Goal: Task Accomplishment & Management: Manage account settings

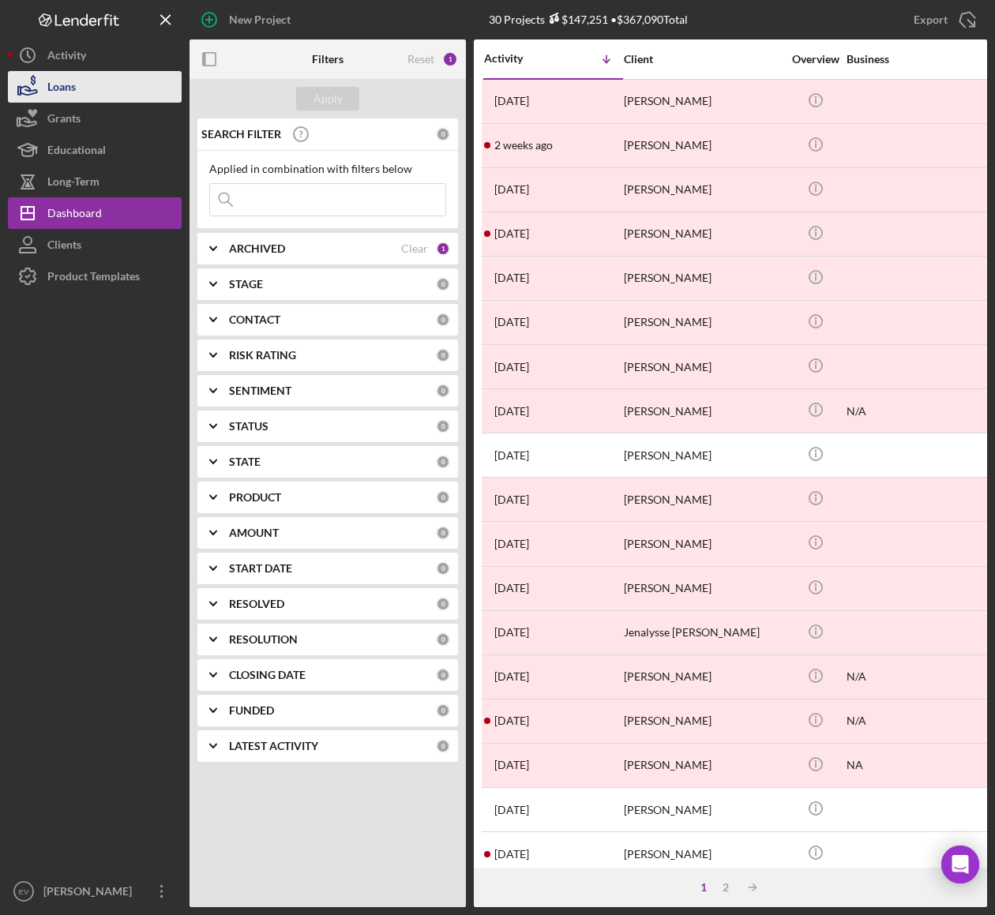
click at [99, 90] on button "Loans" at bounding box center [95, 87] width 174 height 32
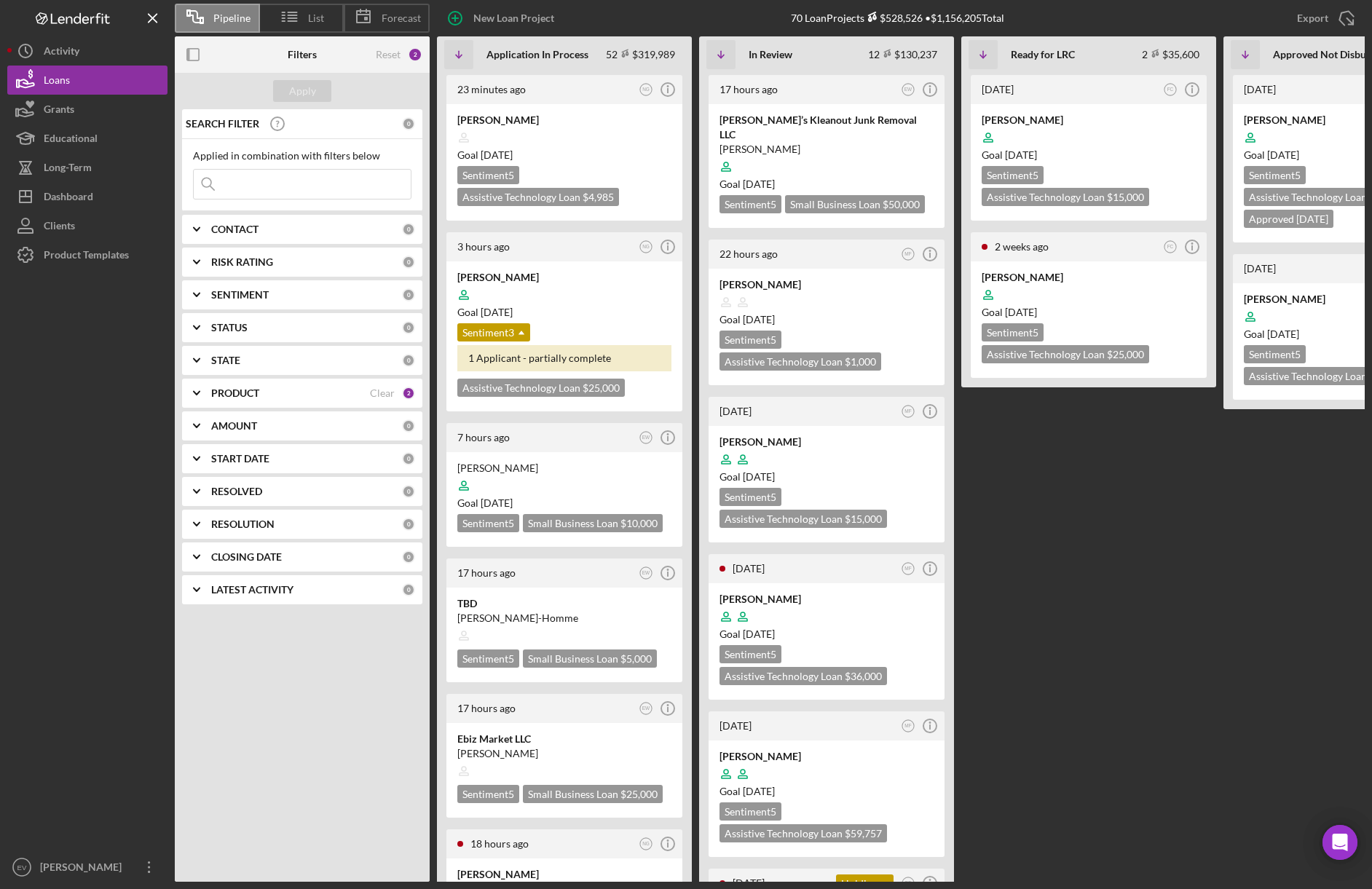
click at [283, 172] on input at bounding box center [302, 184] width 217 height 30
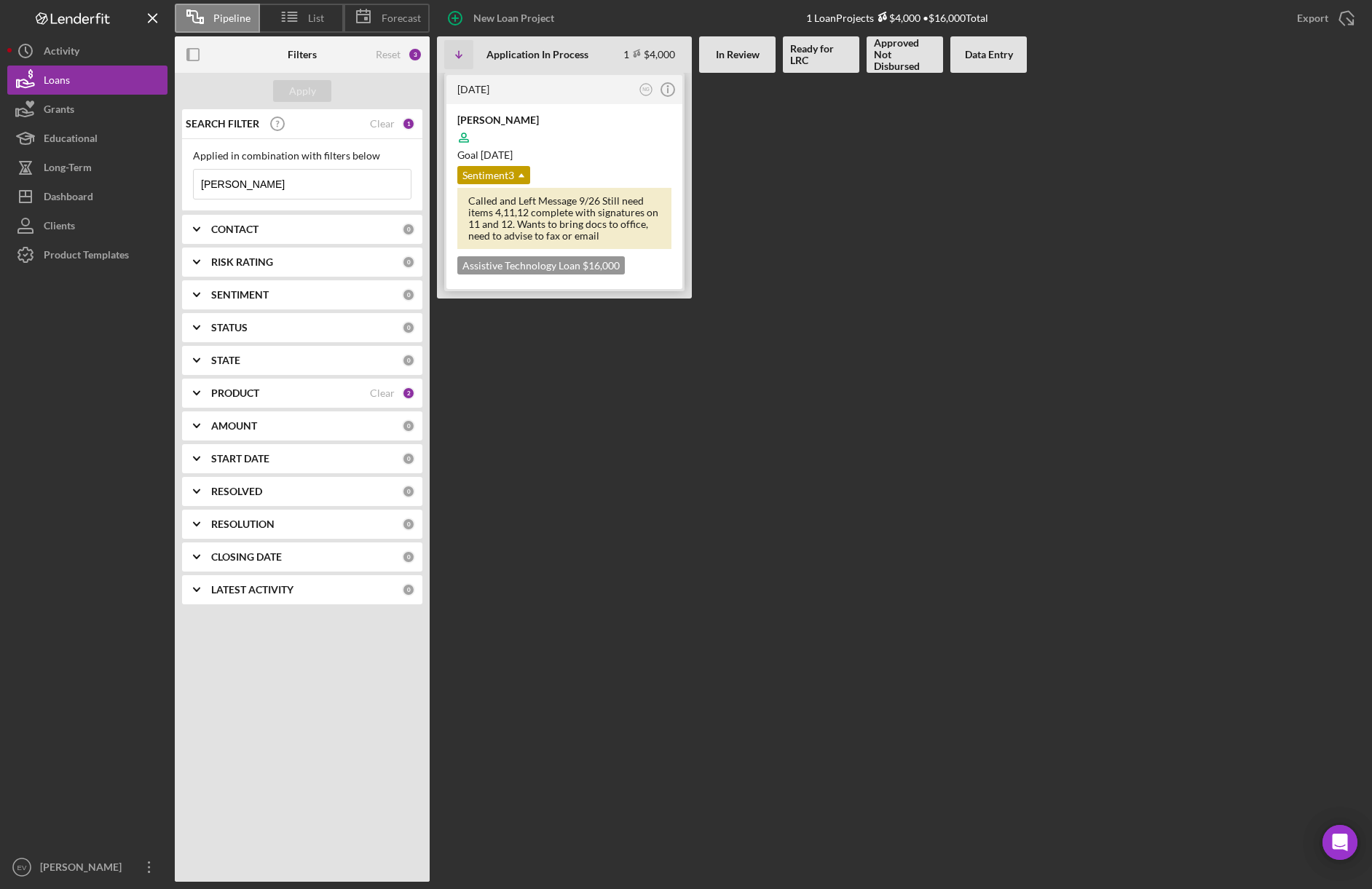
type input "[PERSON_NAME]"
click at [574, 144] on div at bounding box center [565, 137] width 214 height 28
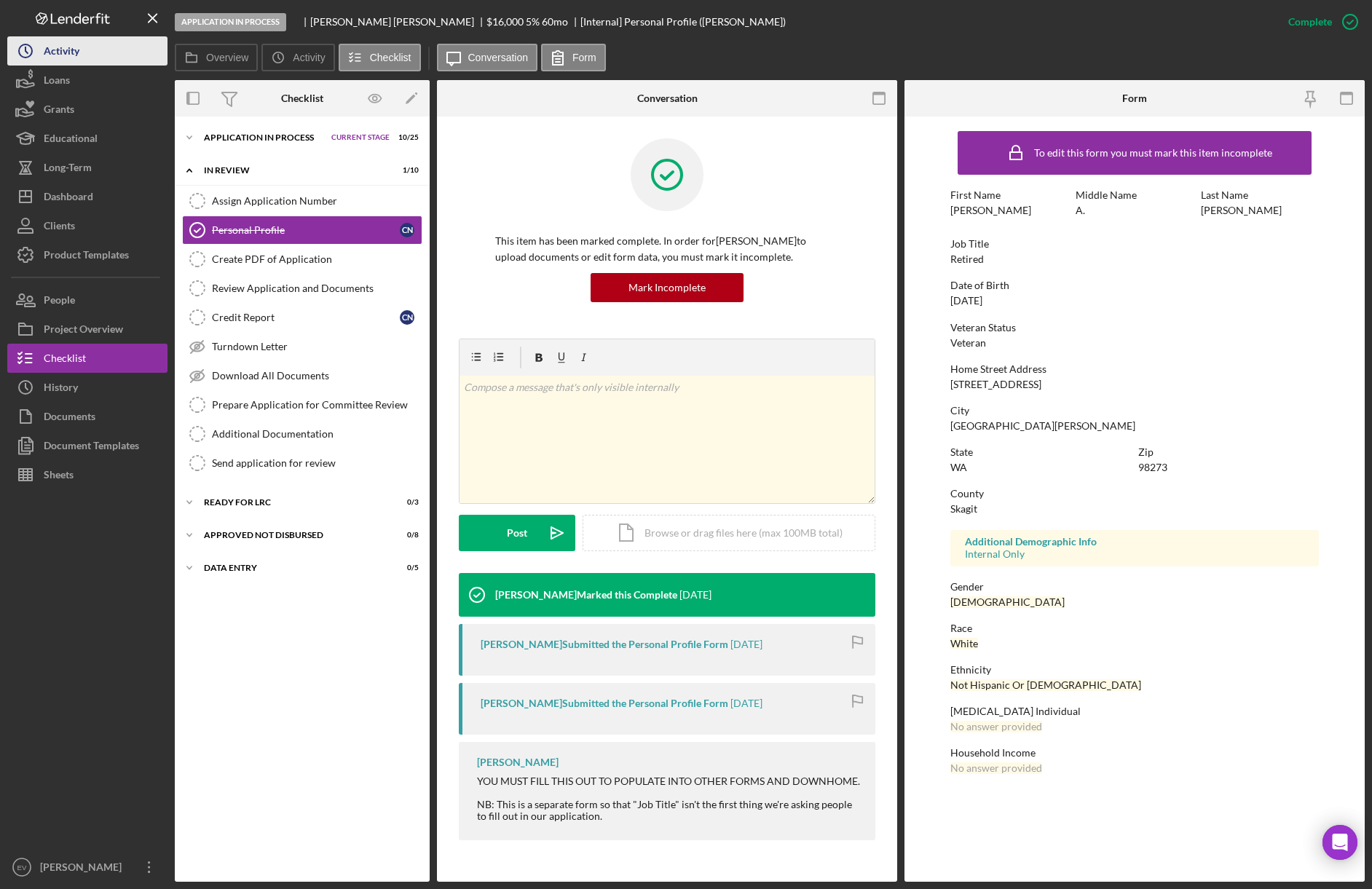
click at [42, 46] on icon "Icon/History" at bounding box center [25, 51] width 36 height 36
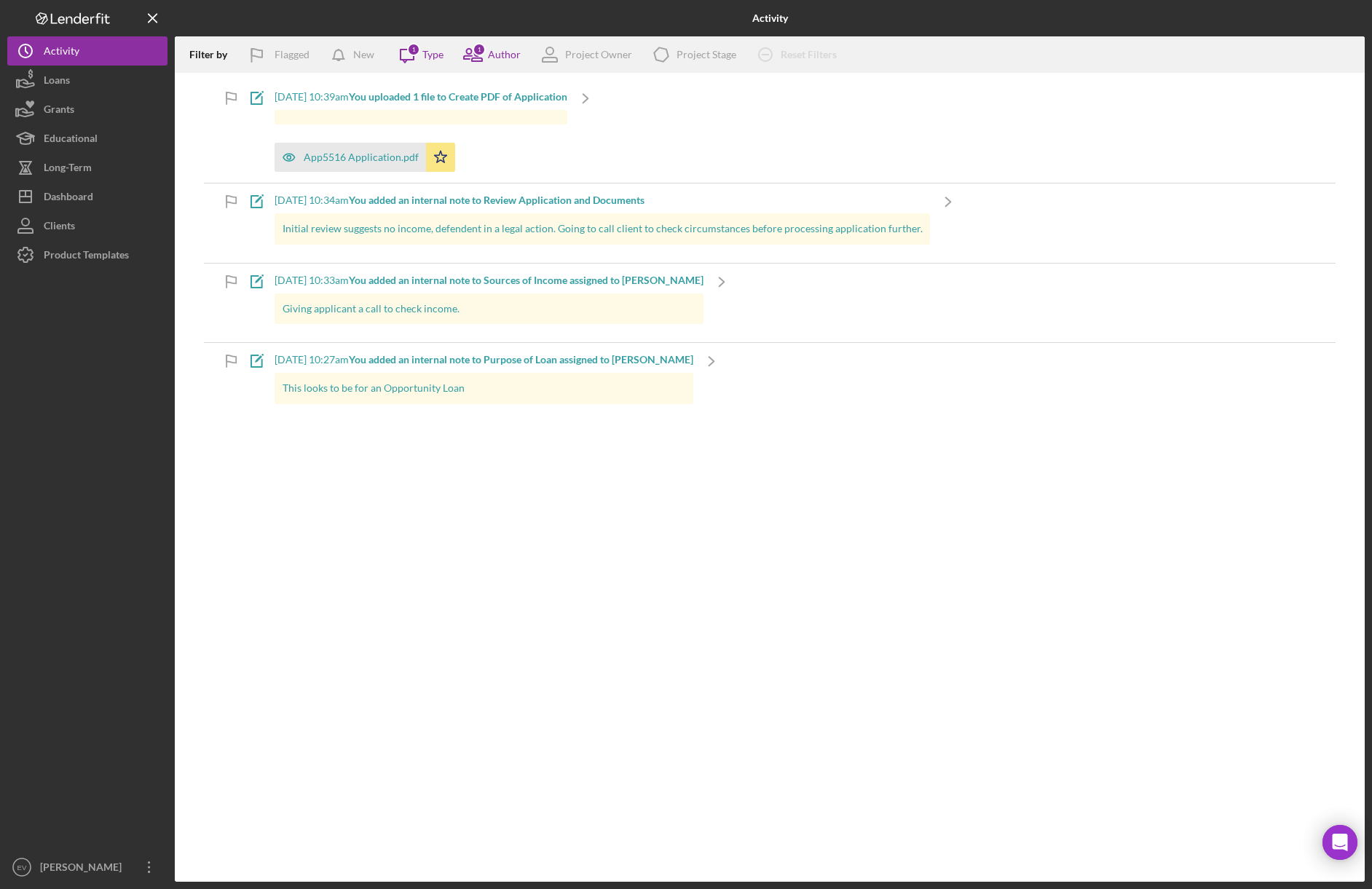
click at [383, 568] on div "Filter by Flagged New Icon/Message 1 Type 1 Author Project Owner Icon/Product P…" at bounding box center [770, 458] width 1190 height 845
click at [110, 51] on button "Icon/History Activity" at bounding box center [88, 51] width 161 height 30
click at [62, 21] on icon "Logo-Reversed Created with Sketch." at bounding box center [73, 18] width 131 height 12
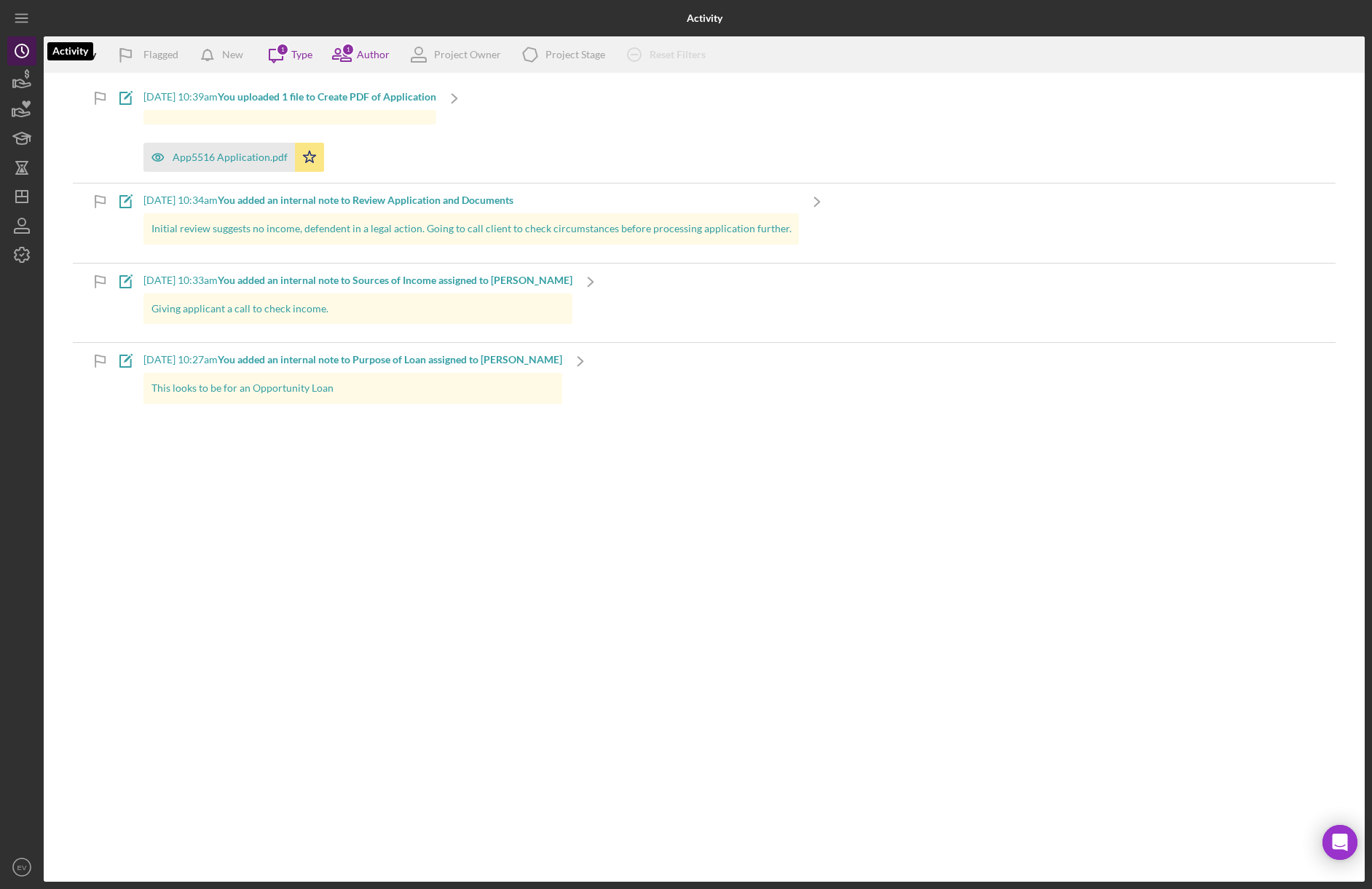
click at [23, 59] on icon "Icon/History" at bounding box center [21, 51] width 36 height 36
click at [24, 79] on icon "button" at bounding box center [21, 79] width 36 height 36
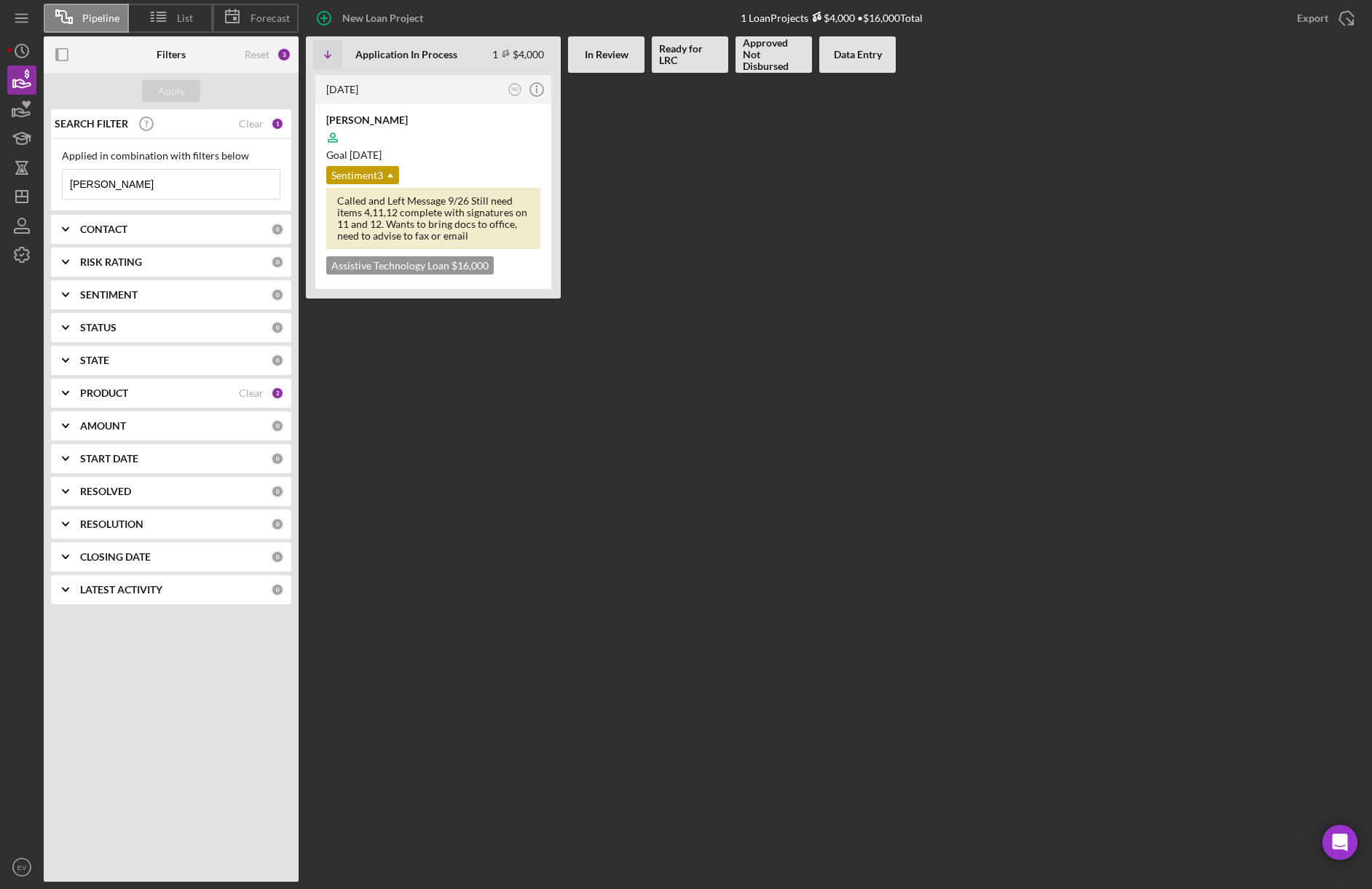
click at [113, 262] on b "RISK RATING" at bounding box center [111, 262] width 62 height 12
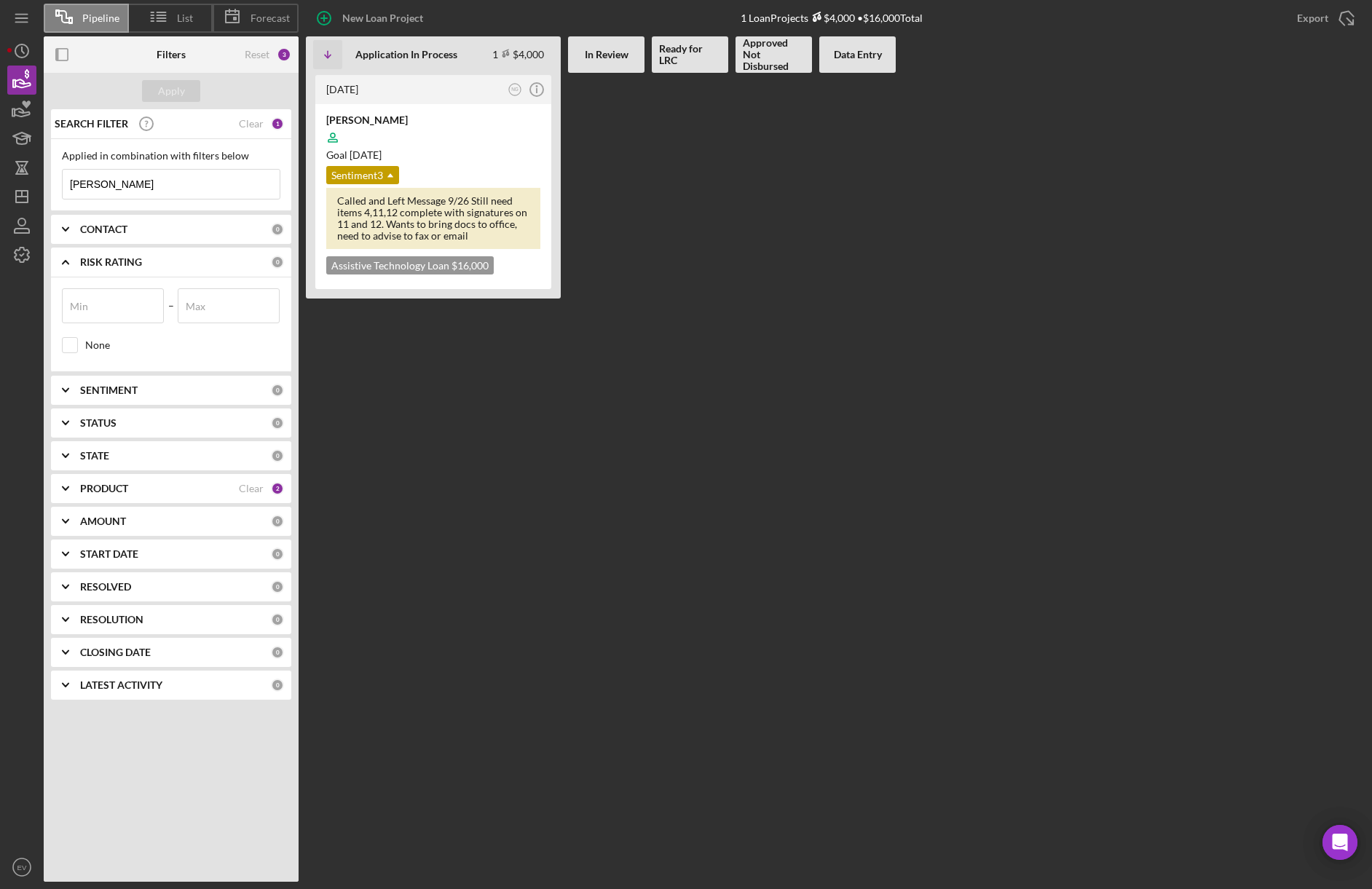
click at [113, 233] on b "CONTACT" at bounding box center [103, 229] width 47 height 12
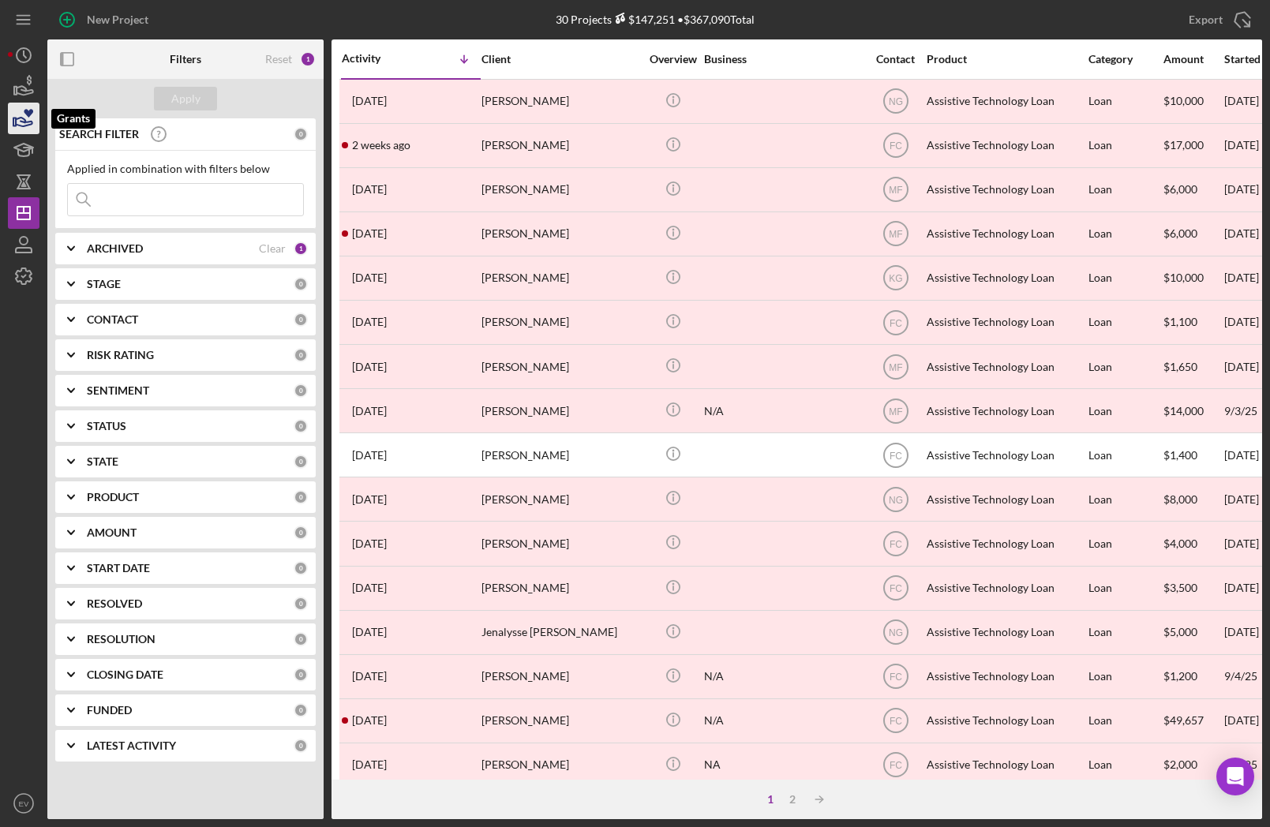
click at [18, 108] on icon "button" at bounding box center [23, 118] width 39 height 39
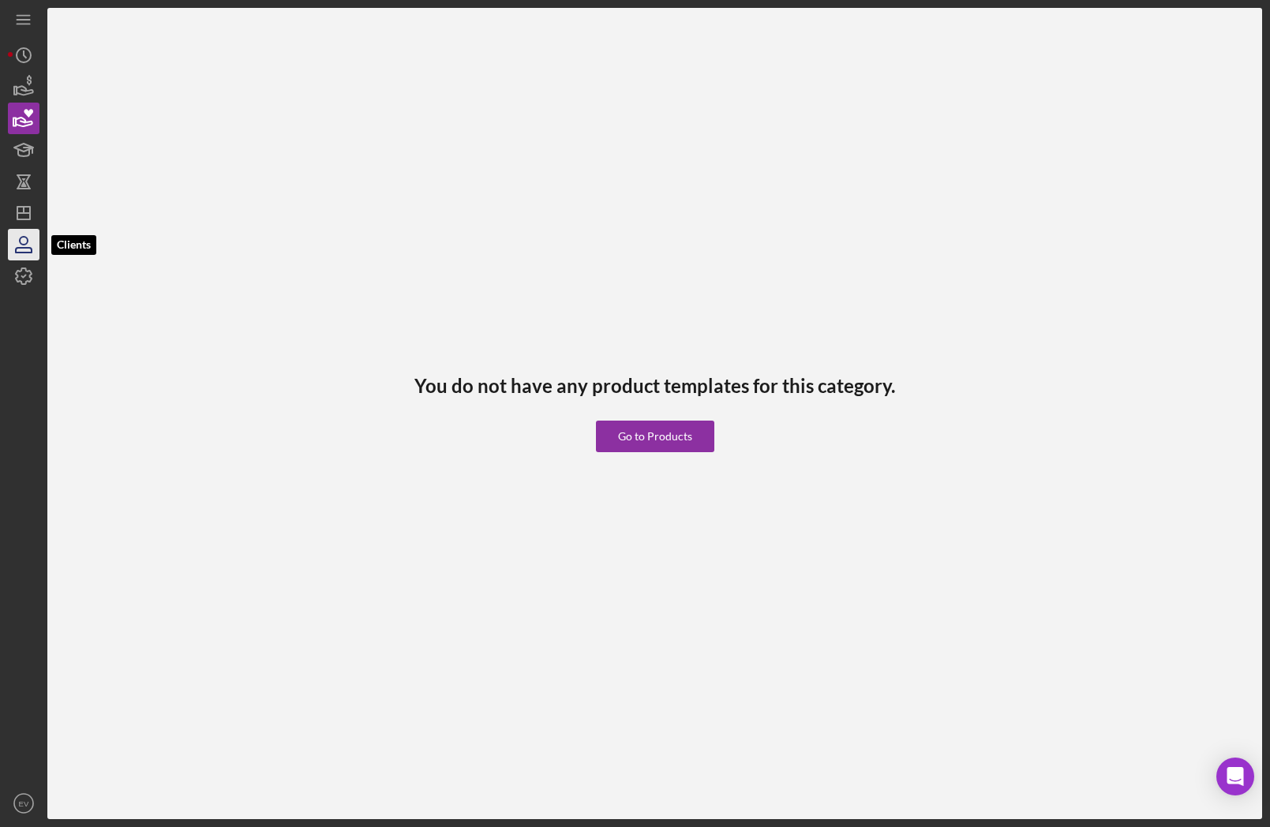
click at [20, 237] on icon "button" at bounding box center [23, 244] width 39 height 39
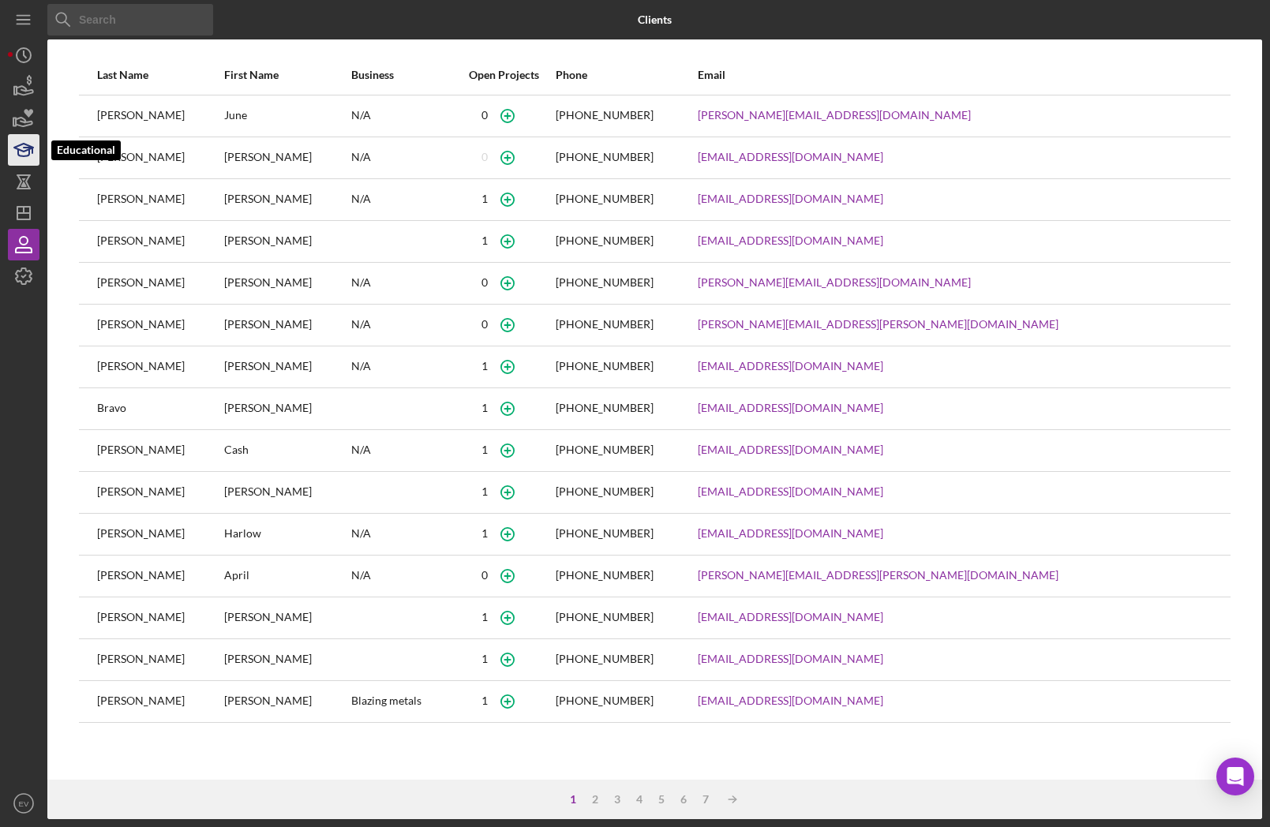
click at [23, 150] on icon "button" at bounding box center [23, 149] width 39 height 39
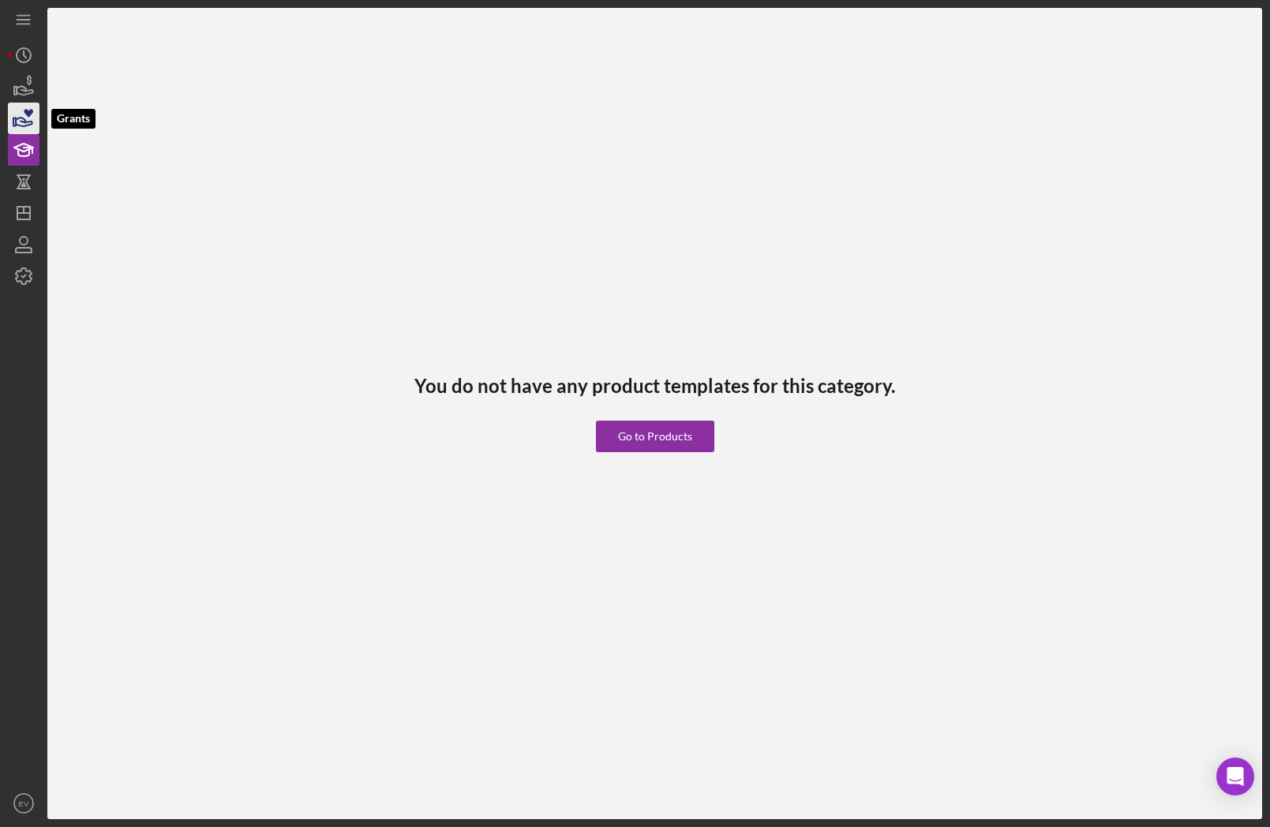
click at [21, 118] on icon "button" at bounding box center [24, 122] width 17 height 9
click at [17, 252] on icon "button" at bounding box center [24, 250] width 16 height 5
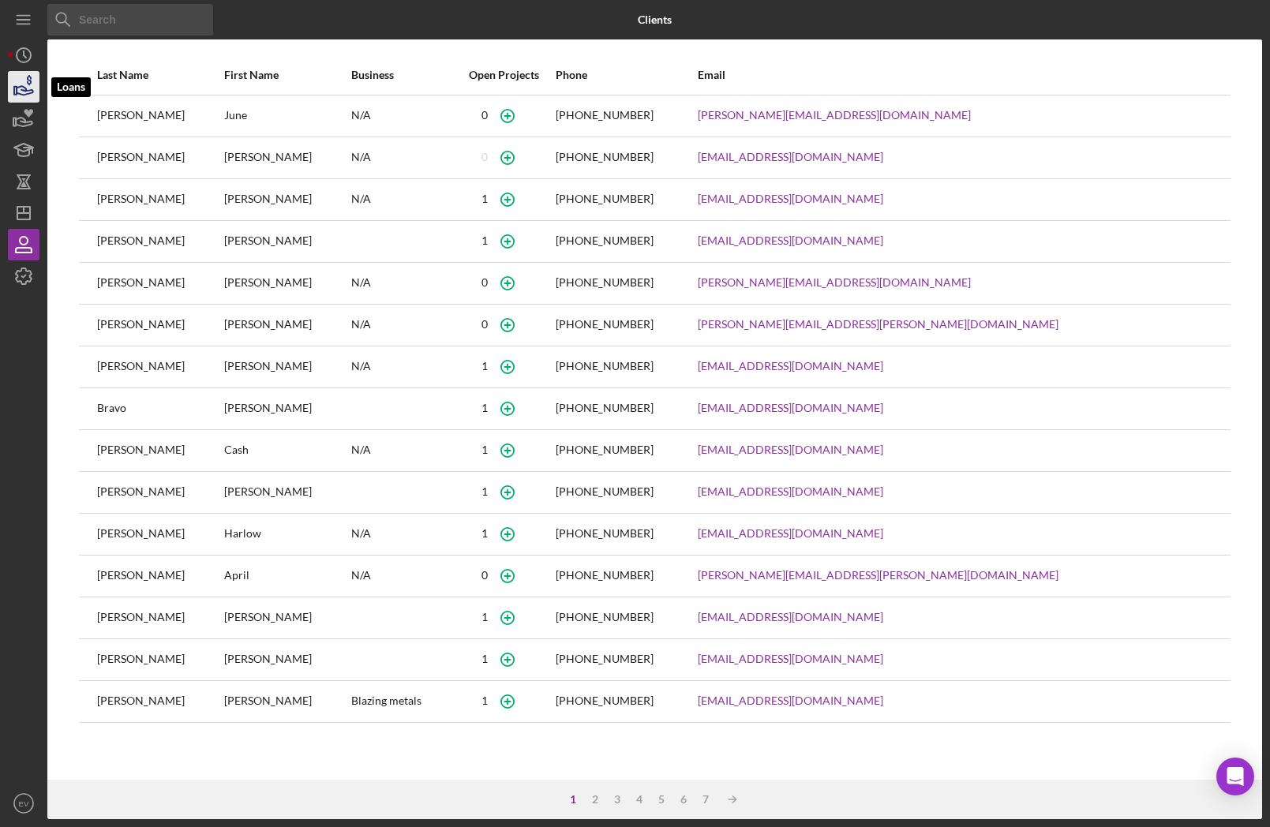
click at [21, 92] on icon "button" at bounding box center [23, 86] width 39 height 39
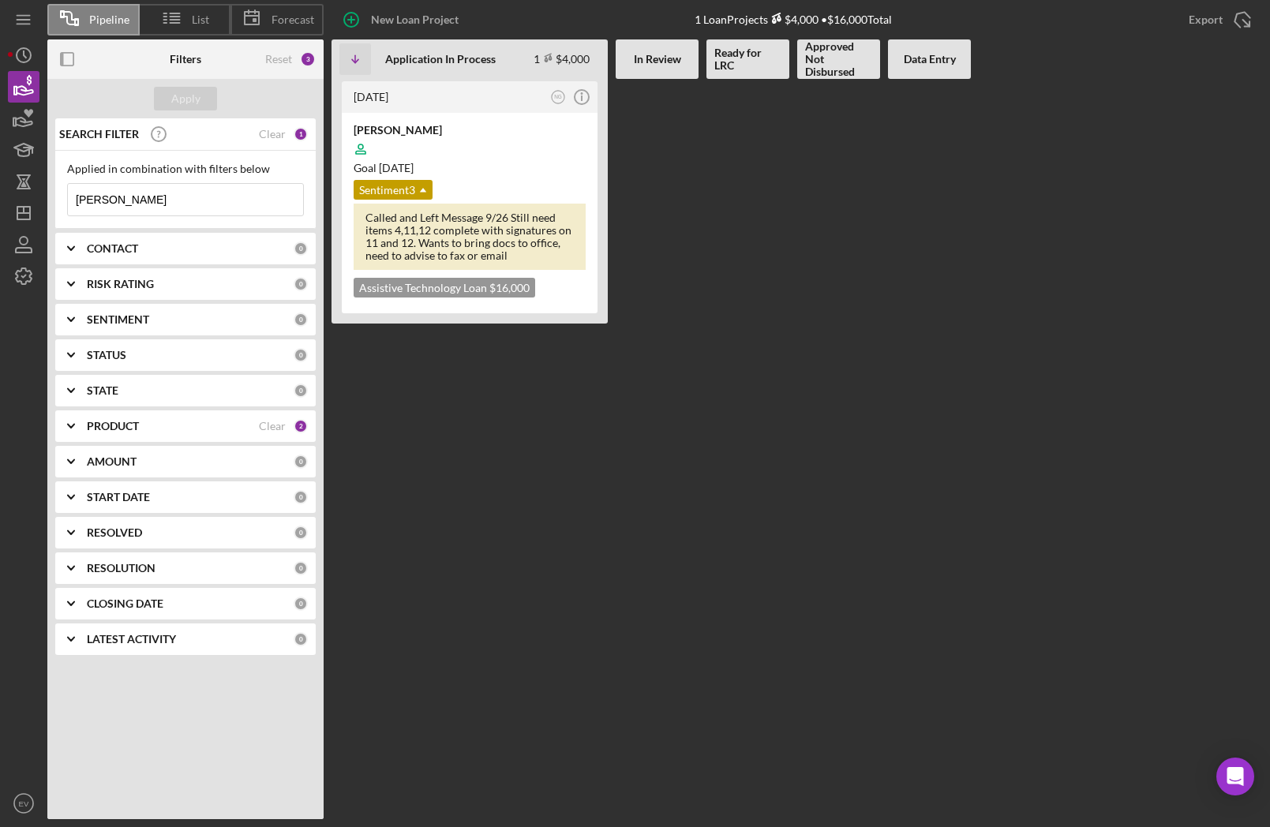
click at [171, 426] on div "PRODUCT" at bounding box center [173, 426] width 172 height 13
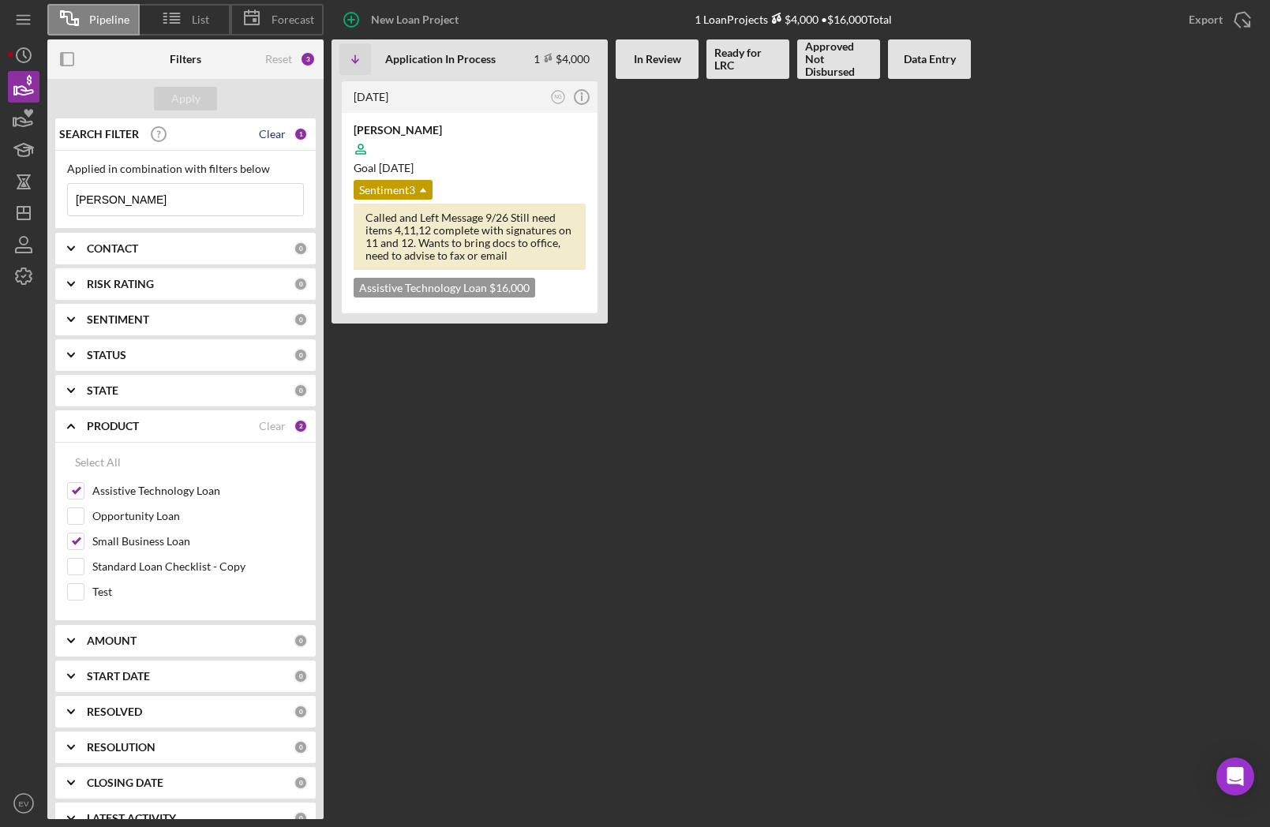
click at [278, 133] on div "Clear" at bounding box center [272, 134] width 27 height 13
click at [173, 84] on div "Apply" at bounding box center [185, 98] width 276 height 39
click at [178, 95] on div "Apply" at bounding box center [185, 99] width 29 height 24
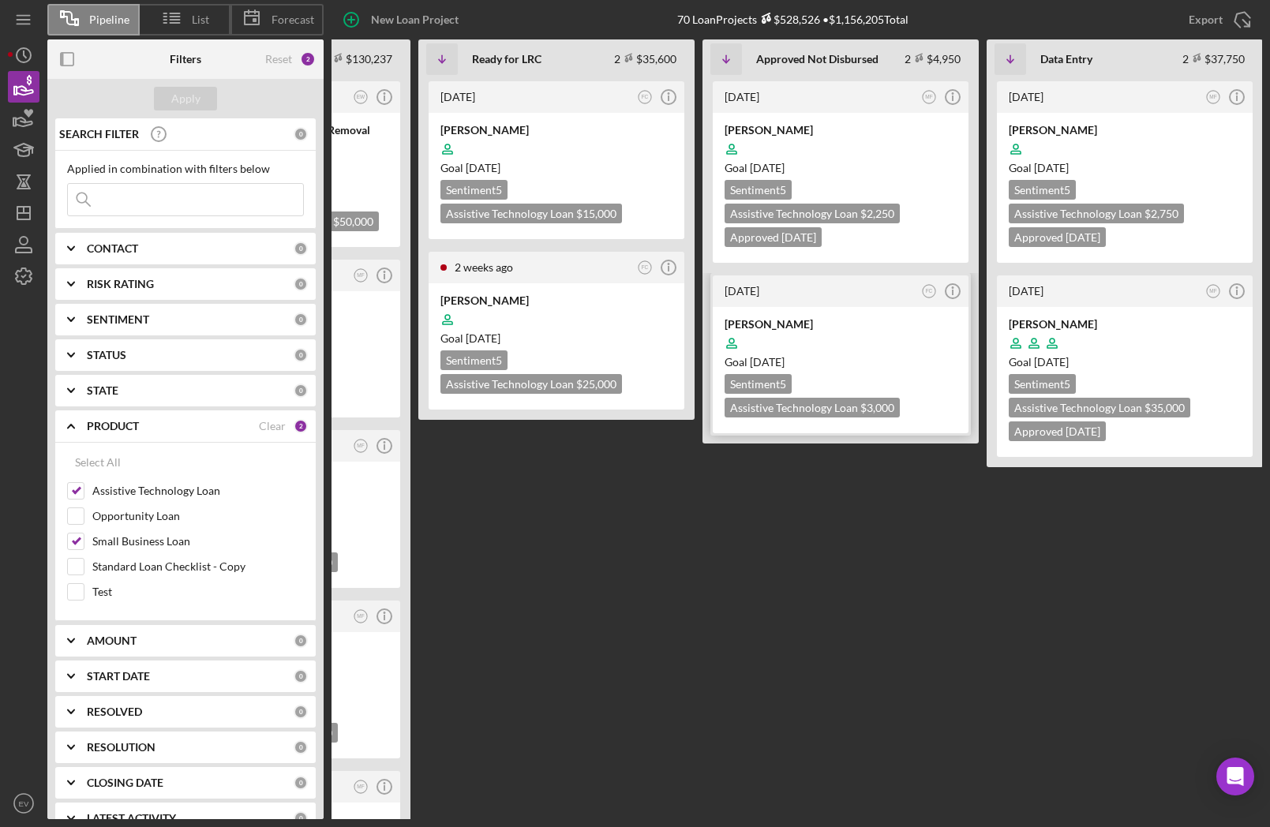
scroll to position [0, 490]
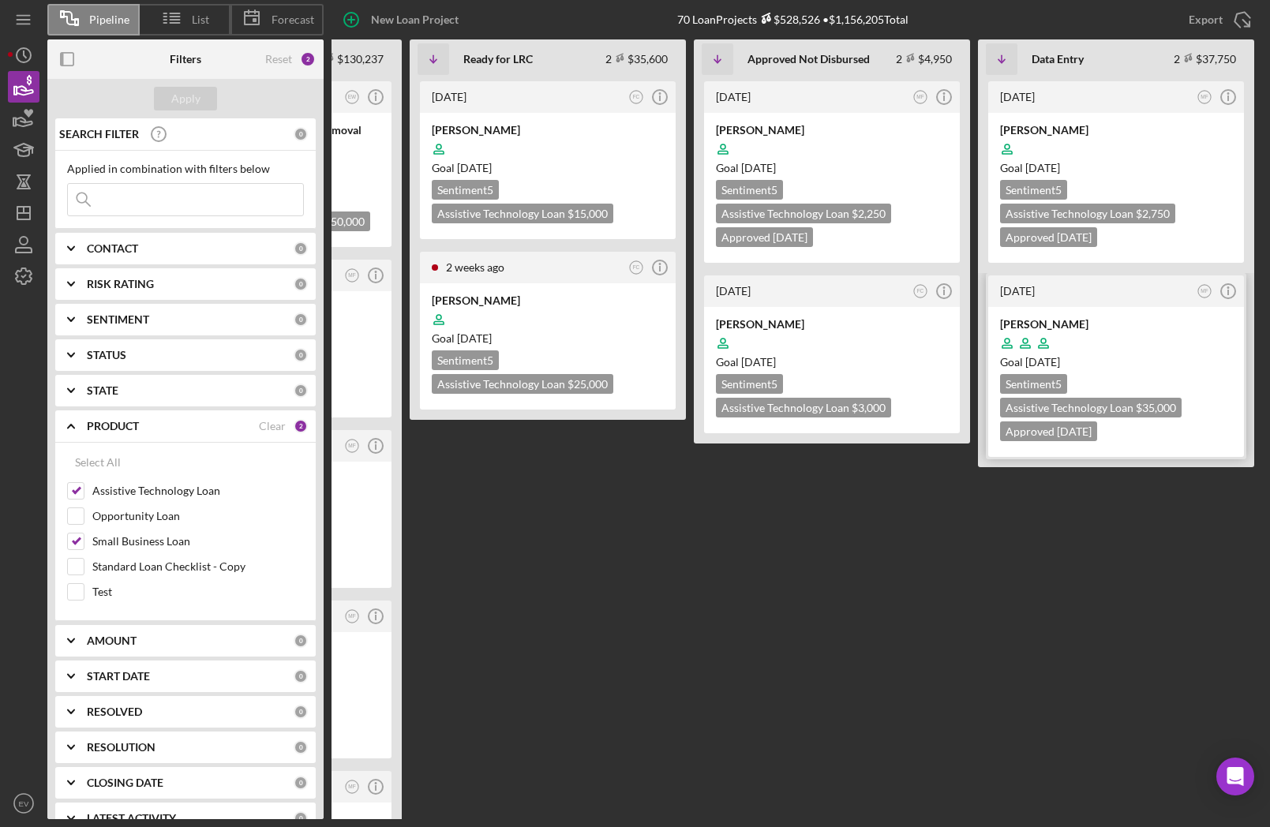
click at [1103, 341] on div at bounding box center [1116, 343] width 232 height 30
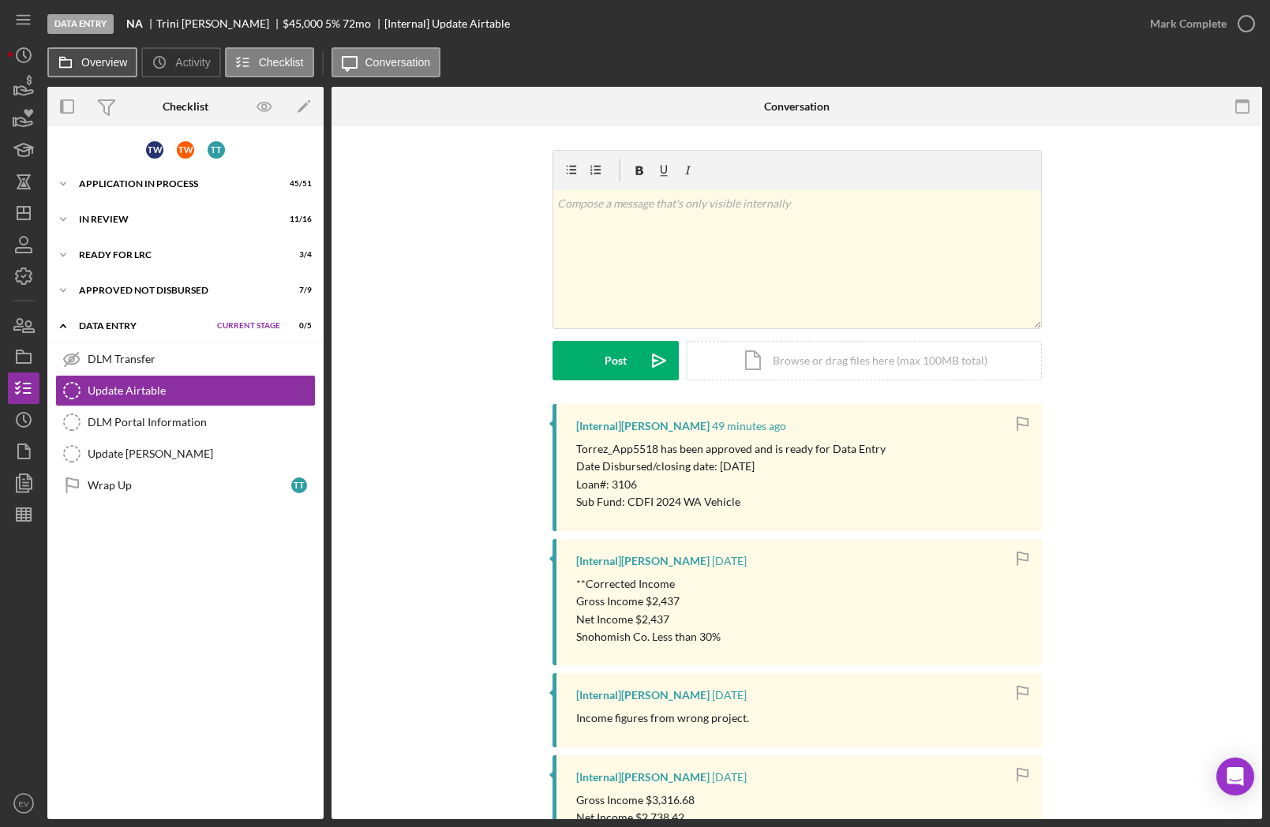
click at [100, 69] on button "Overview" at bounding box center [92, 62] width 90 height 30
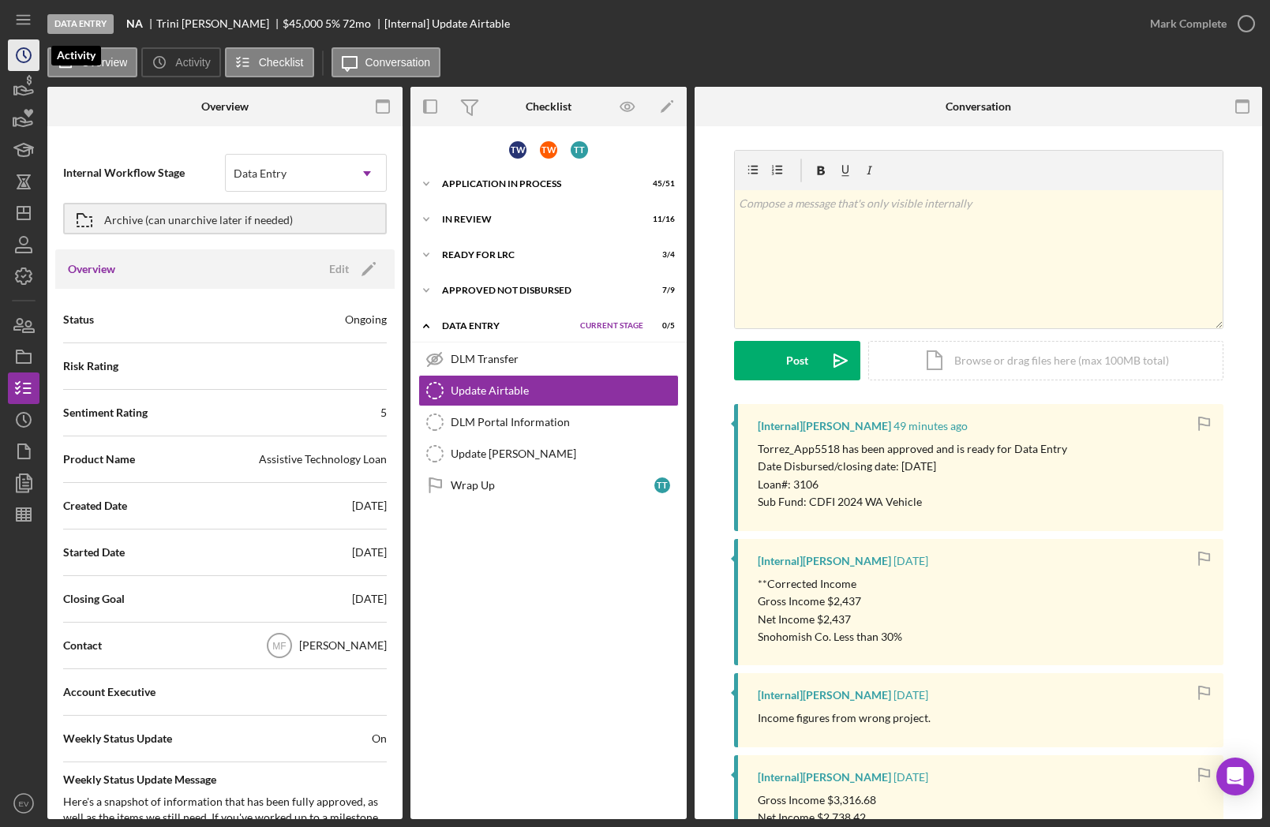
click at [25, 57] on polyline "button" at bounding box center [25, 54] width 2 height 6
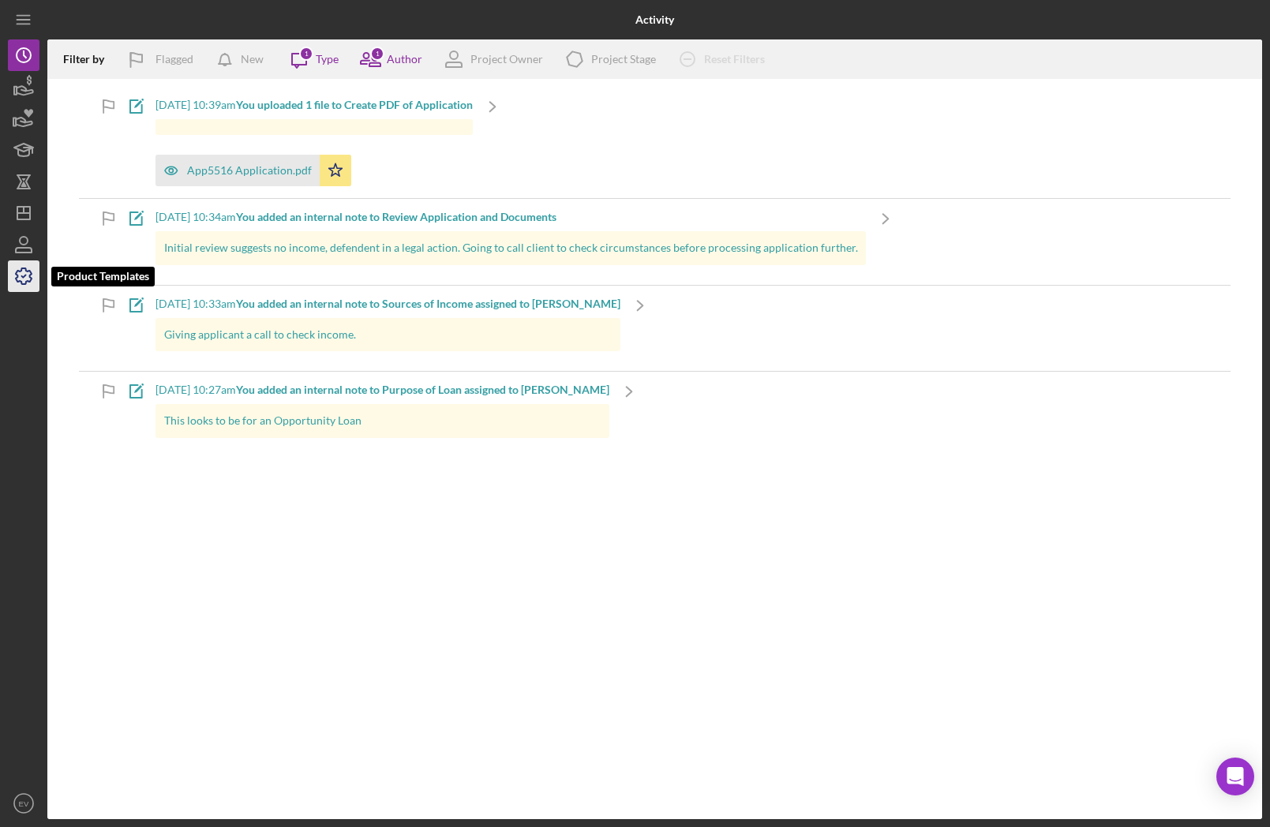
click at [28, 280] on icon "button" at bounding box center [23, 276] width 39 height 39
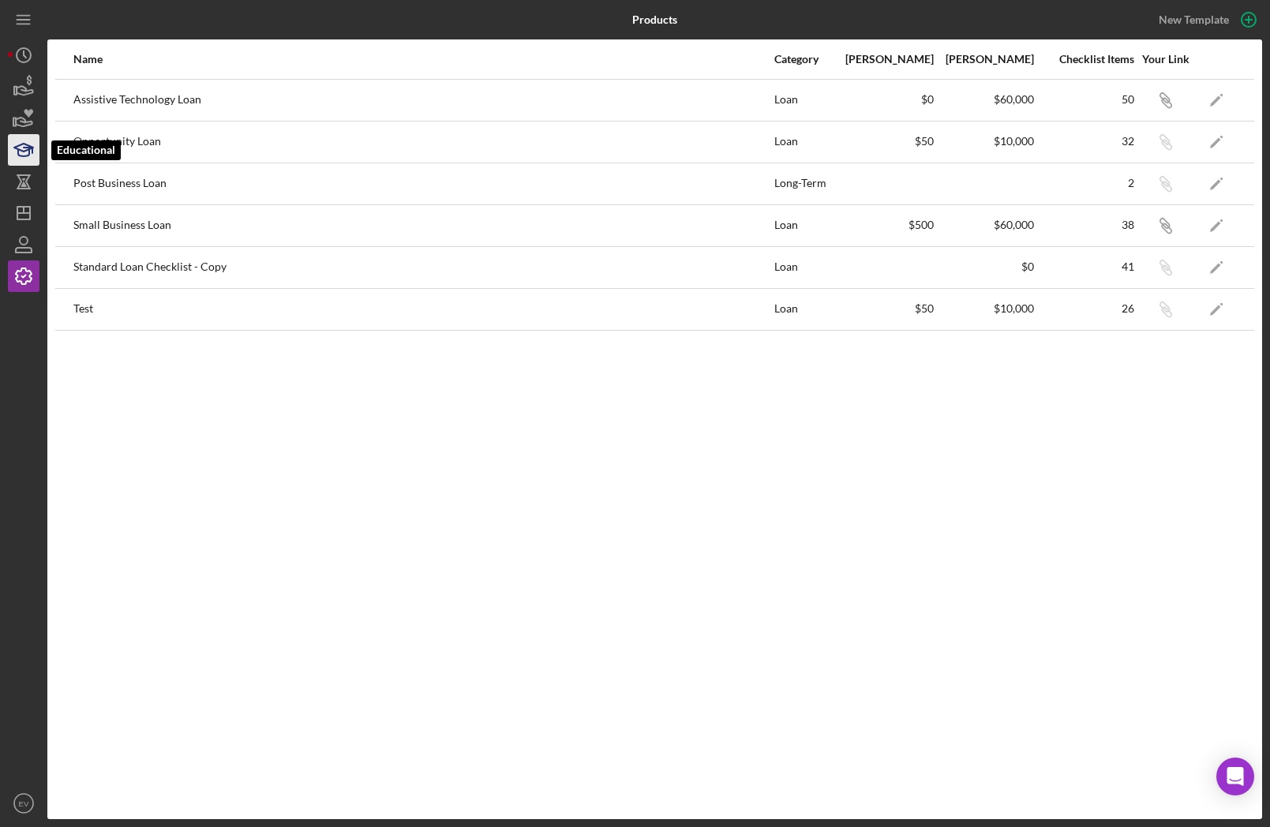
click at [19, 148] on icon "button" at bounding box center [23, 149] width 39 height 39
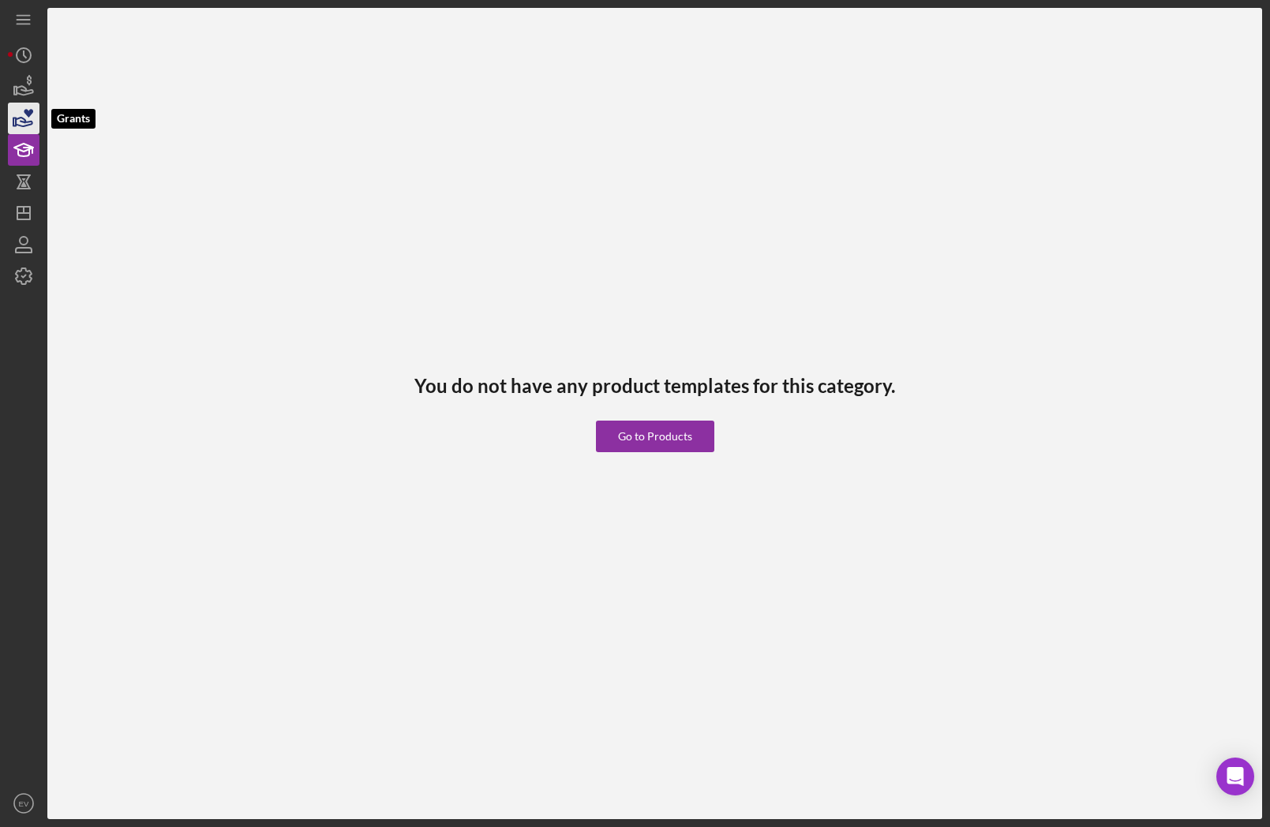
click at [22, 121] on icon "button" at bounding box center [24, 122] width 17 height 9
click at [21, 89] on icon "button" at bounding box center [25, 90] width 17 height 9
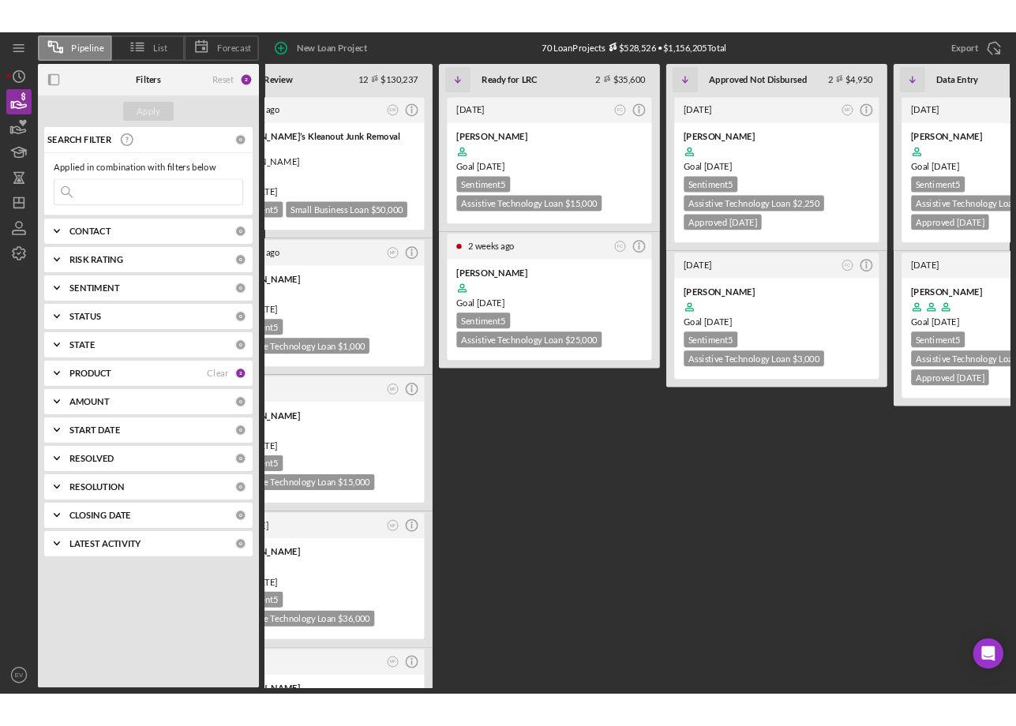
scroll to position [0, 490]
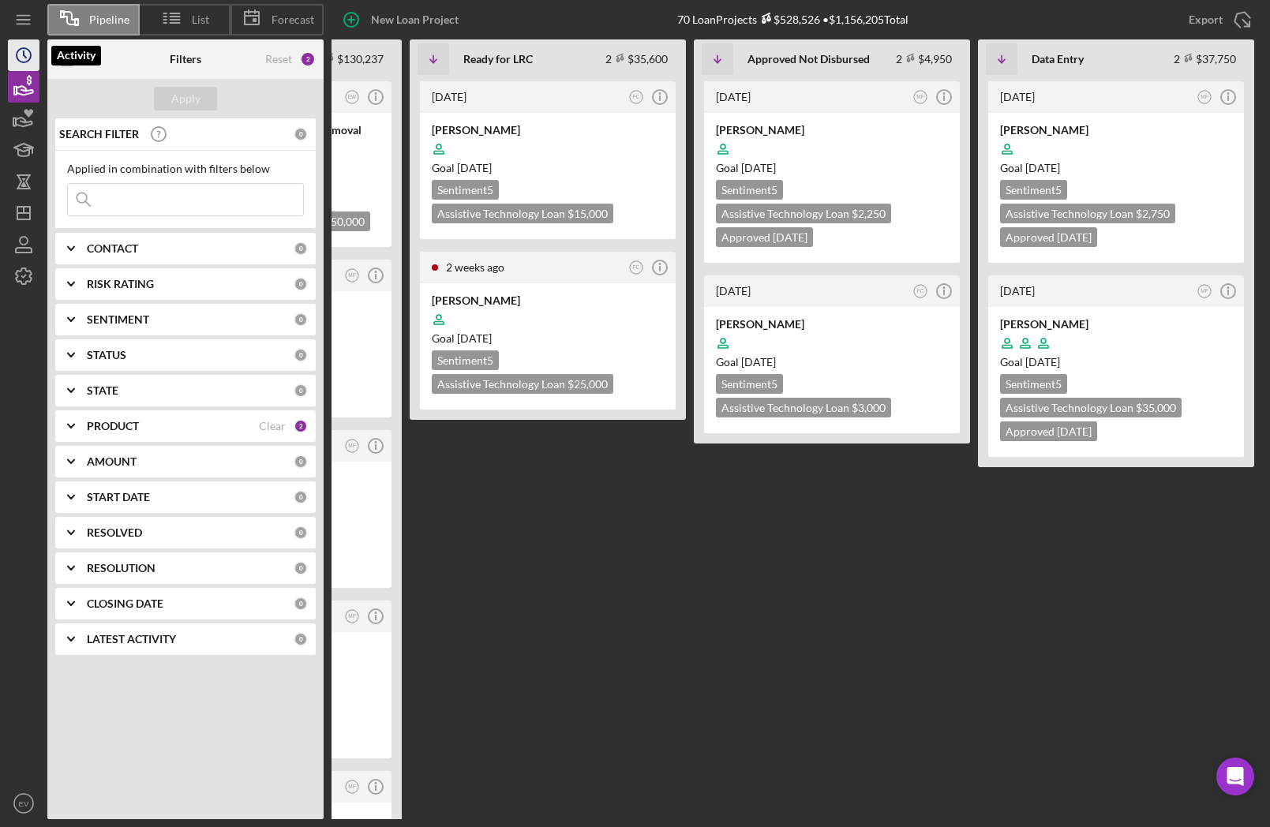
click at [22, 54] on icon "Icon/History" at bounding box center [23, 55] width 39 height 39
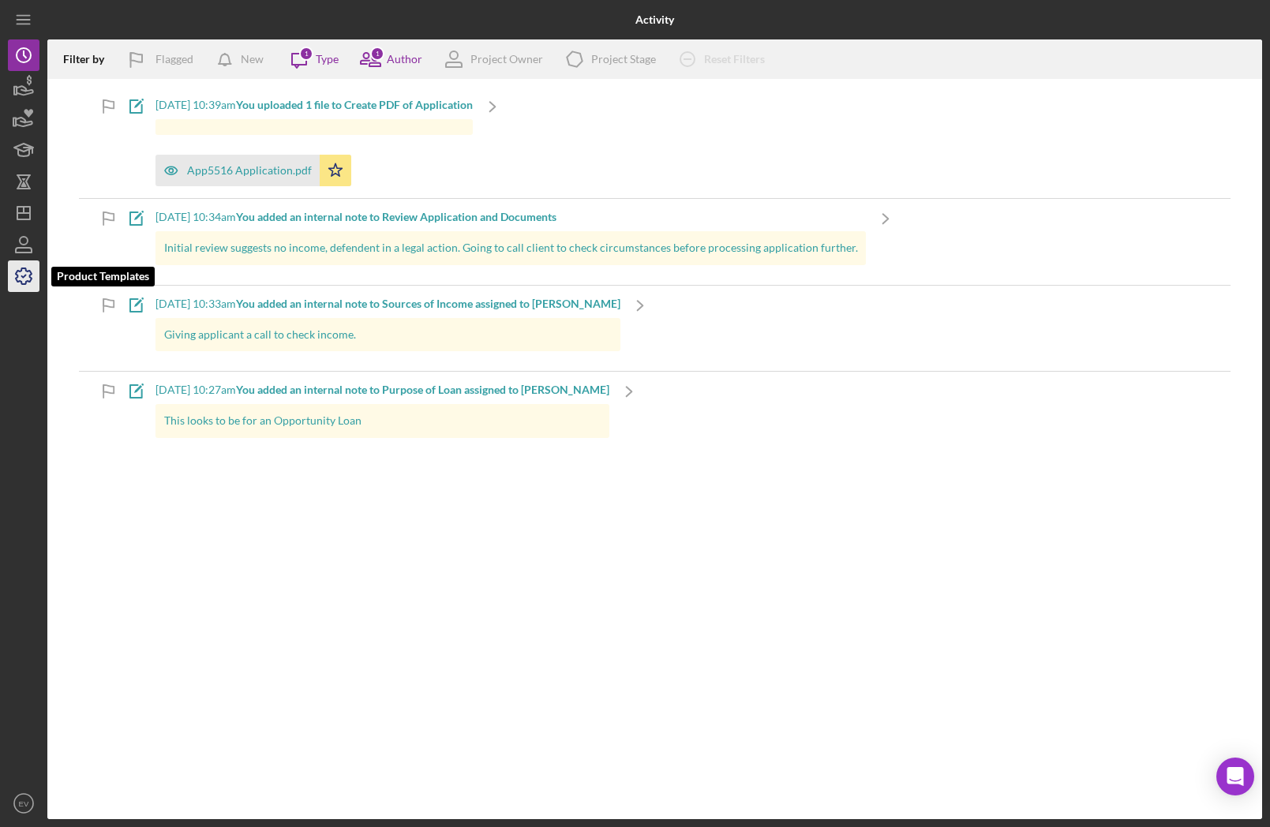
click at [25, 269] on icon "button" at bounding box center [24, 276] width 16 height 16
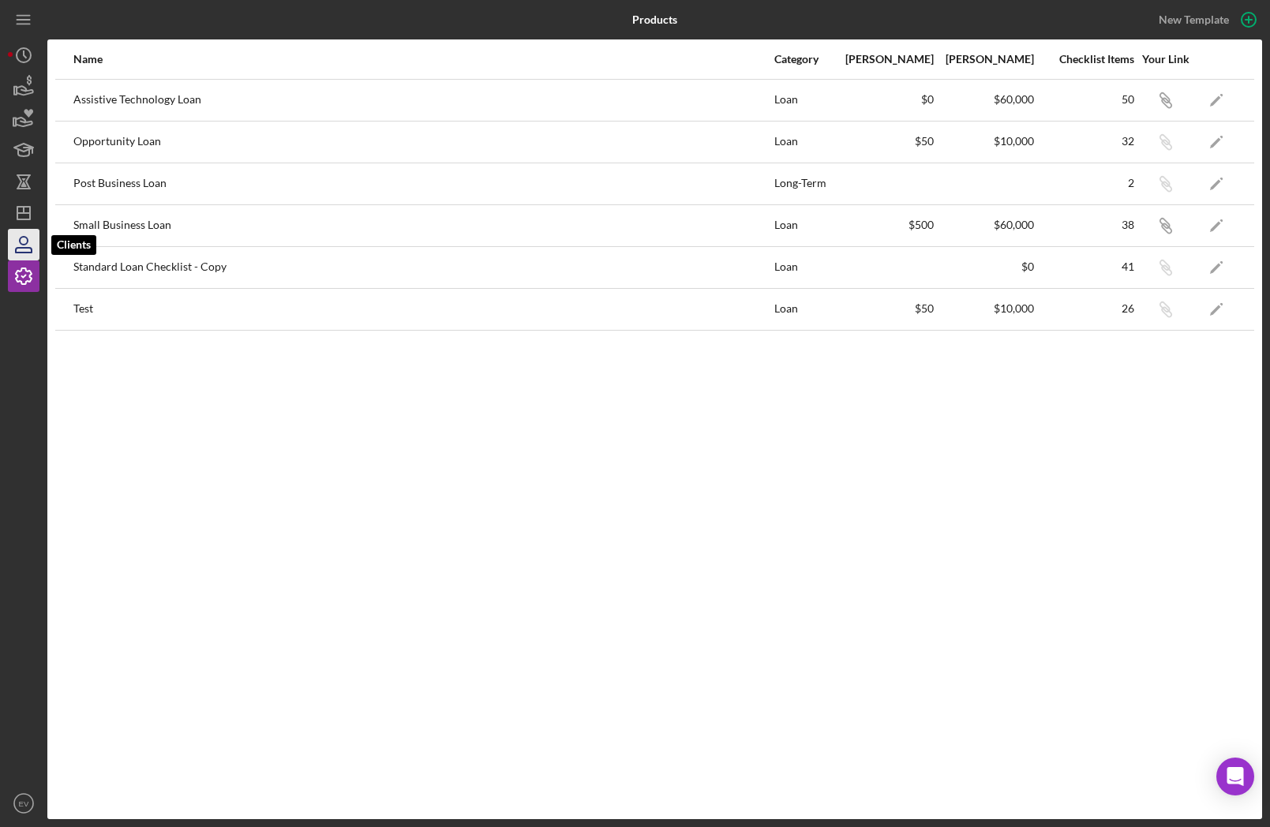
click at [32, 249] on icon "button" at bounding box center [24, 250] width 16 height 5
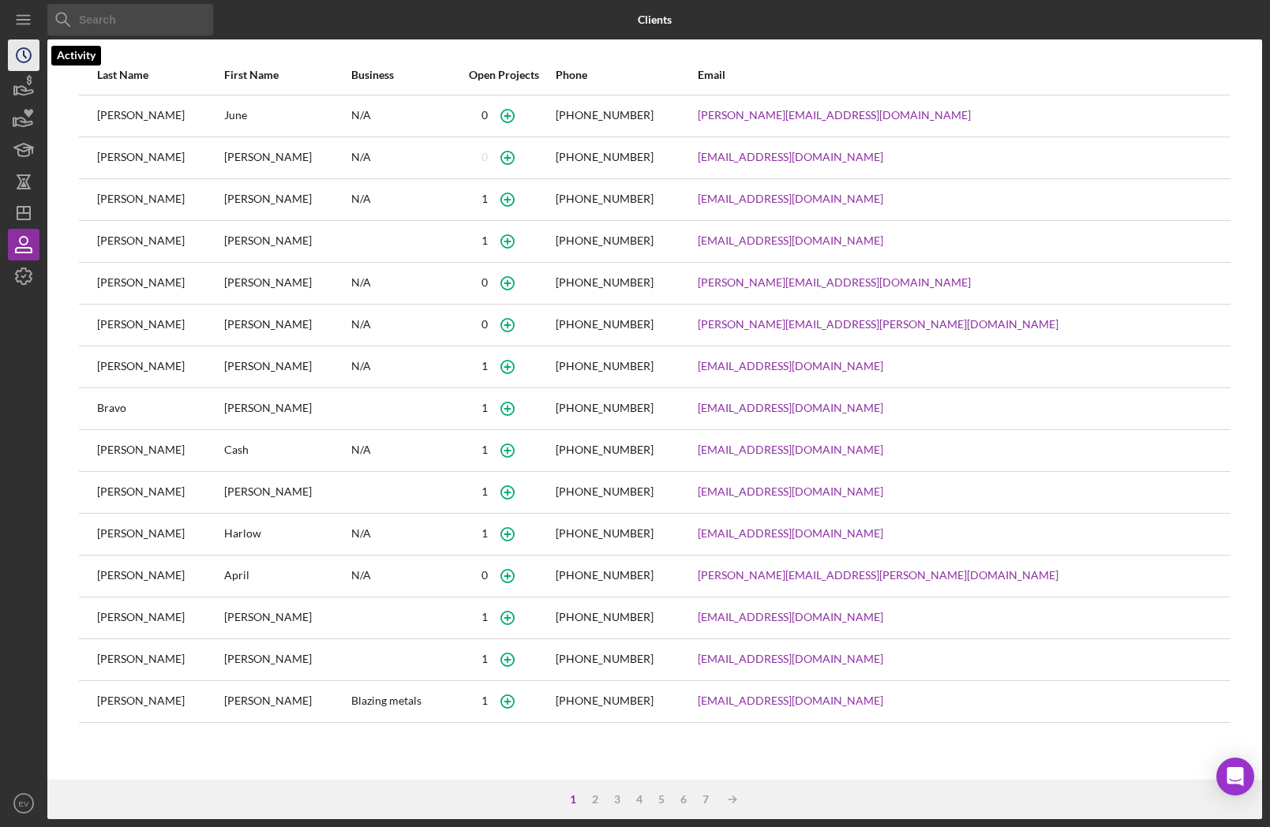
click at [32, 60] on icon "Icon/History" at bounding box center [23, 55] width 39 height 39
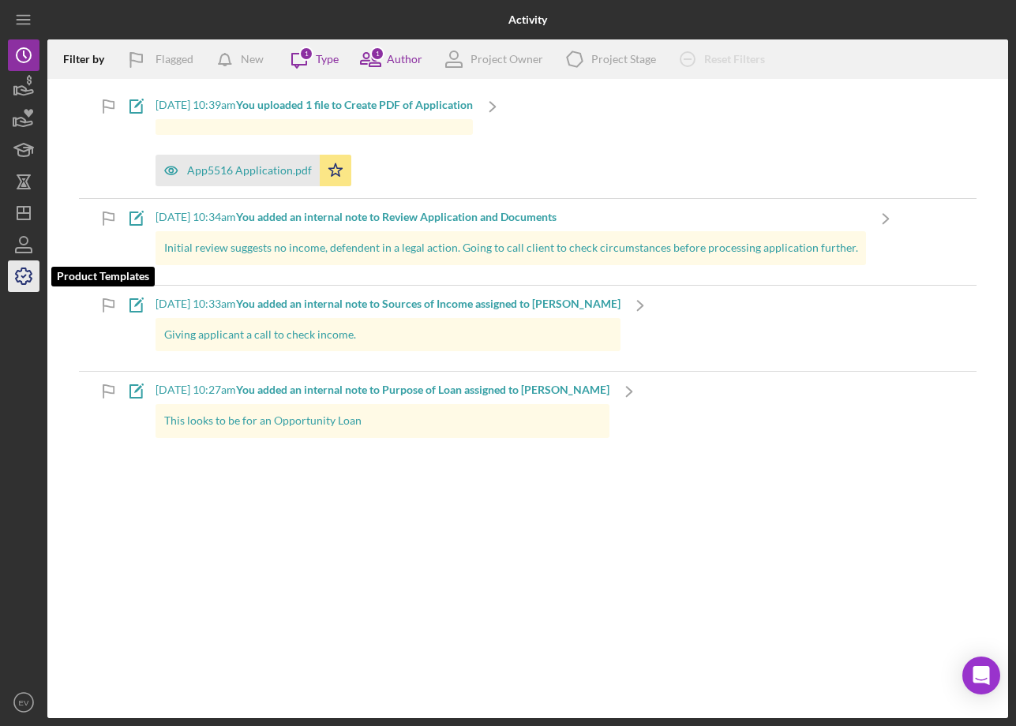
click at [21, 281] on icon "button" at bounding box center [24, 276] width 16 height 16
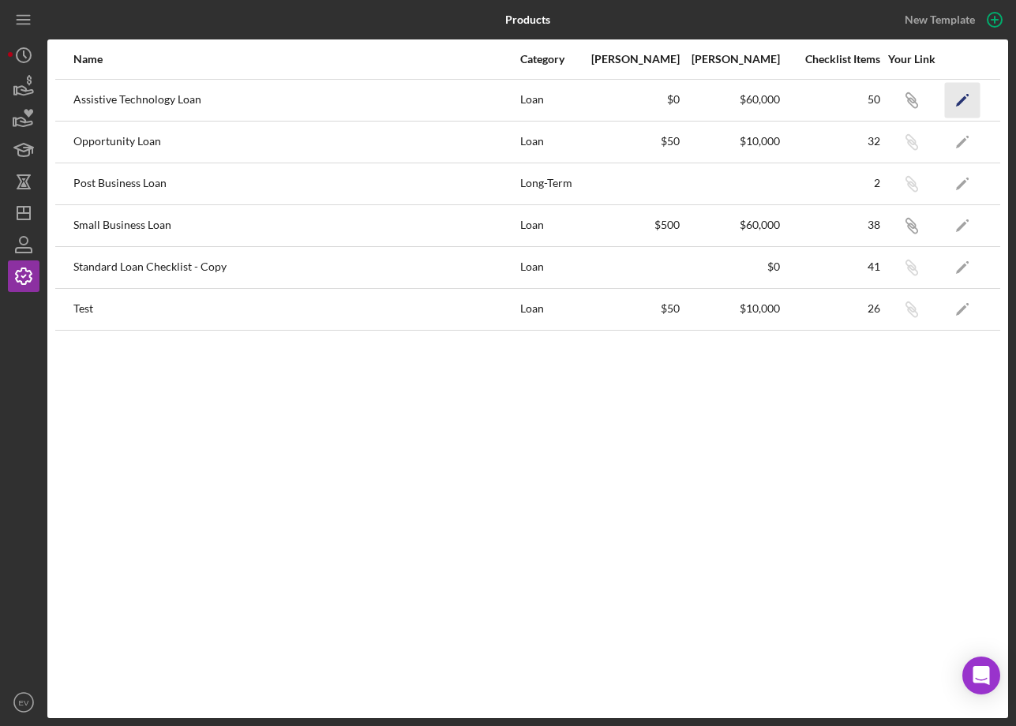
click at [958, 94] on icon "Icon/Edit" at bounding box center [963, 100] width 36 height 36
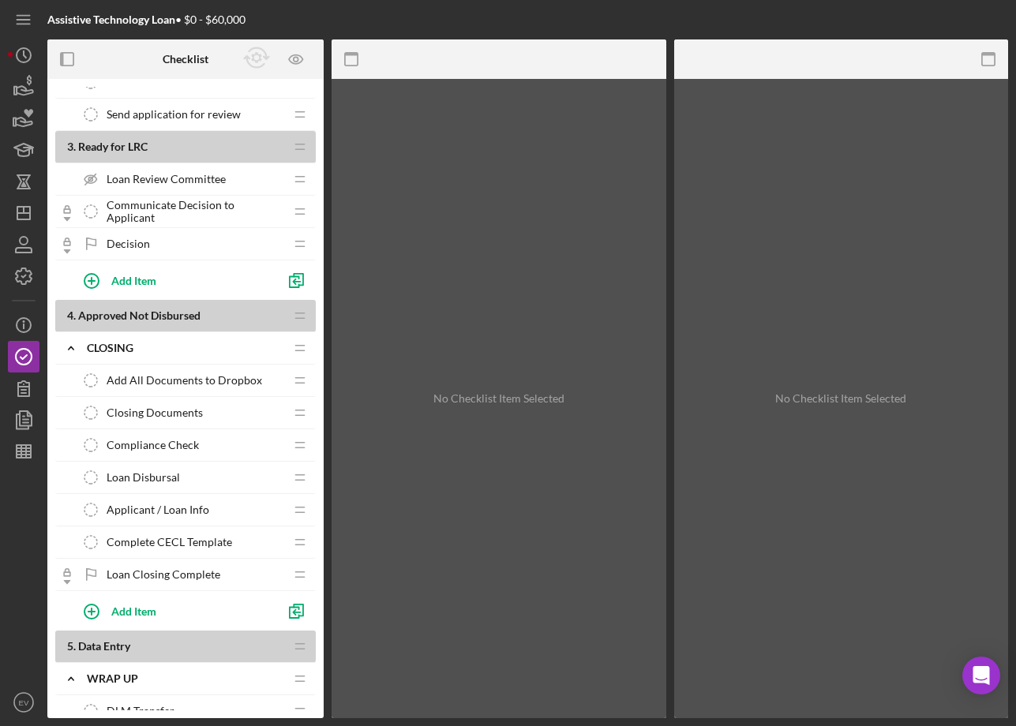
scroll to position [1268, 0]
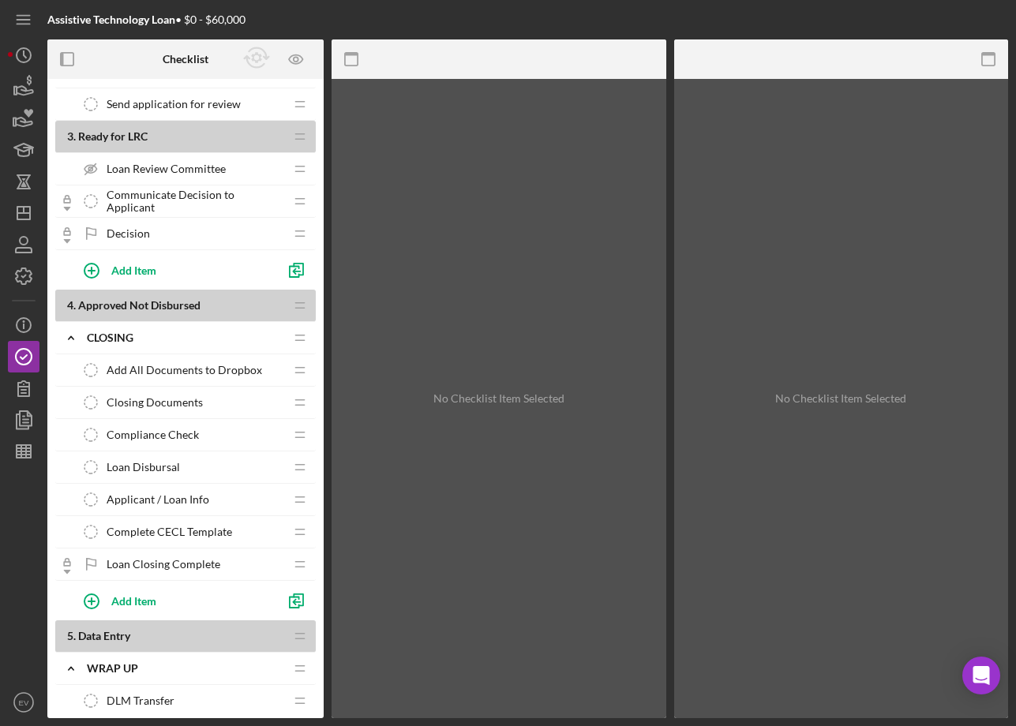
click at [156, 504] on span "Applicant / Loan Info" at bounding box center [158, 499] width 103 height 13
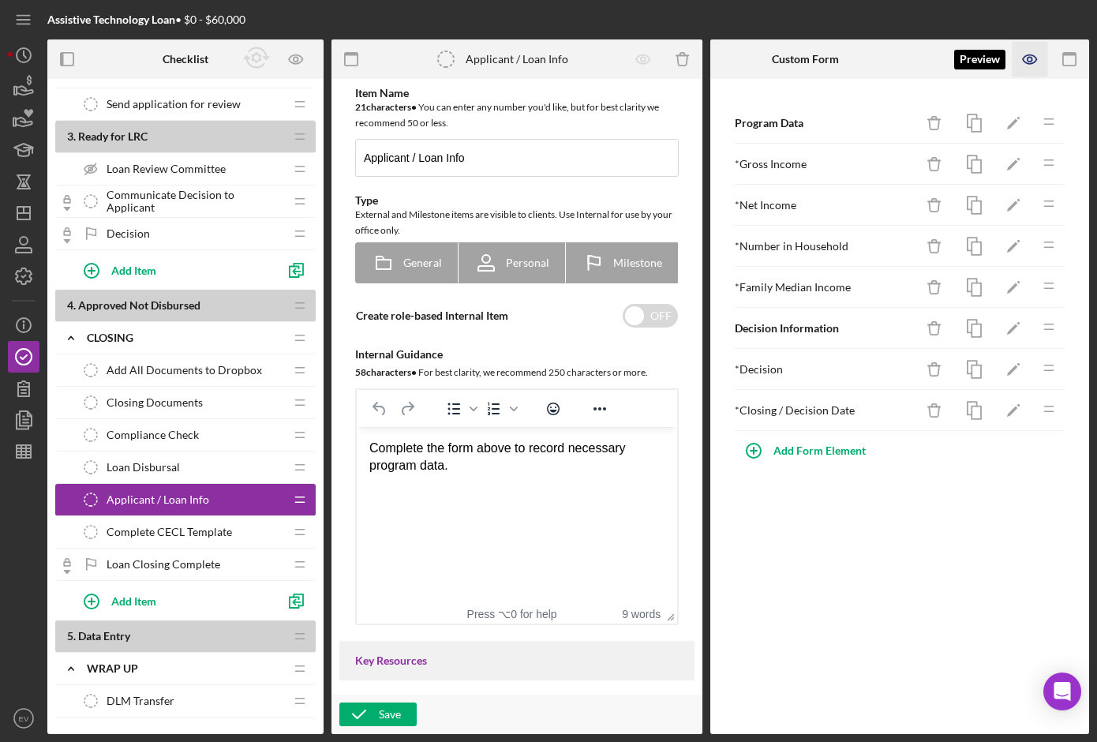
click at [1032, 58] on icon "button" at bounding box center [1030, 59] width 5 height 5
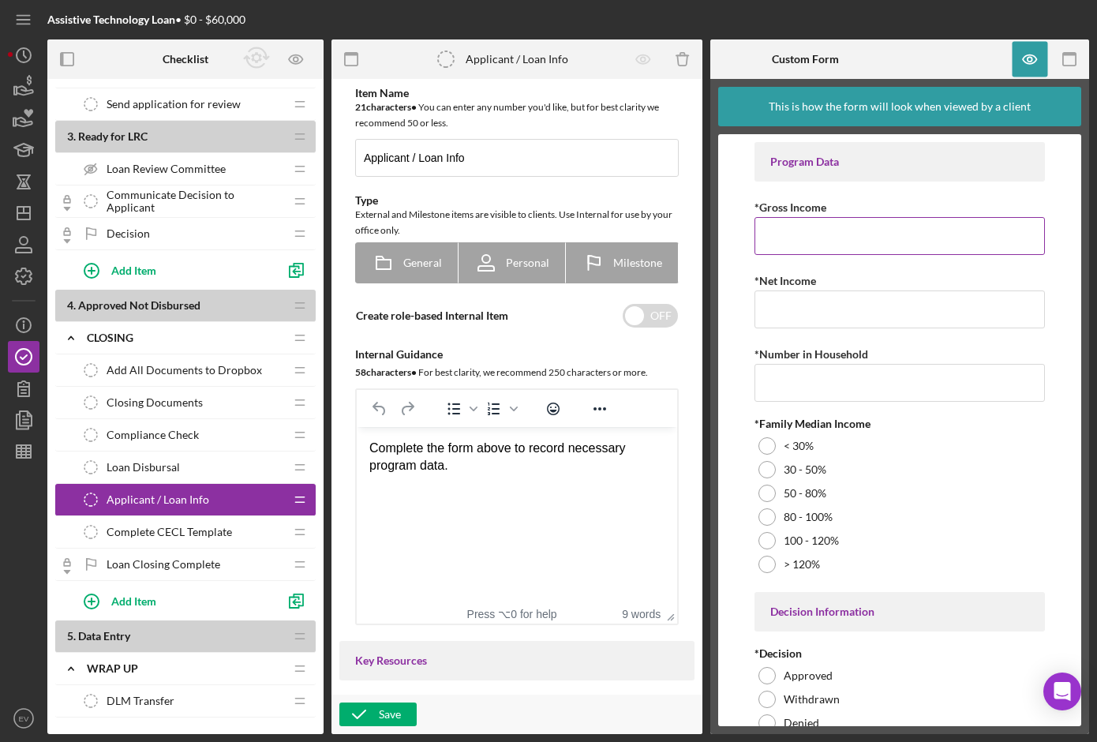
click at [807, 234] on input "*Gross Income" at bounding box center [900, 236] width 290 height 38
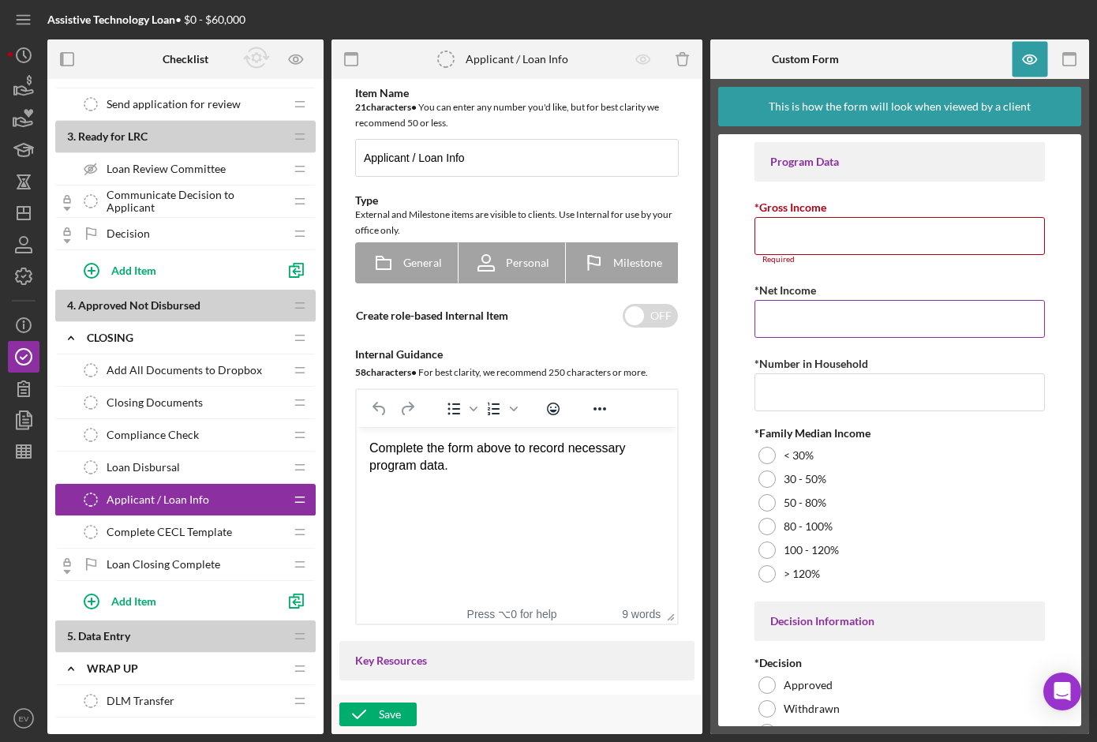
click at [786, 319] on input "*Net Income" at bounding box center [900, 319] width 290 height 38
click at [784, 380] on div "*Number in Household" at bounding box center [900, 383] width 290 height 58
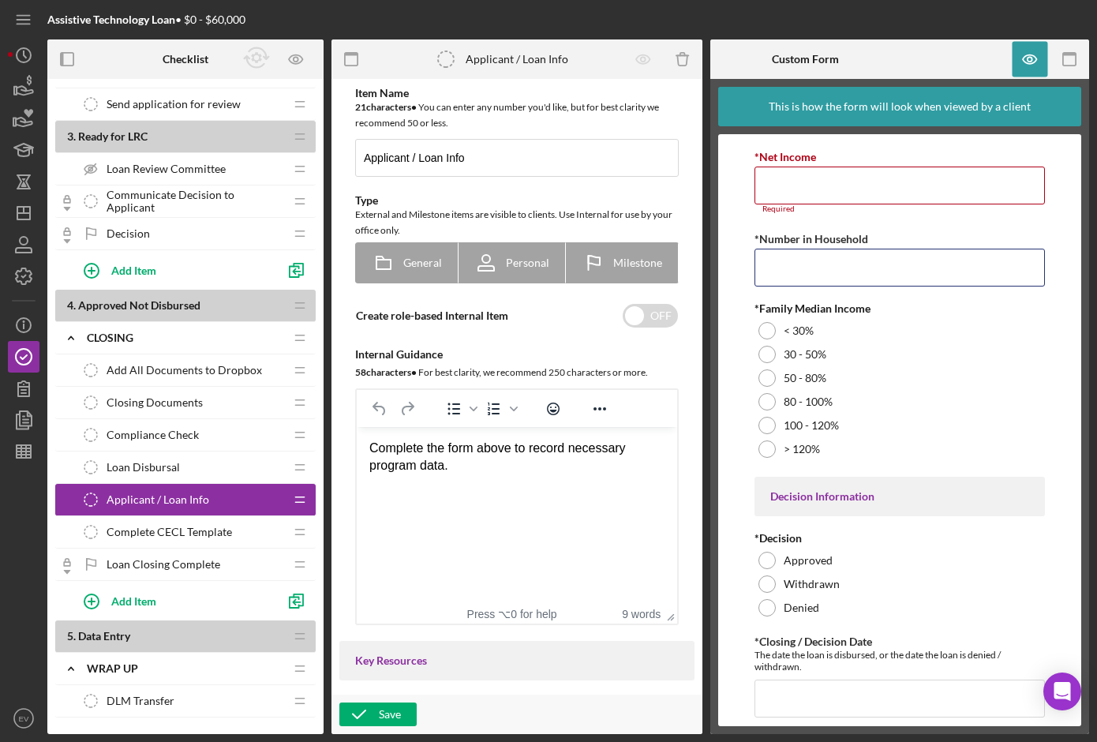
scroll to position [148, 0]
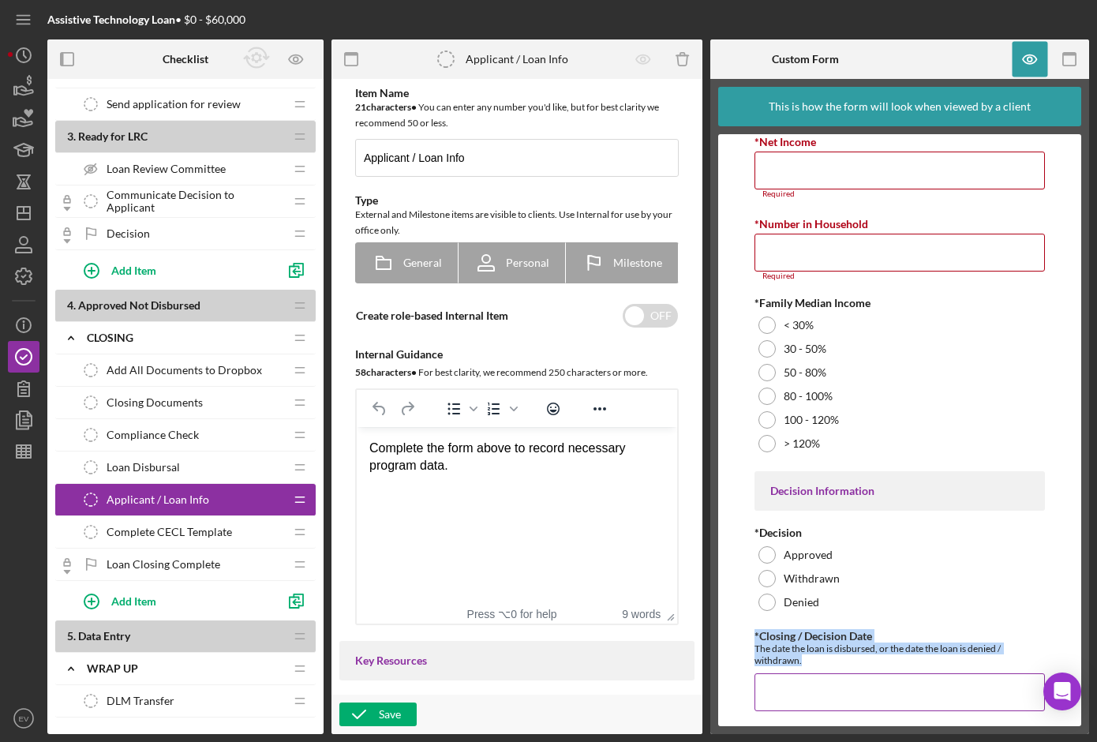
drag, startPoint x: 751, startPoint y: 625, endPoint x: 849, endPoint y: 666, distance: 105.4
click at [849, 666] on form "Program Data *Gross Income Required *Net Income Required *Number in Household R…" at bounding box center [899, 430] width 363 height 592
click at [825, 658] on div "The date the loan is disbursed, or the date the loan is denied / withdrawn." at bounding box center [900, 655] width 290 height 24
drag, startPoint x: 819, startPoint y: 661, endPoint x: 763, endPoint y: 638, distance: 61.3
click at [763, 638] on div "*Closing / Decision Date The date the loan is disbursed, or the date the loan i…" at bounding box center [900, 648] width 290 height 36
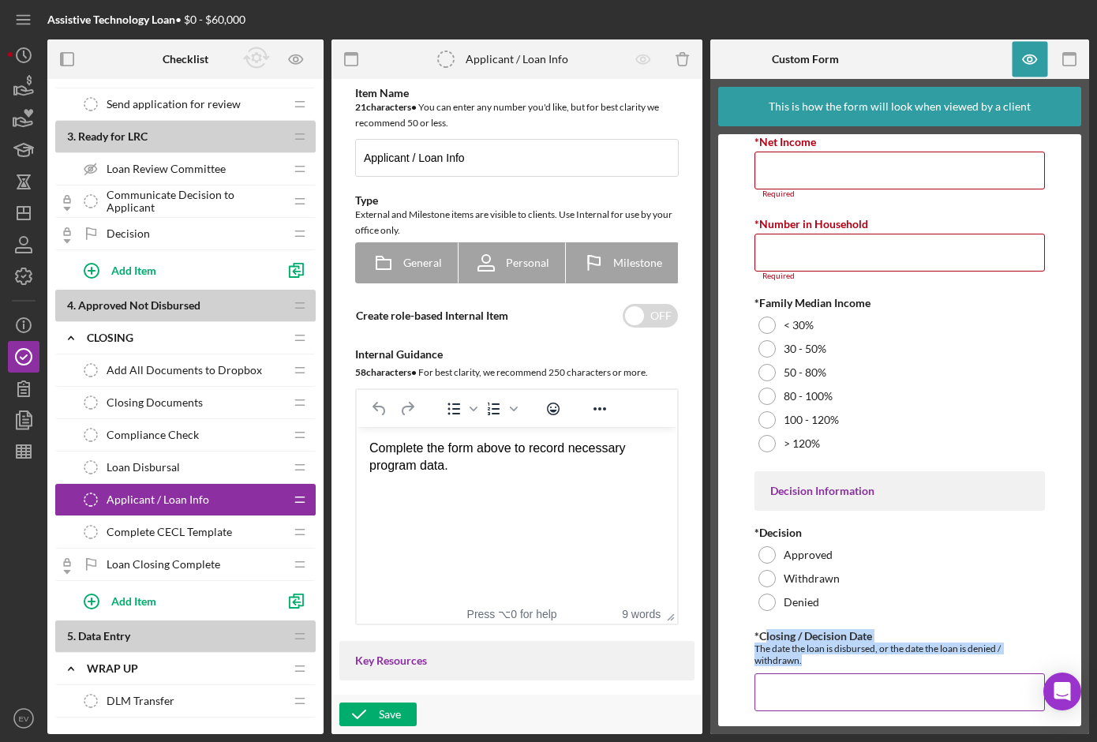
click at [763, 638] on label "*Closing / Decision Date" at bounding box center [814, 635] width 118 height 13
click at [763, 673] on input "*Closing / Decision Date" at bounding box center [900, 692] width 290 height 38
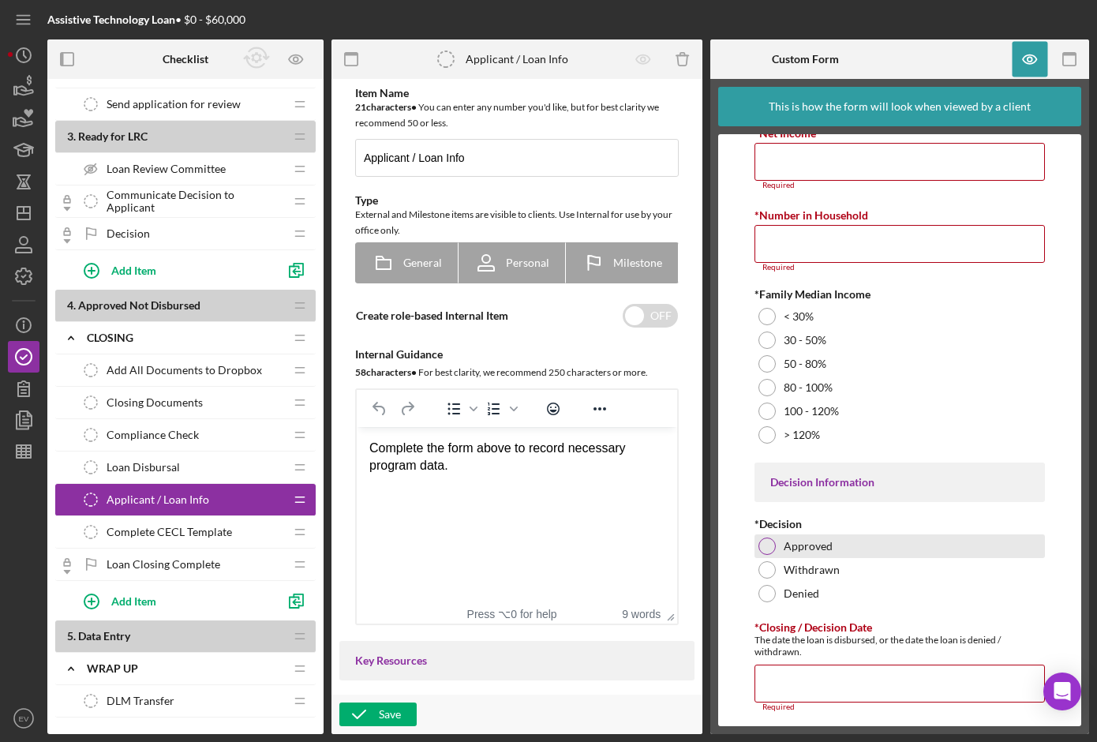
click at [764, 548] on div at bounding box center [767, 546] width 17 height 17
click at [796, 679] on input "*Closing / Decision Date" at bounding box center [900, 684] width 290 height 38
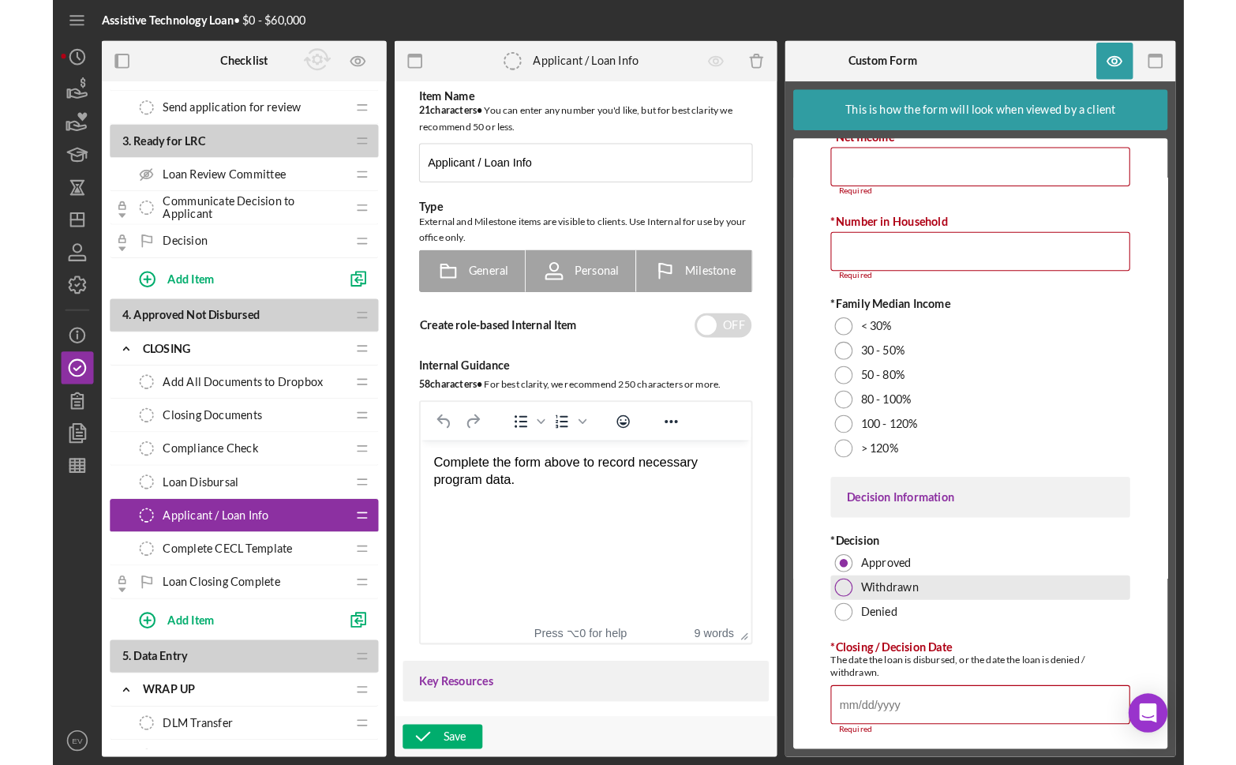
scroll to position [147, 0]
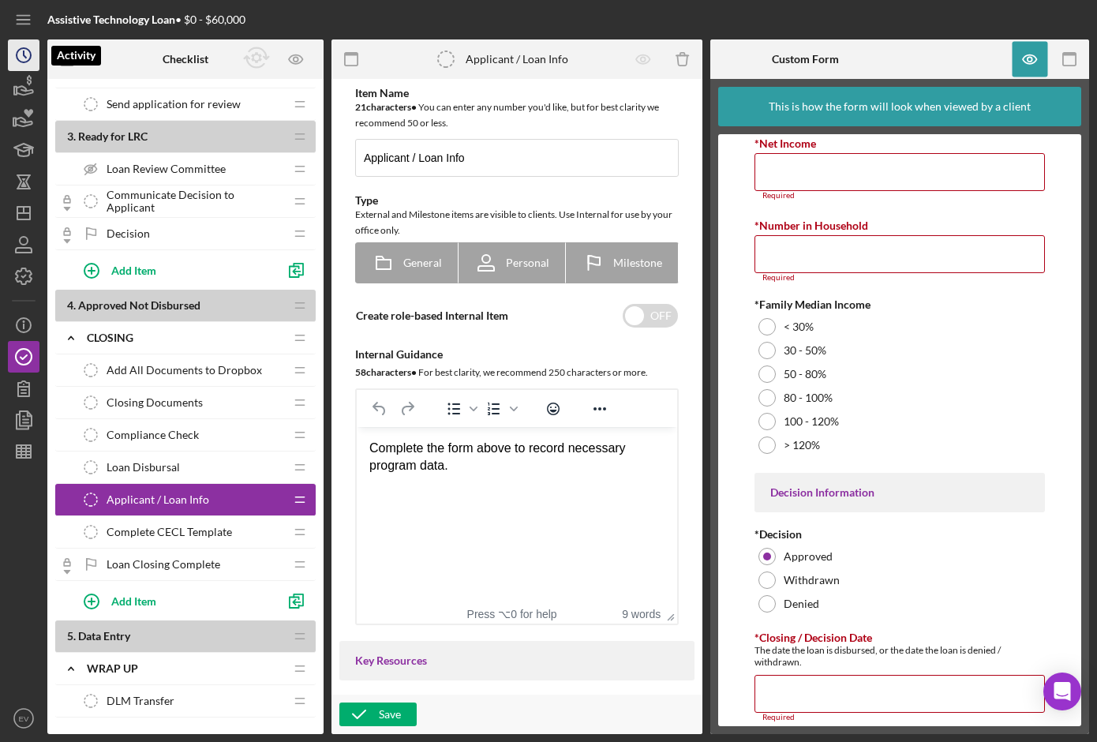
click at [28, 57] on icon "Icon/History" at bounding box center [23, 55] width 39 height 39
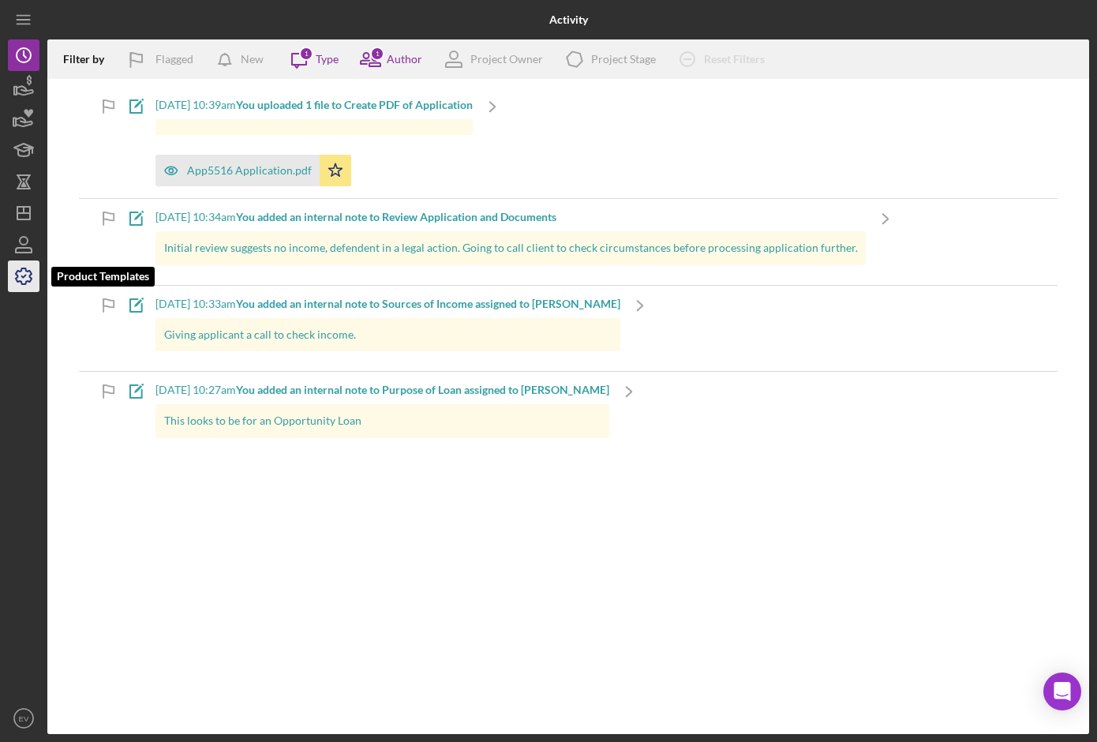
click at [13, 276] on icon "button" at bounding box center [23, 276] width 39 height 39
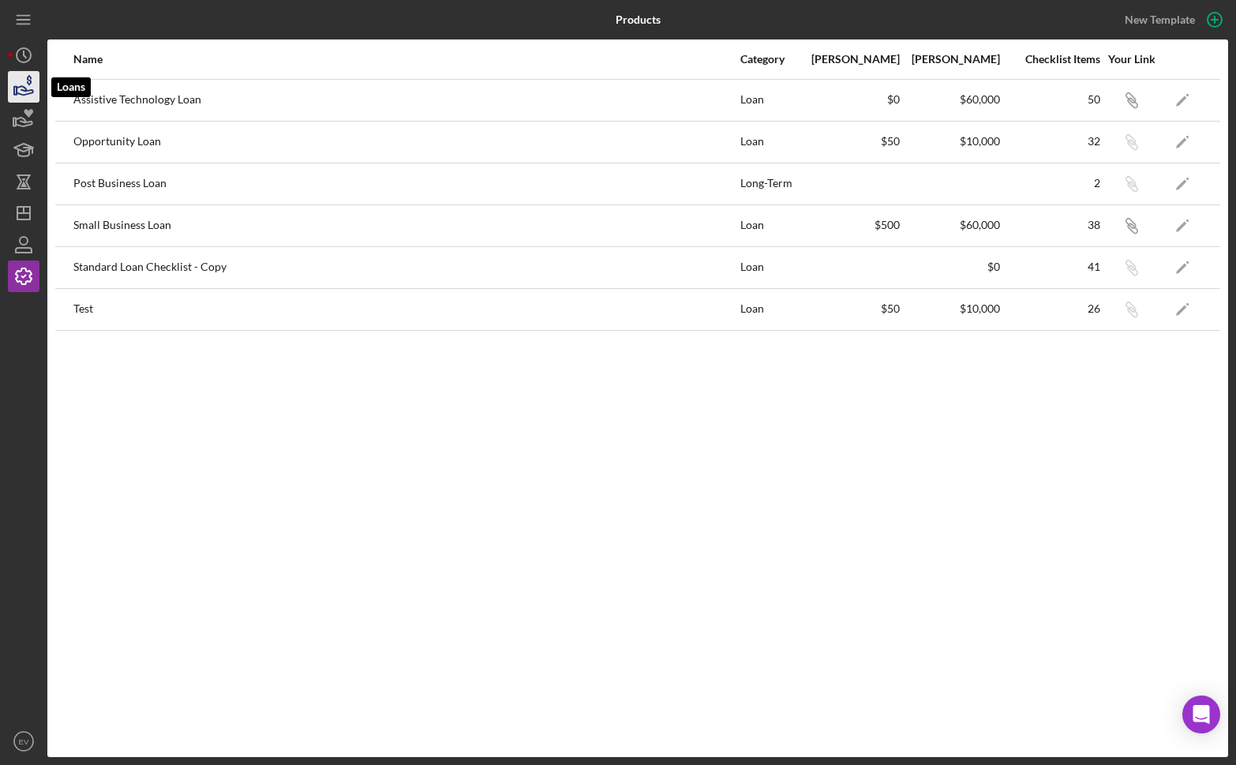
click at [31, 90] on icon "button" at bounding box center [25, 90] width 17 height 9
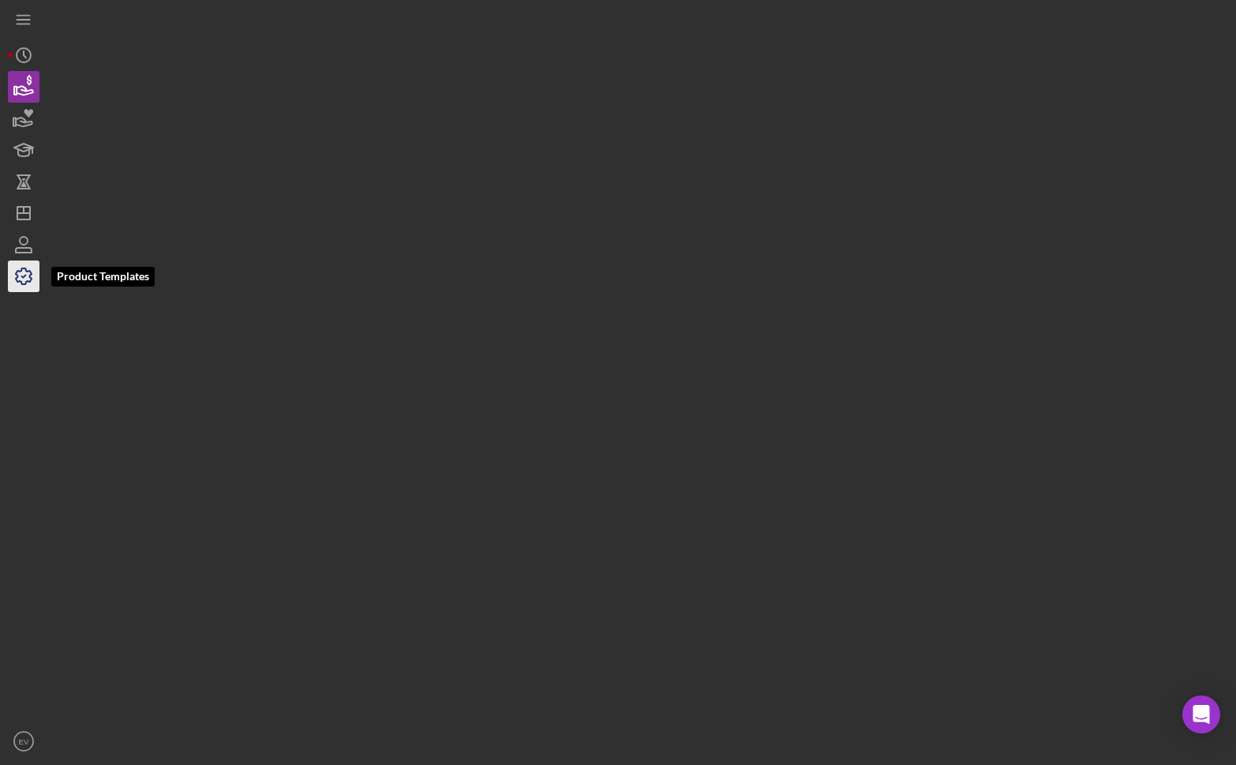
click at [19, 282] on icon "button" at bounding box center [24, 276] width 16 height 16
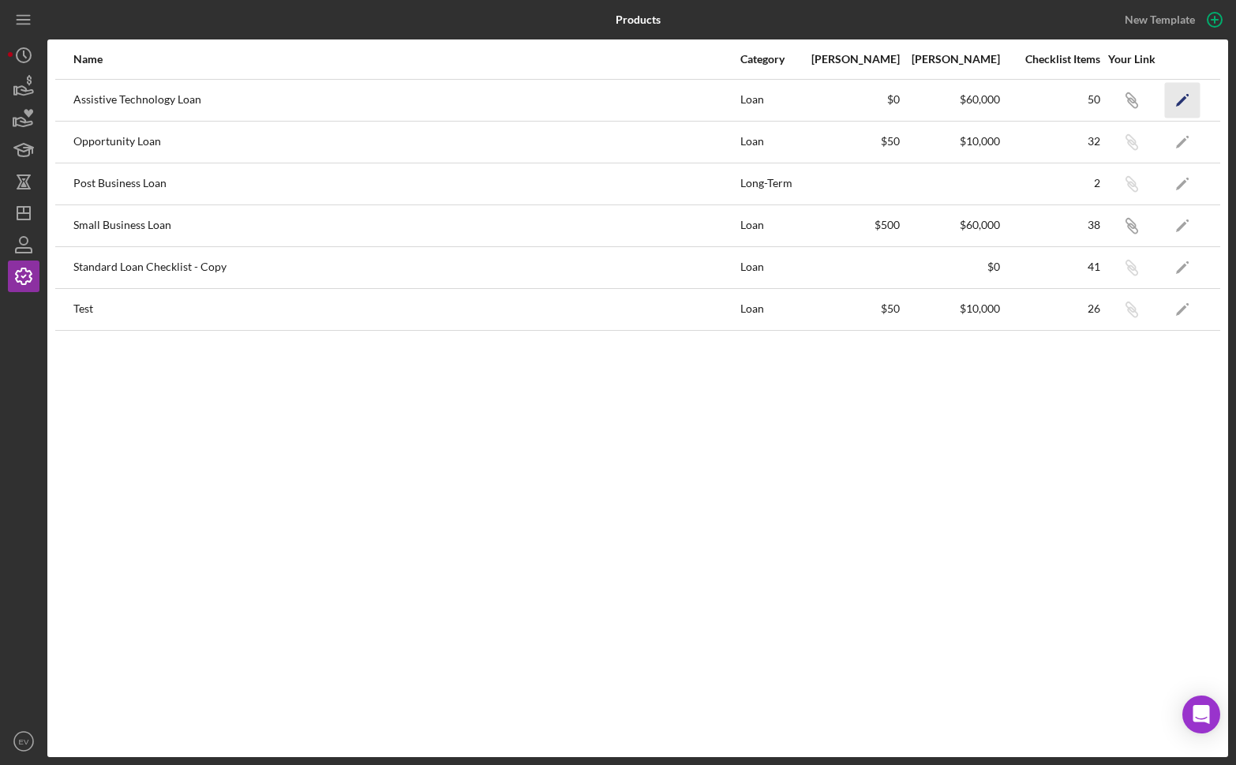
click at [1182, 103] on icon "Icon/Edit" at bounding box center [1183, 100] width 36 height 36
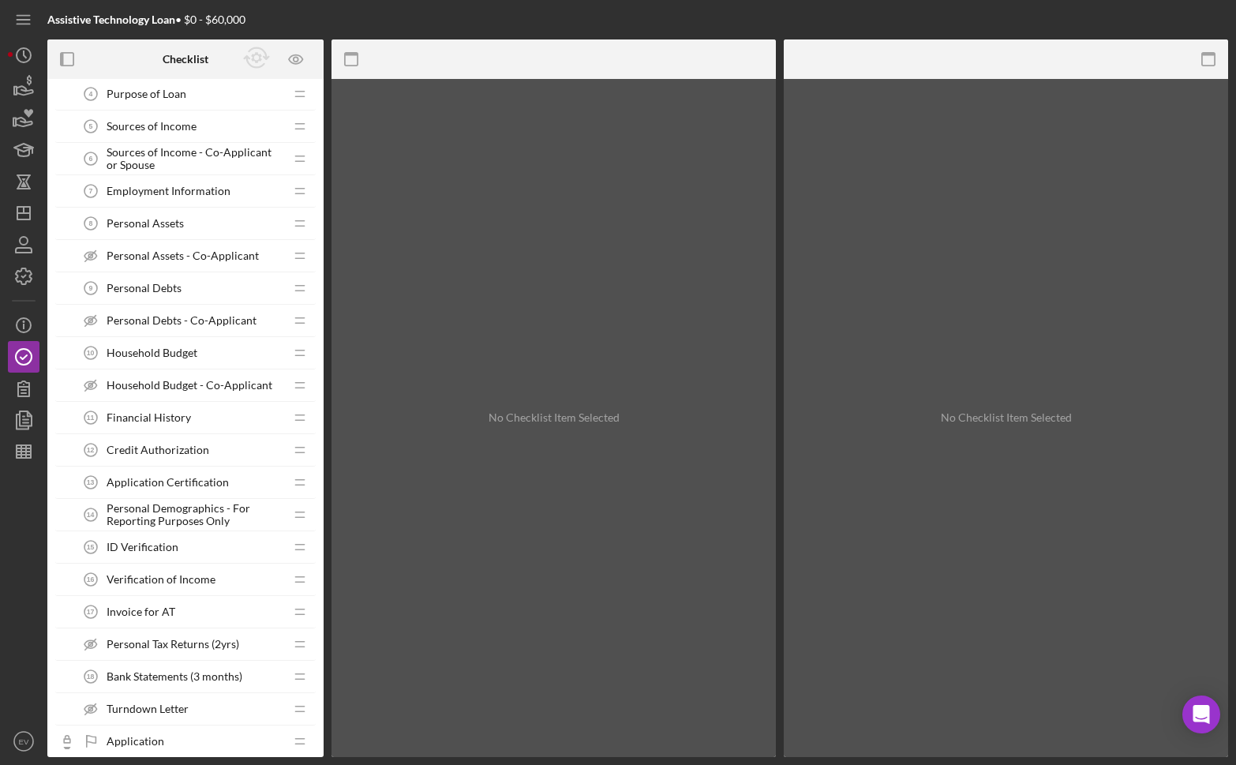
scroll to position [103, 0]
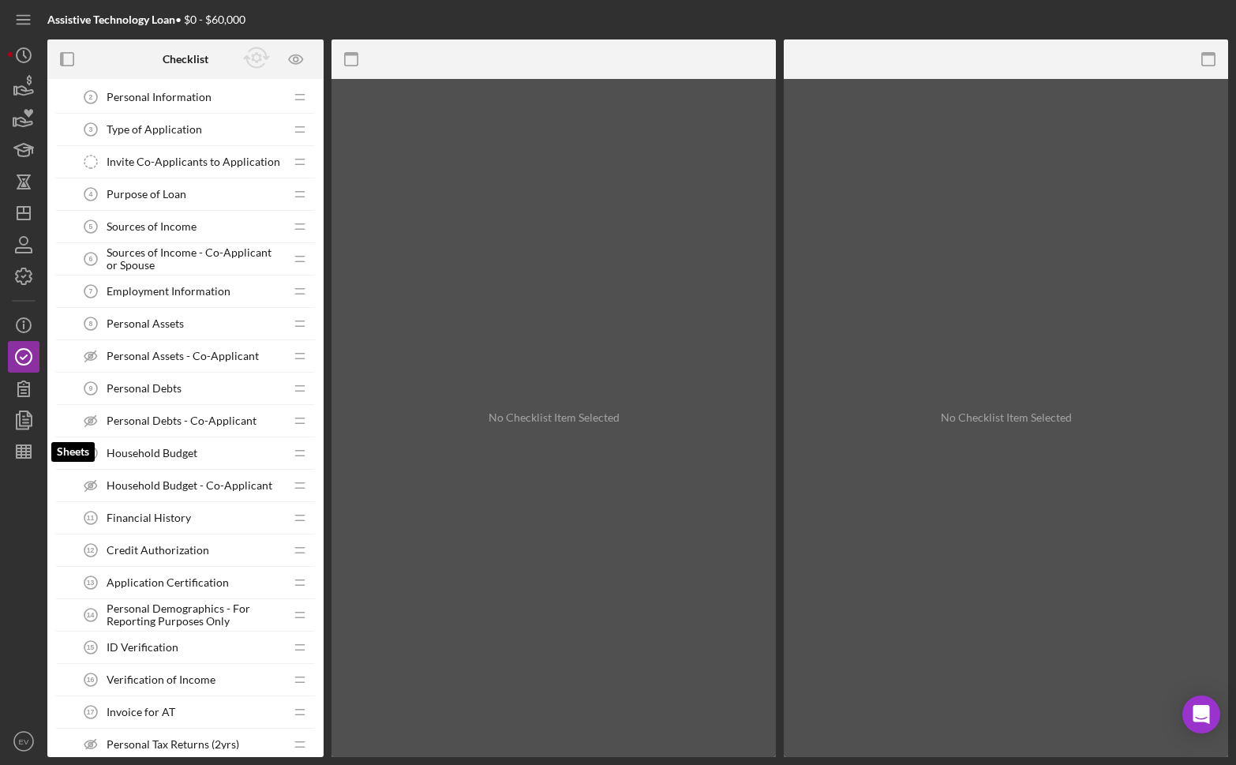
click at [24, 452] on line "button" at bounding box center [24, 452] width 14 height 0
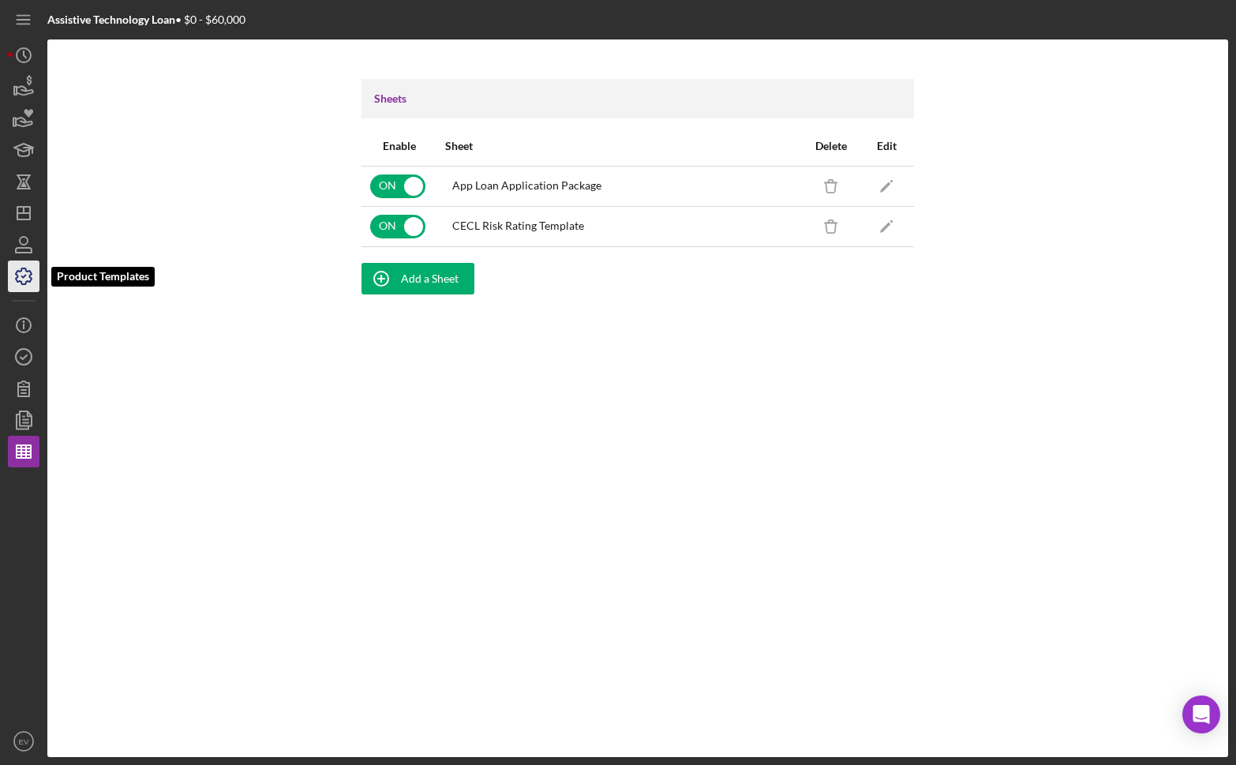
click at [28, 278] on icon "button" at bounding box center [23, 276] width 39 height 39
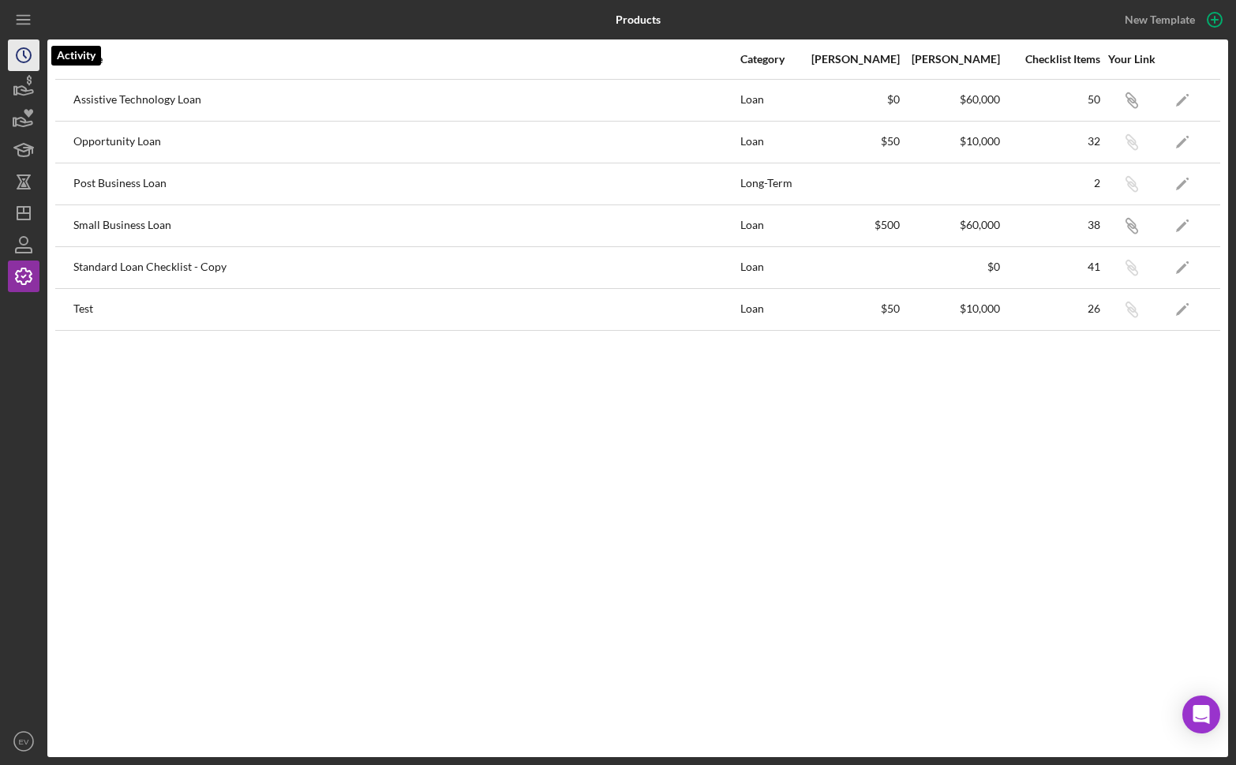
click at [29, 60] on icon "Icon/History" at bounding box center [23, 55] width 39 height 39
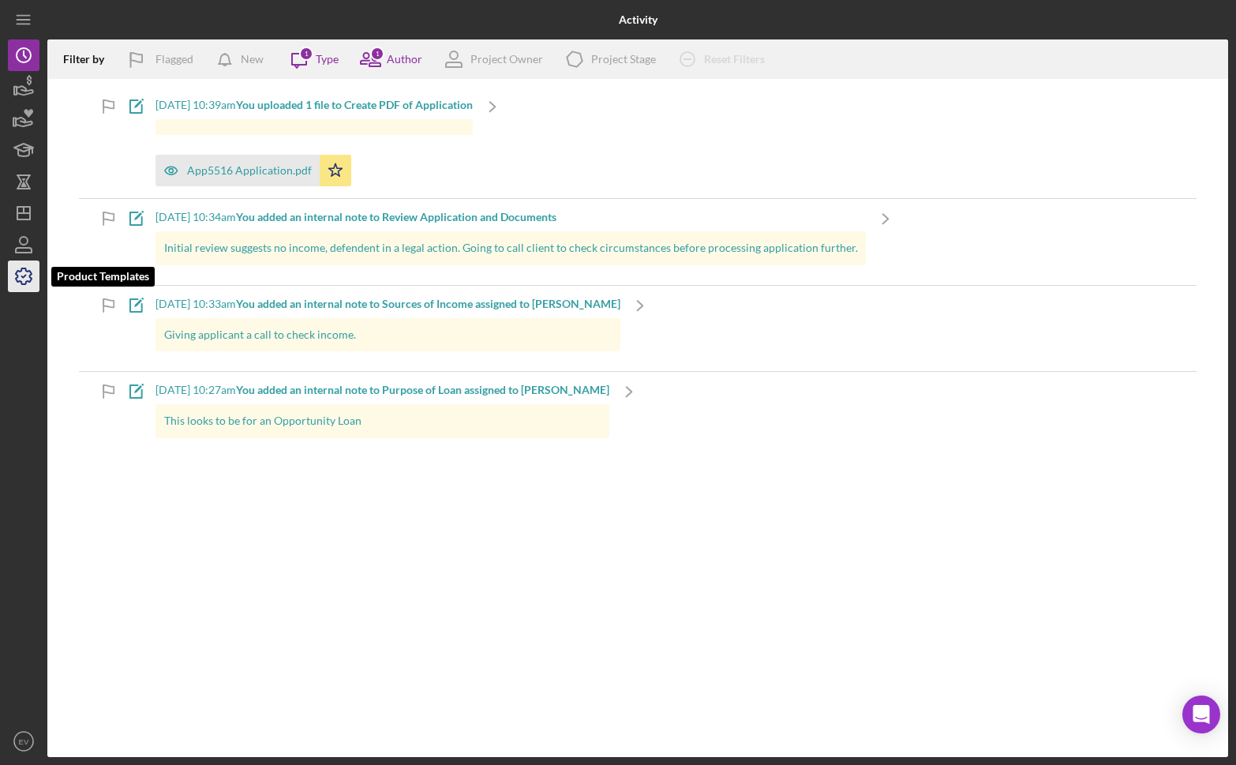
click at [19, 267] on icon "button" at bounding box center [23, 276] width 39 height 39
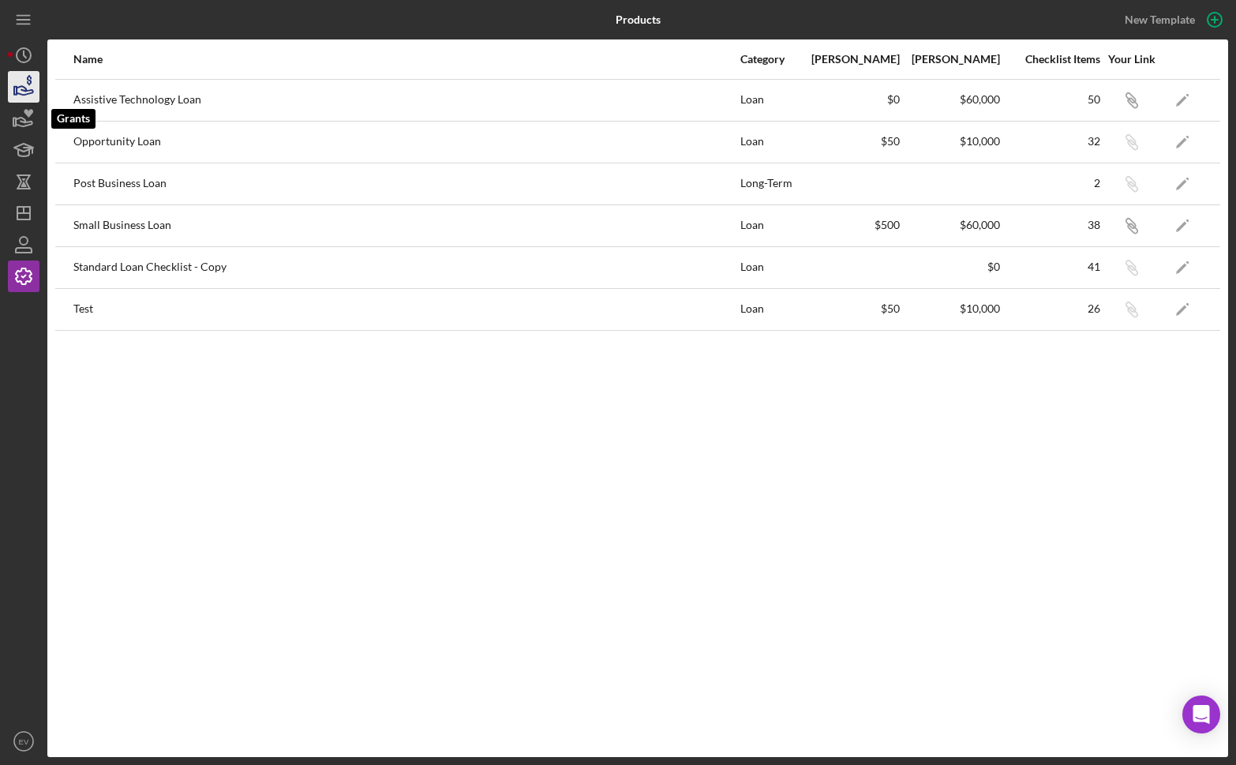
click at [24, 96] on icon "button" at bounding box center [23, 86] width 39 height 39
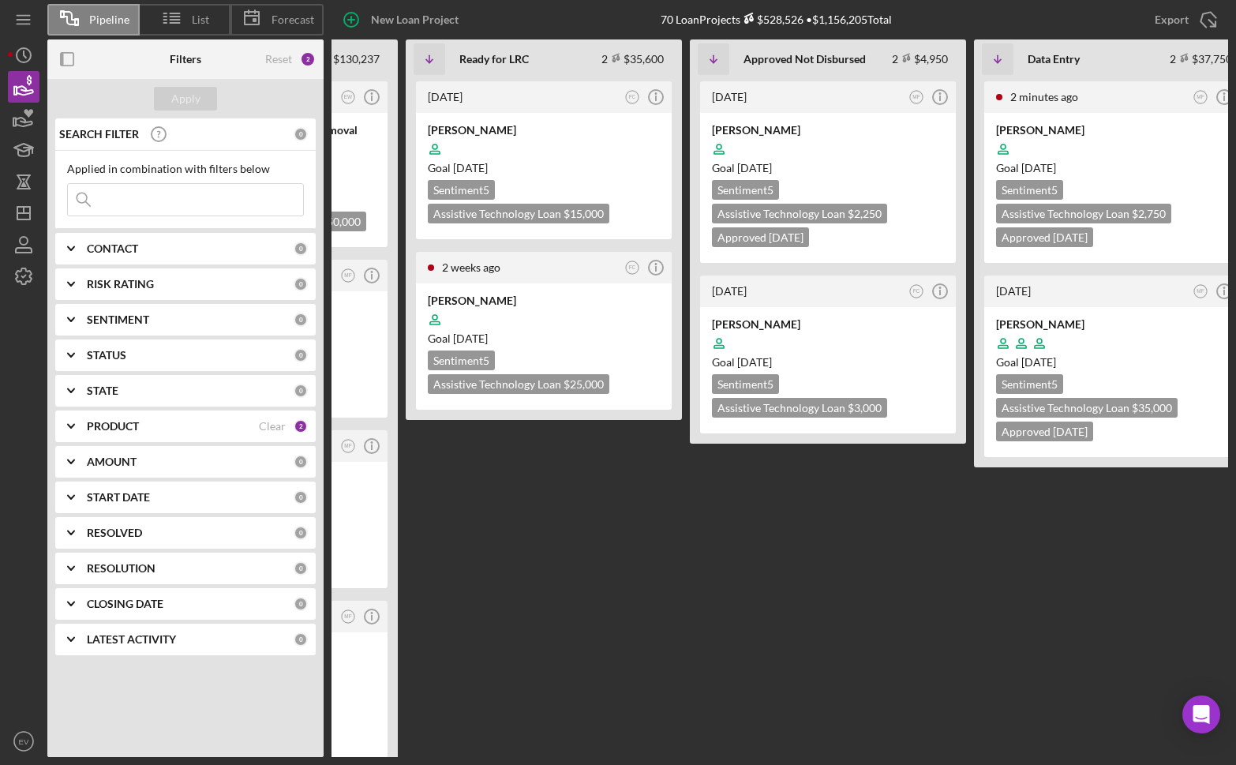
scroll to position [0, 524]
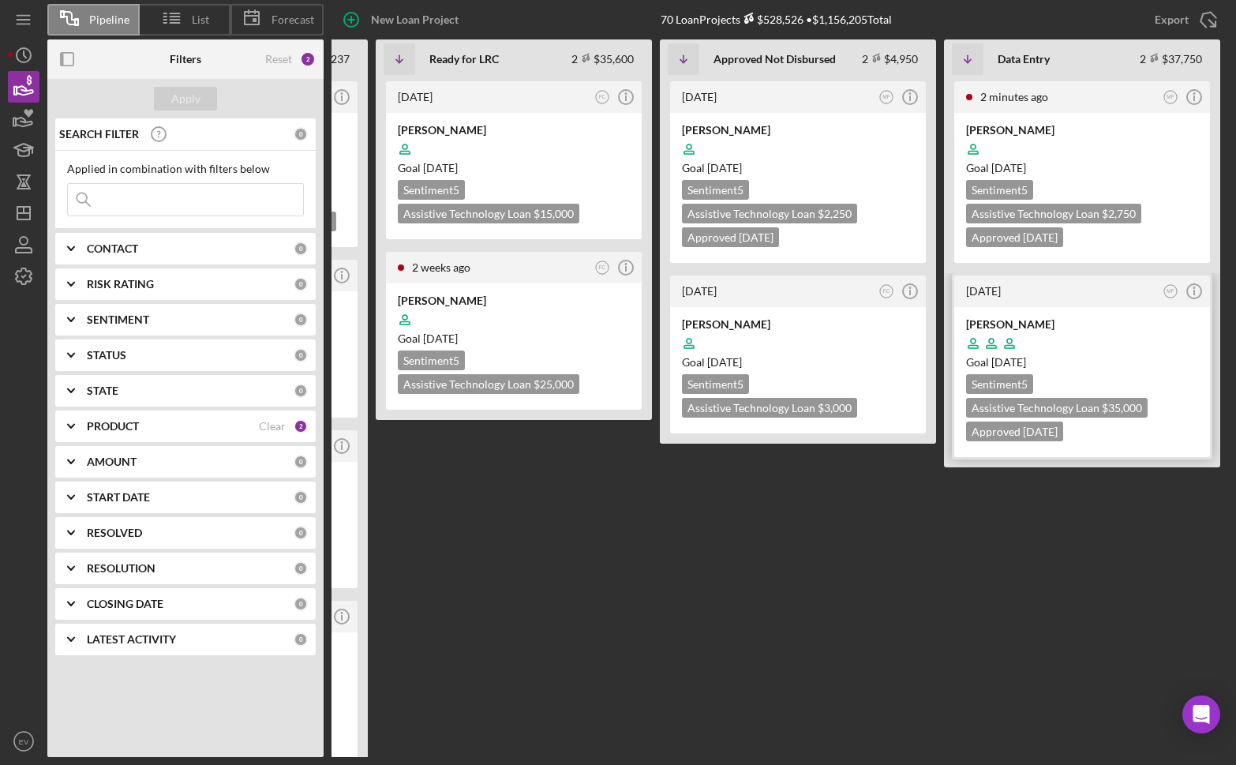
click at [1055, 347] on div at bounding box center [1082, 343] width 232 height 30
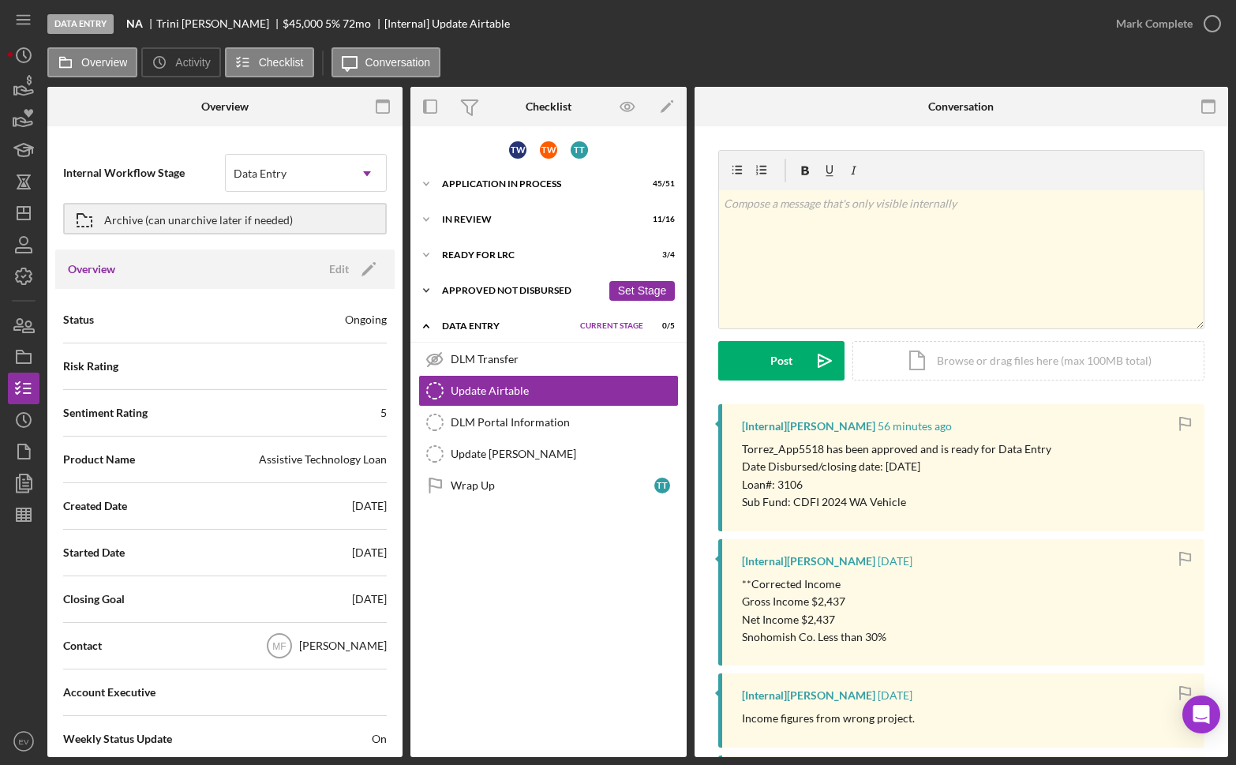
click at [458, 291] on div "Approved Not Disbursed" at bounding box center [521, 290] width 159 height 9
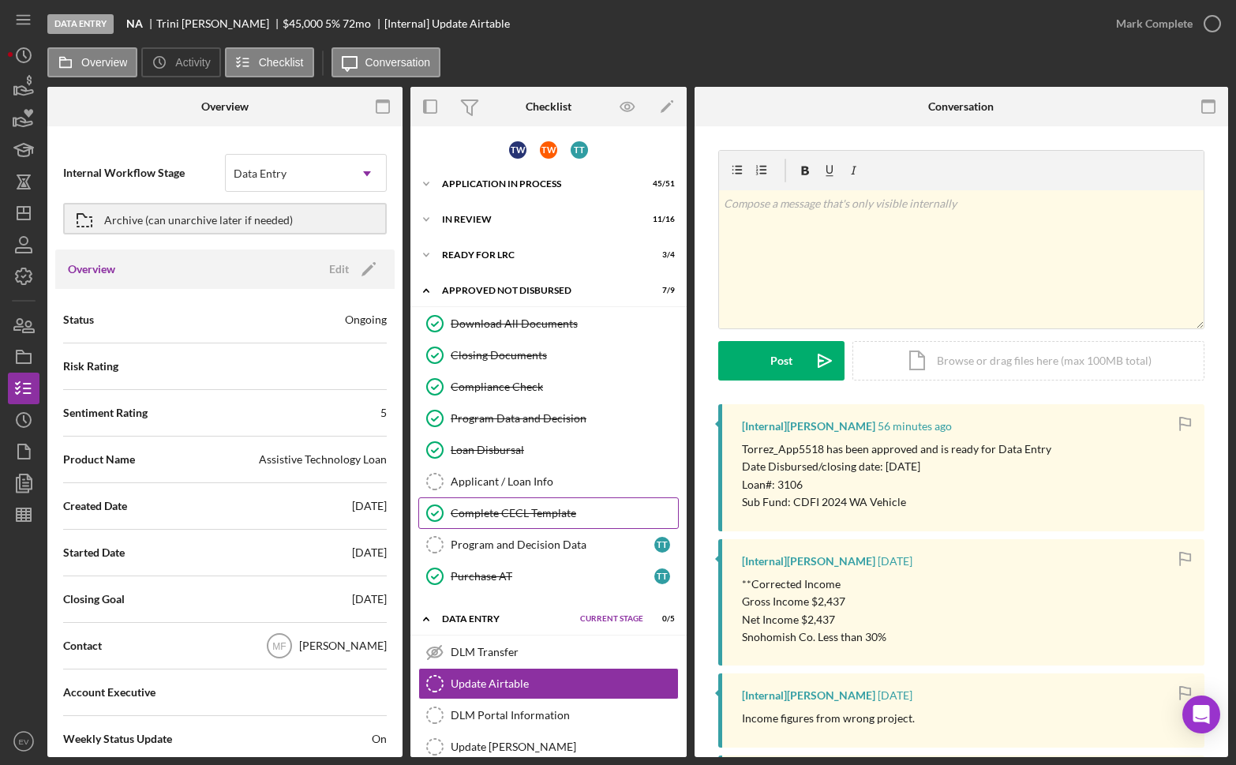
click at [498, 518] on div "Complete CECL Template" at bounding box center [564, 513] width 227 height 13
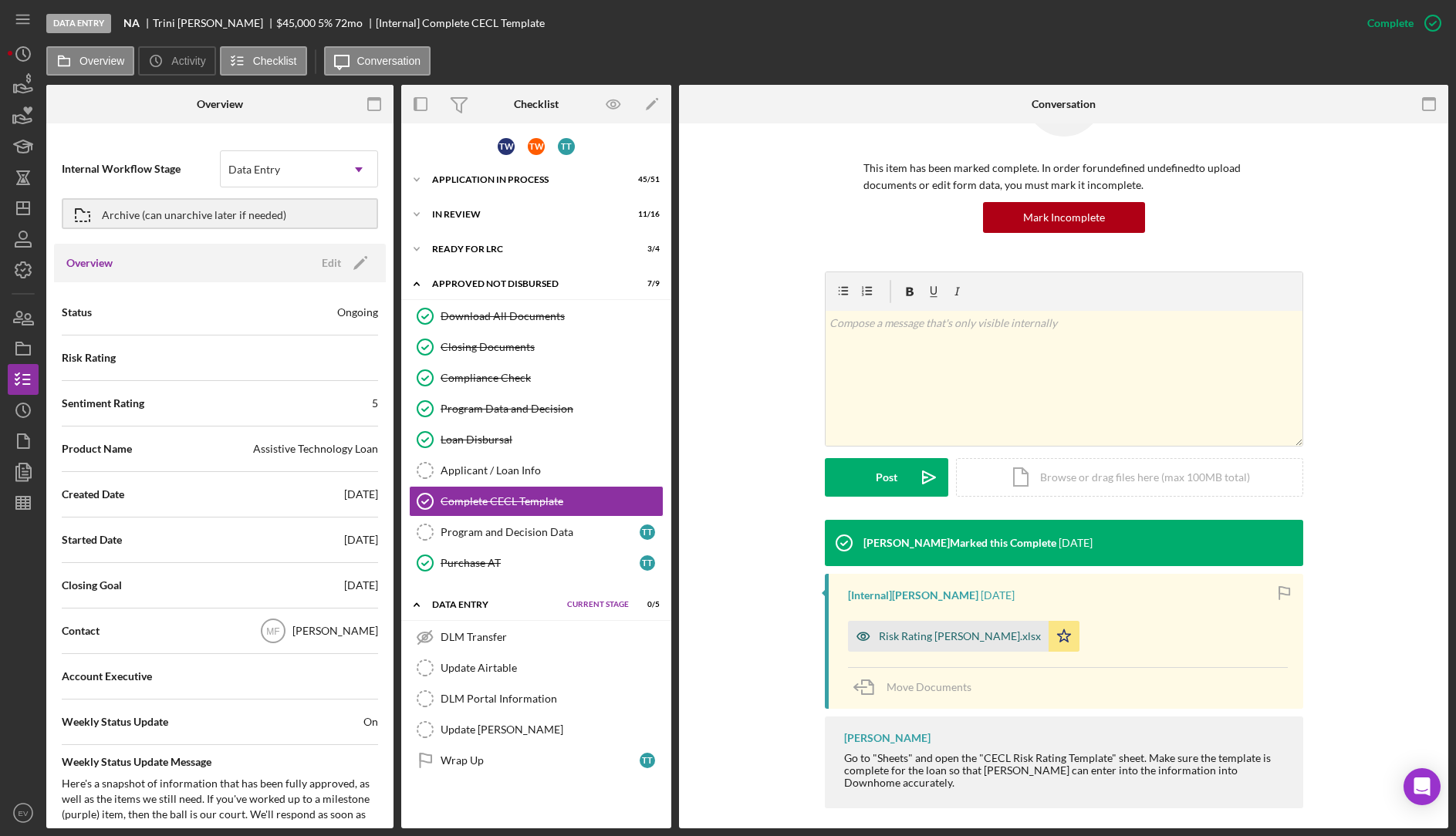
scroll to position [86, 0]
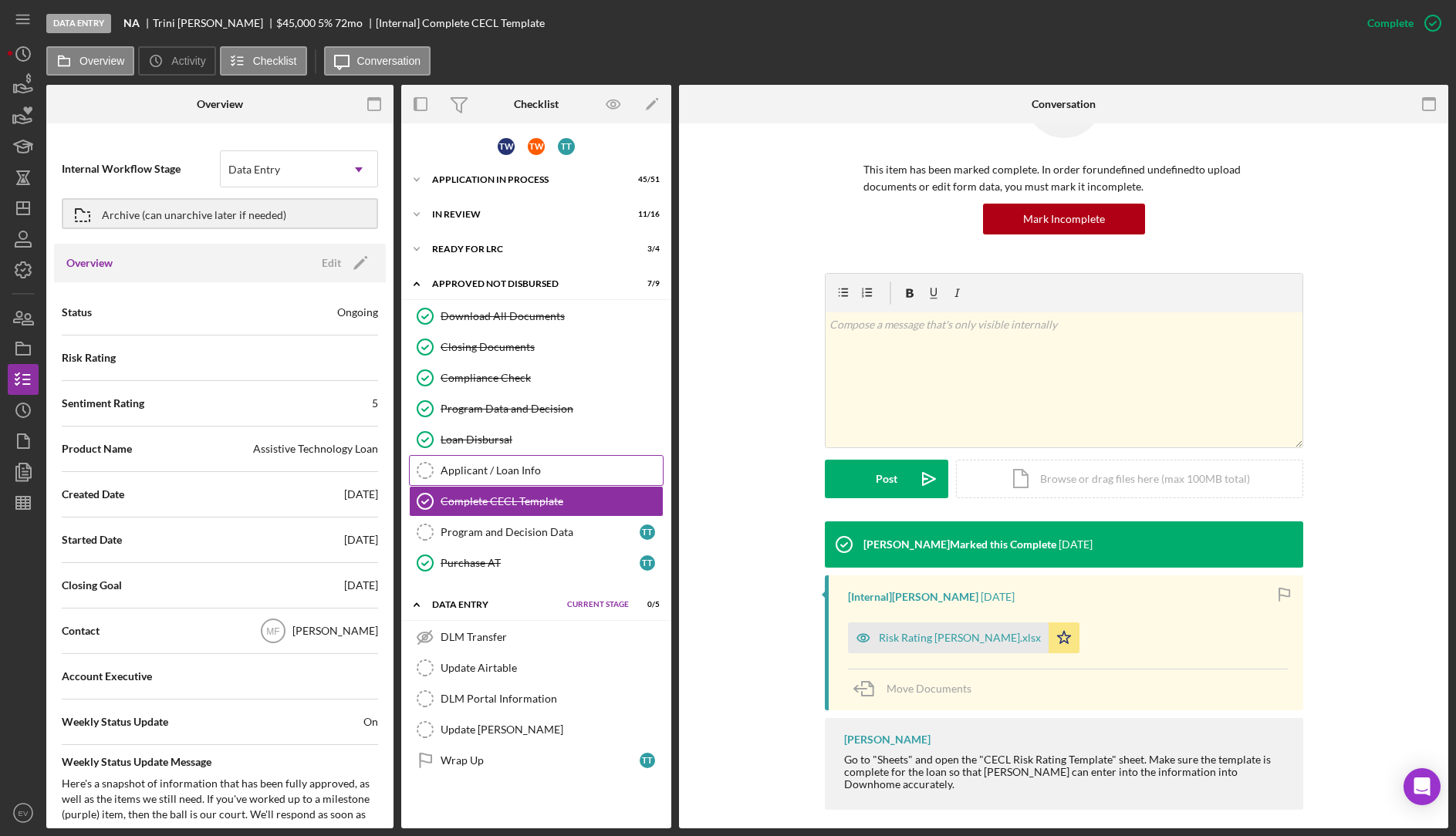
click at [511, 467] on div "Applicant / Loan Info" at bounding box center [551, 470] width 222 height 13
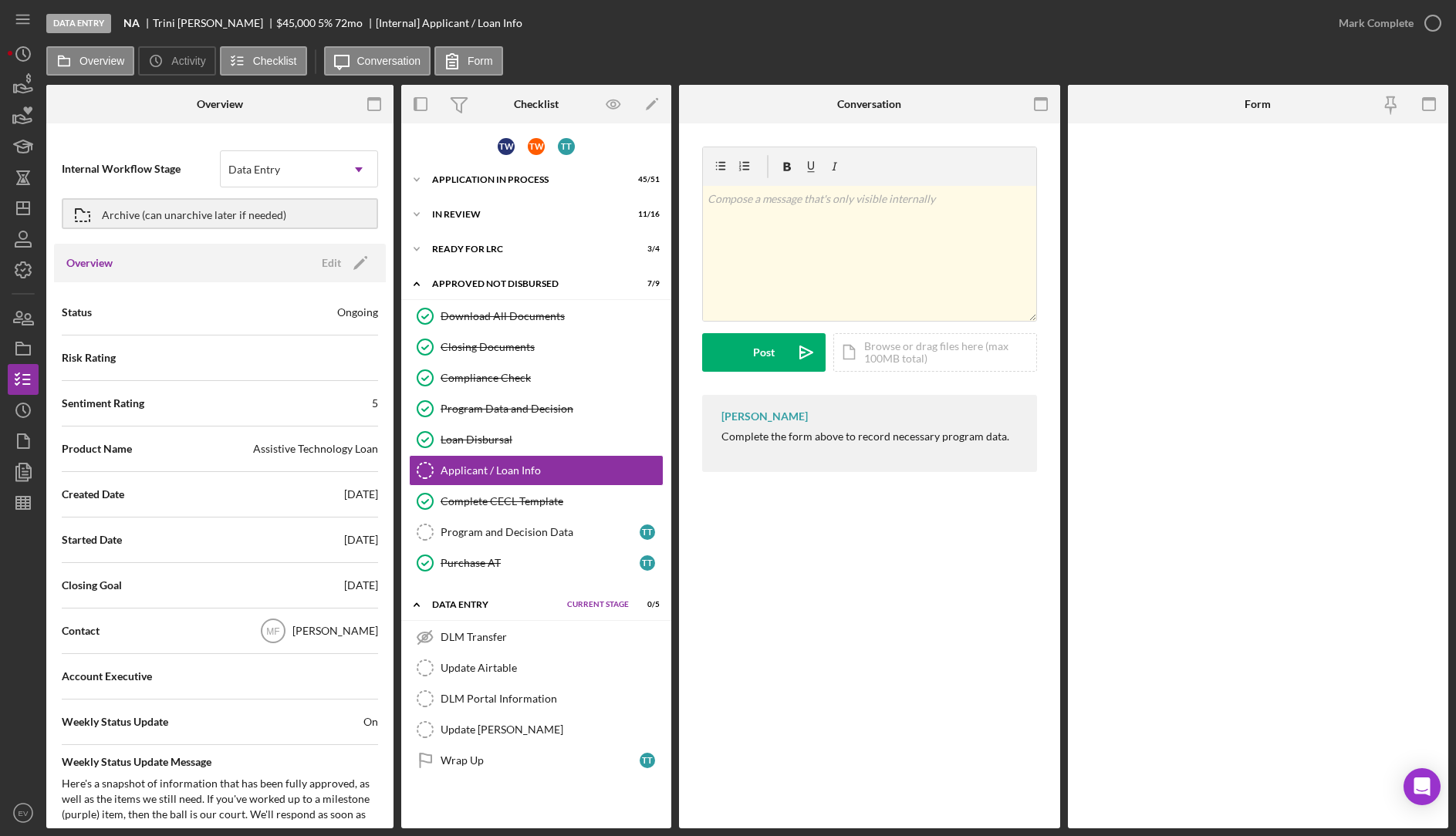
click at [1166, 327] on div at bounding box center [1258, 475] width 381 height 704
click at [1175, 320] on div at bounding box center [1258, 475] width 381 height 704
click at [844, 580] on div "Applicant / Loan Info Applicant / Loan Info v Color teal Color pink Remove colo…" at bounding box center [870, 475] width 381 height 704
click at [1235, 354] on div at bounding box center [1258, 475] width 381 height 704
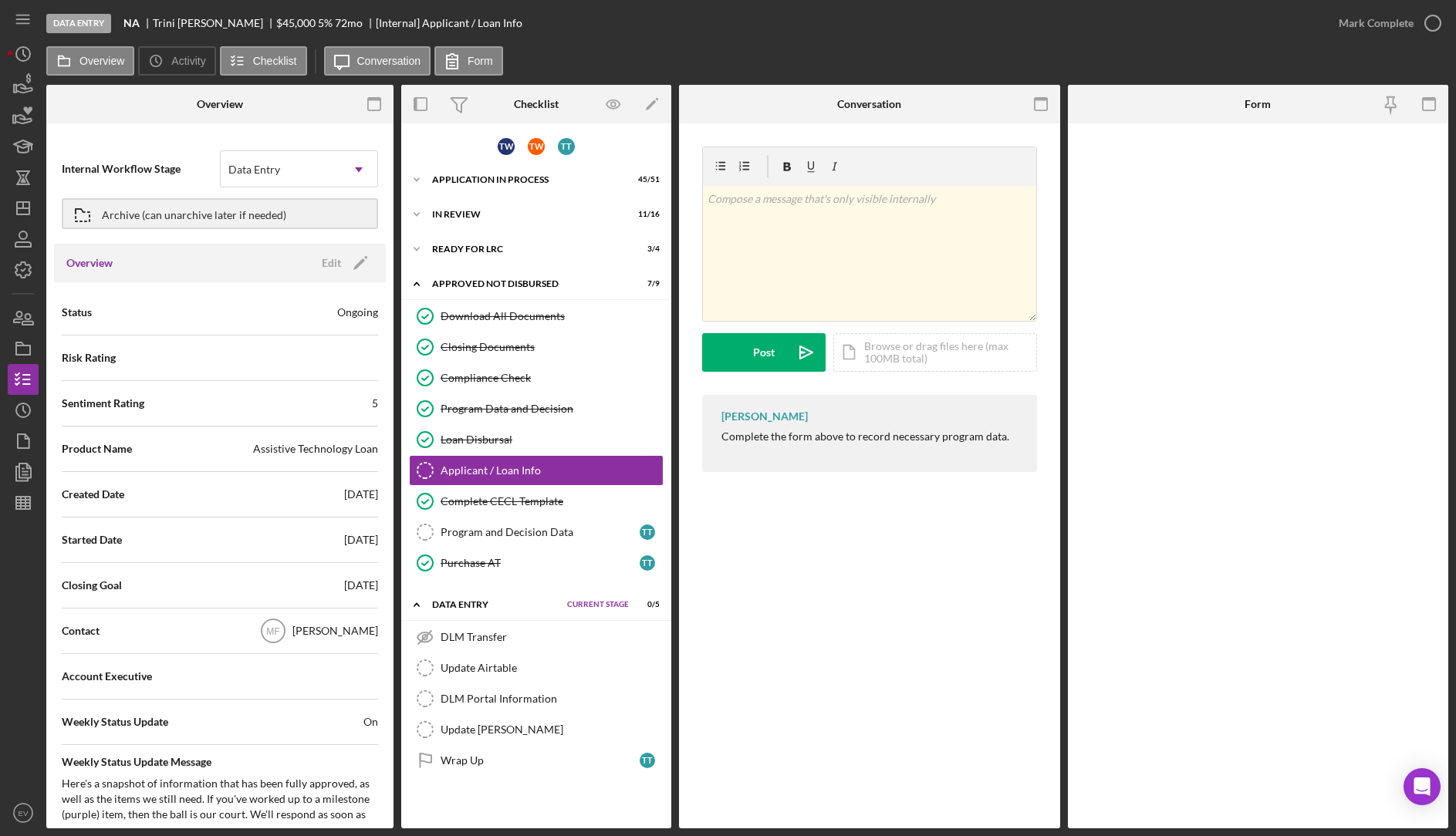
click at [1235, 354] on div at bounding box center [1258, 475] width 381 height 704
click at [1188, 253] on div at bounding box center [1258, 475] width 381 height 704
click at [921, 263] on div "v Color teal Color pink Remove color Add row above Add row below Add column bef…" at bounding box center [869, 253] width 333 height 135
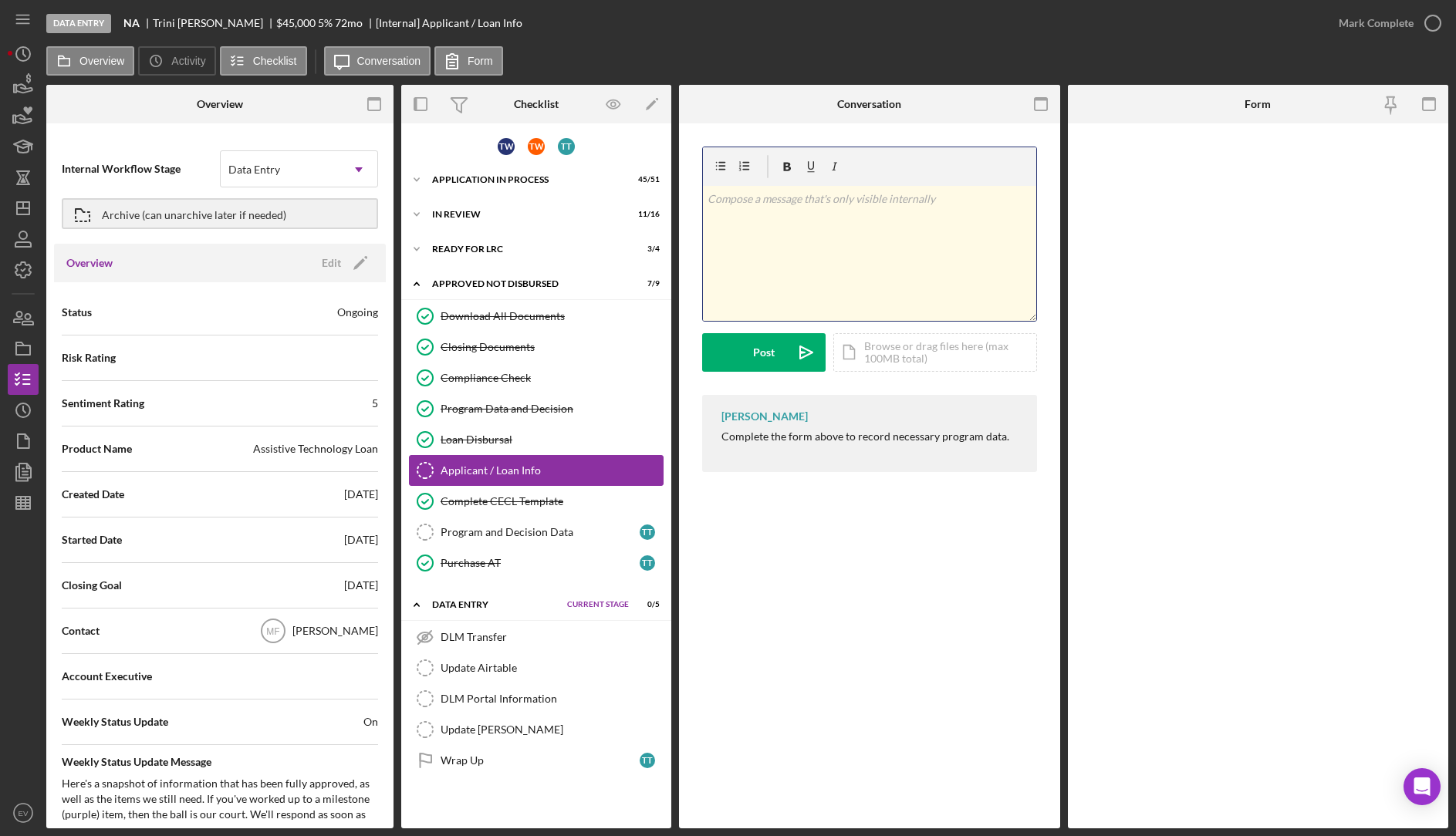
click at [490, 474] on div "Applicant / Loan Info" at bounding box center [551, 470] width 222 height 13
click at [736, 433] on div "Complete the form above to record necessary program data." at bounding box center [865, 434] width 287 height 13
click at [20, 21] on icon "Icon/Menu" at bounding box center [23, 20] width 35 height 35
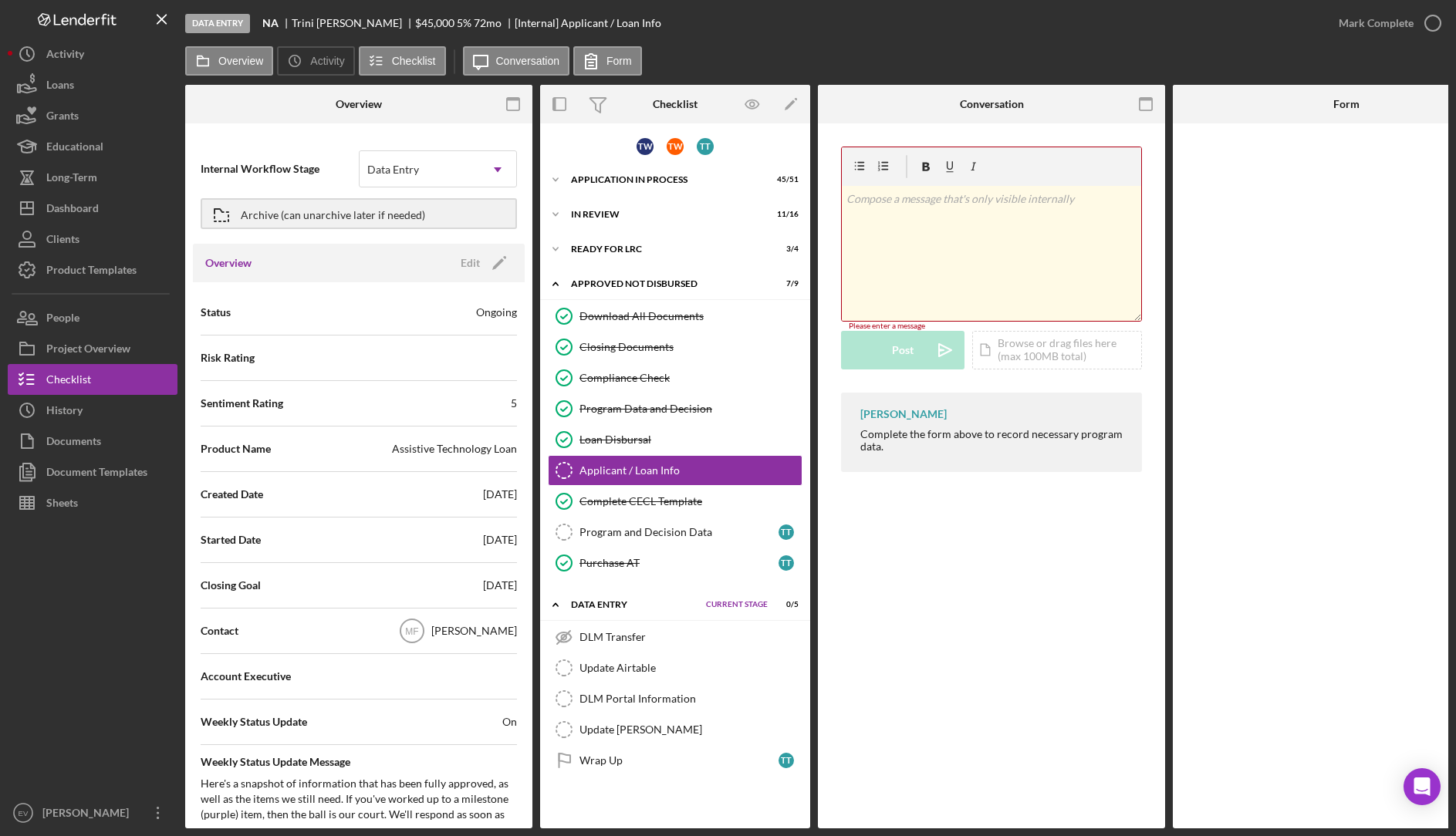
click at [20, 21] on icon "Logo-Reversed Created with Sketch." at bounding box center [77, 19] width 139 height 13
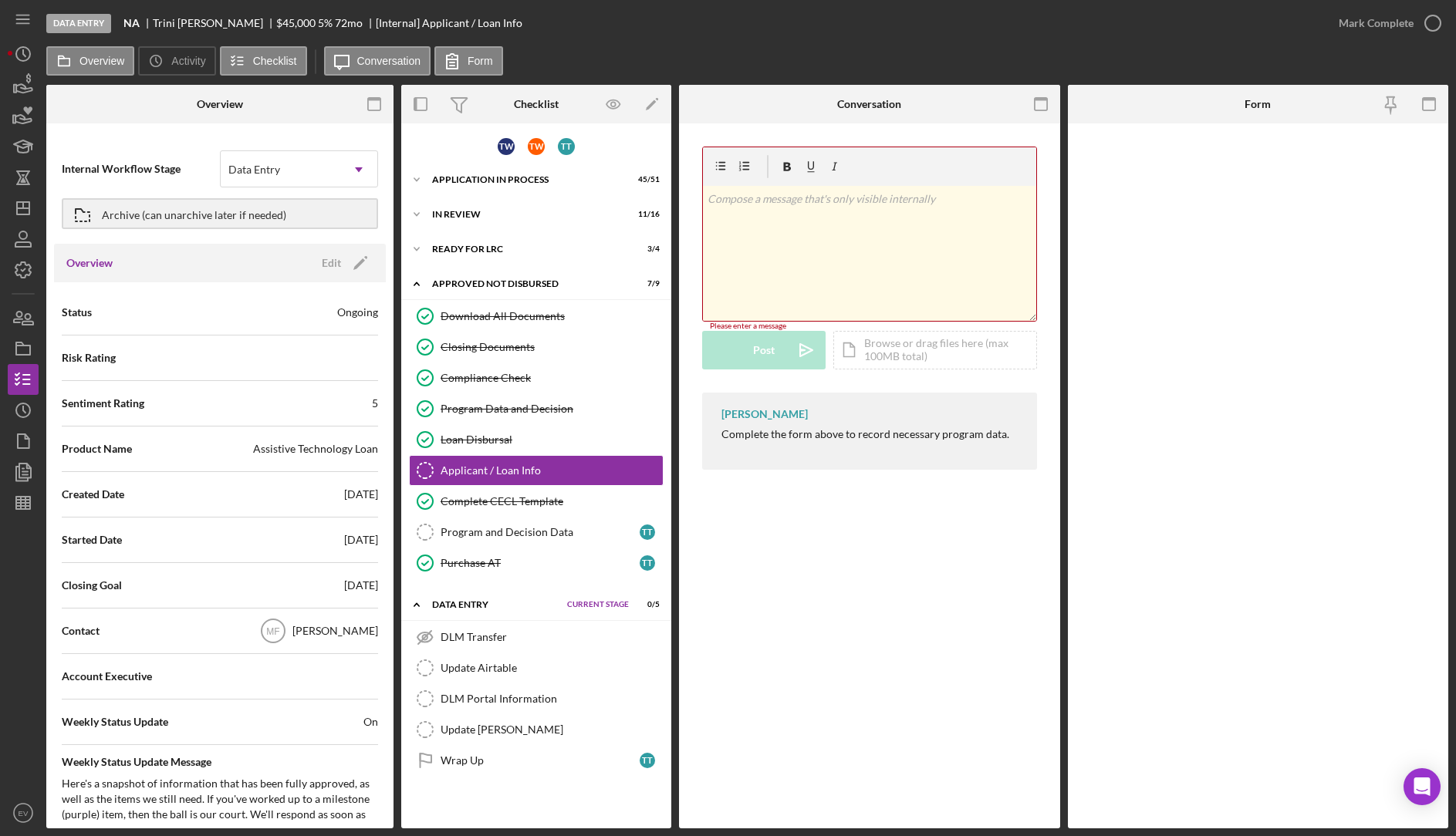
click at [812, 451] on div "Monie Frost Complete the form above to record necessary program data." at bounding box center [869, 431] width 335 height 77
click at [774, 456] on div "Monie Frost Complete the form above to record necessary program data." at bounding box center [869, 431] width 335 height 77
click at [808, 201] on p at bounding box center [870, 198] width 324 height 17
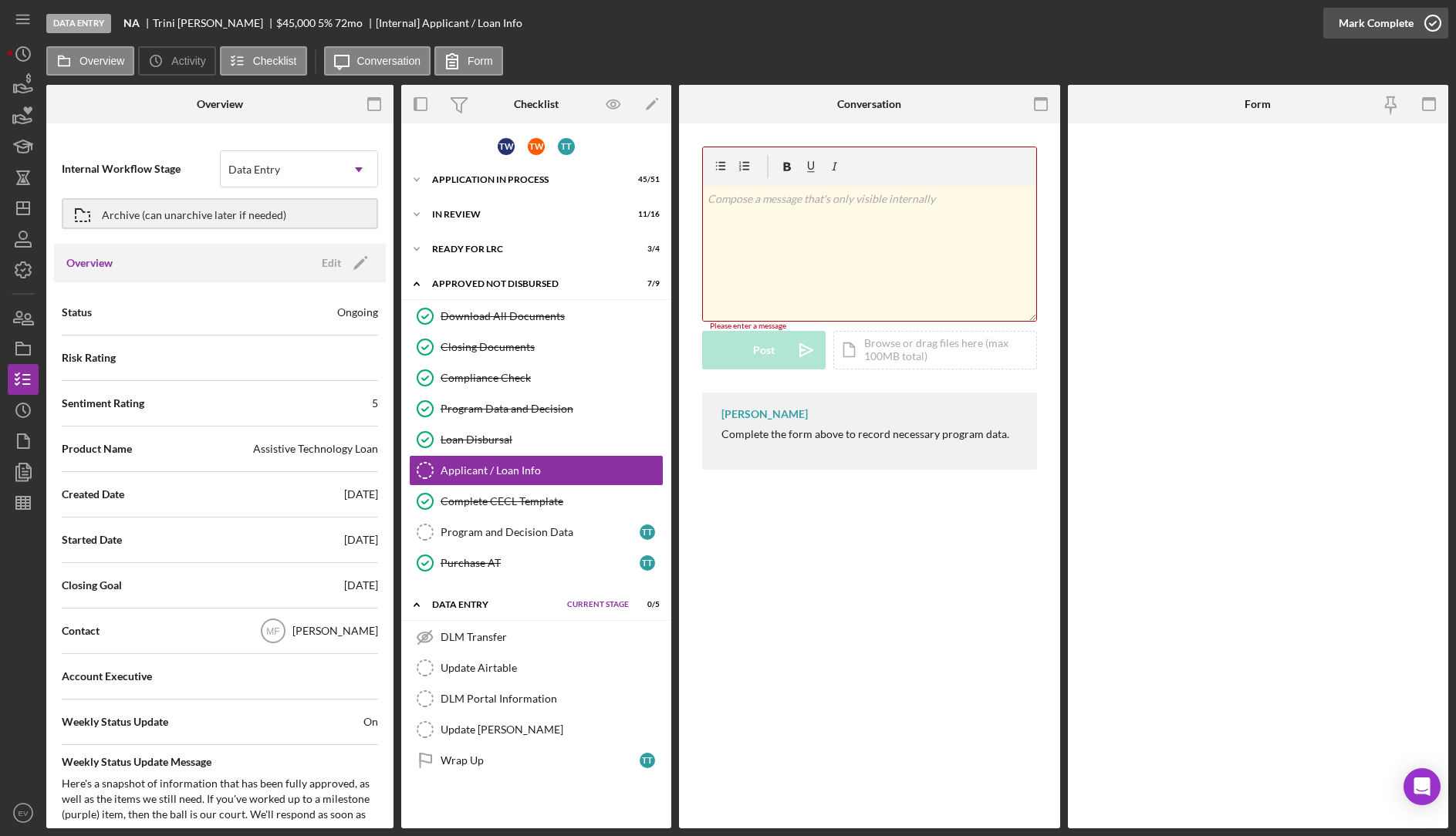
click at [1235, 23] on icon "button" at bounding box center [1432, 22] width 38 height 38
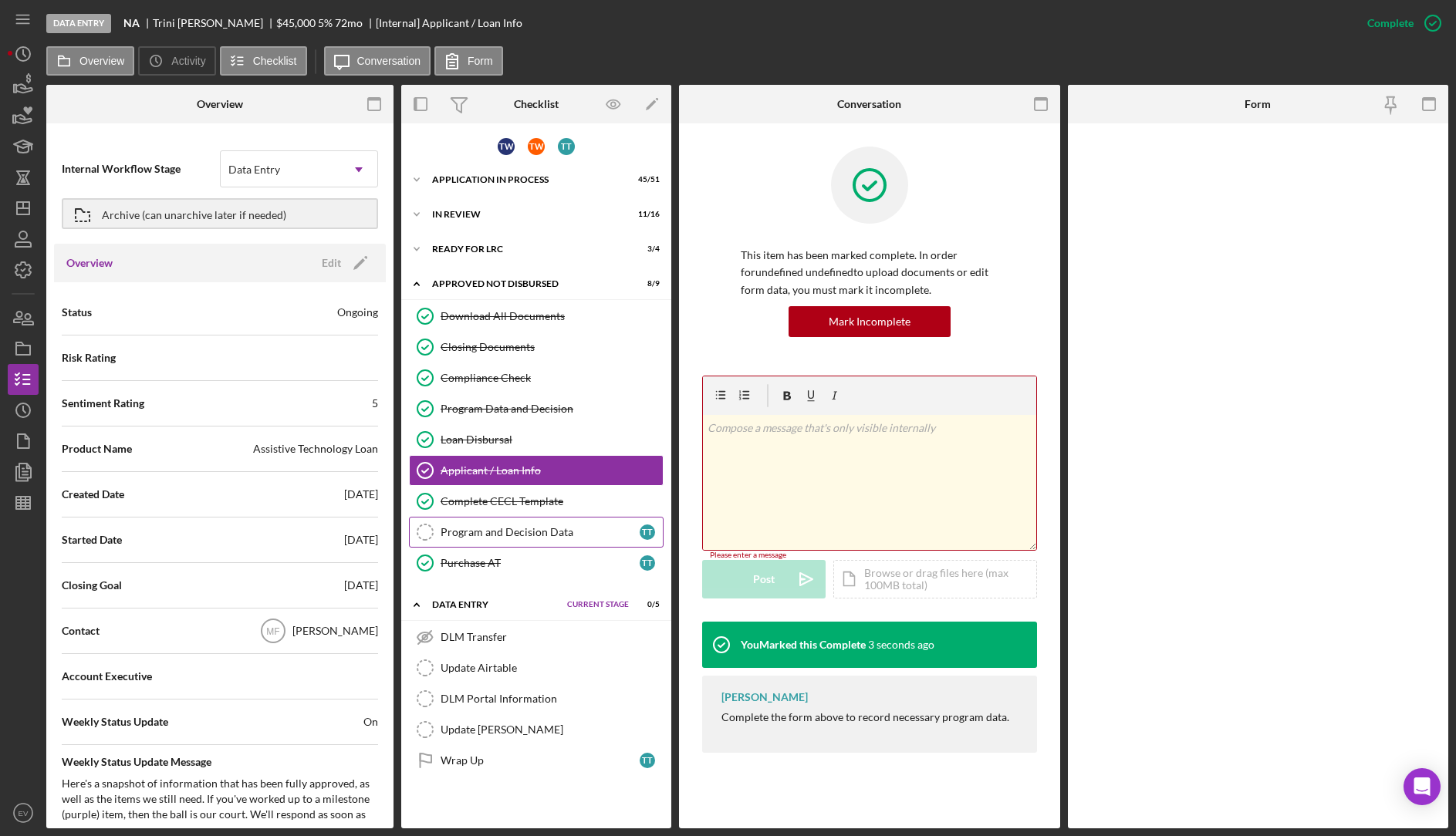
click at [520, 540] on link "Program and Decision Data Program and Decision Data T T" at bounding box center [535, 532] width 254 height 31
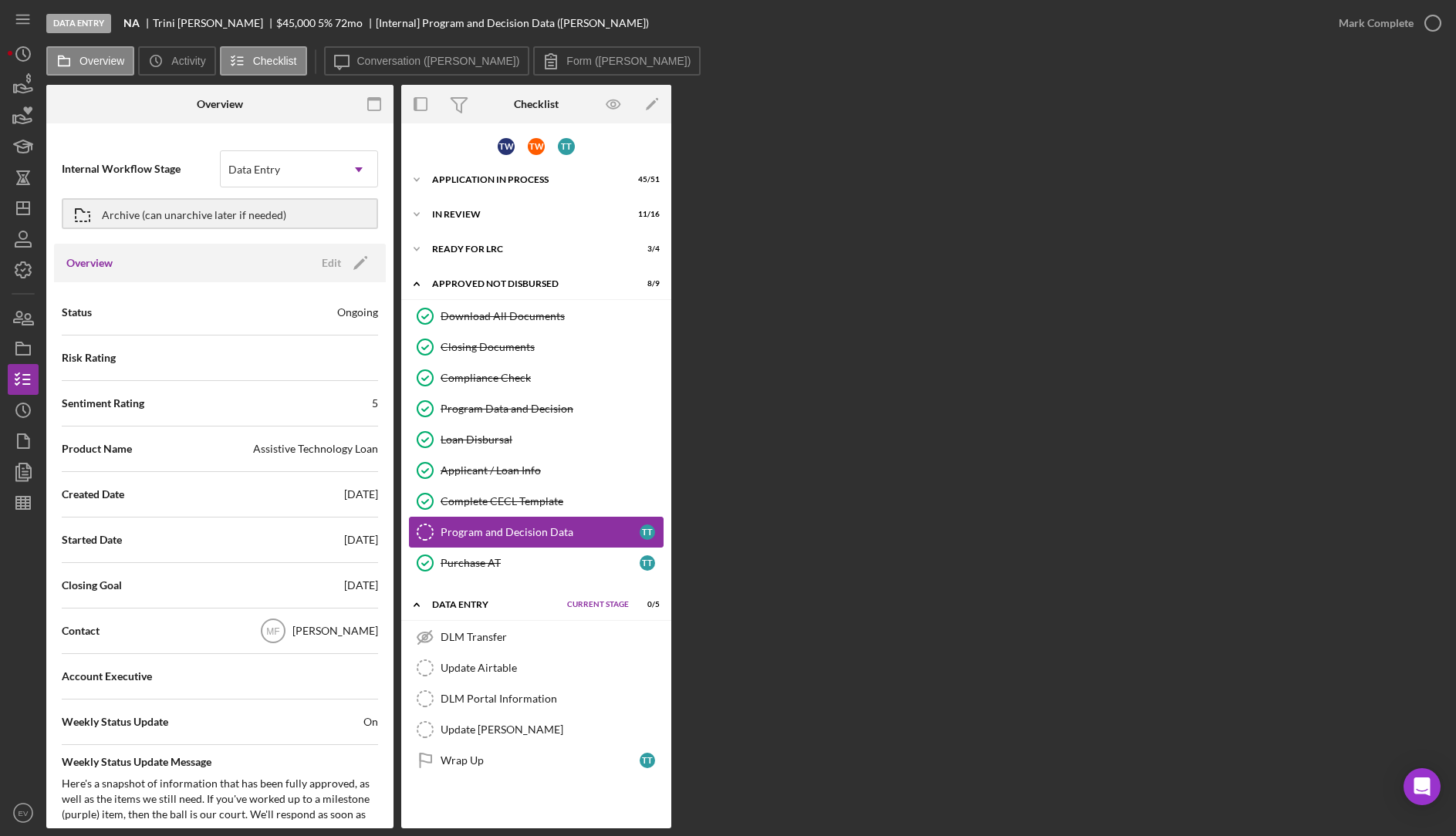
click at [540, 533] on div "Program and Decision Data" at bounding box center [540, 531] width 199 height 13
click at [505, 467] on div "Applicant / Loan Info" at bounding box center [551, 470] width 222 height 13
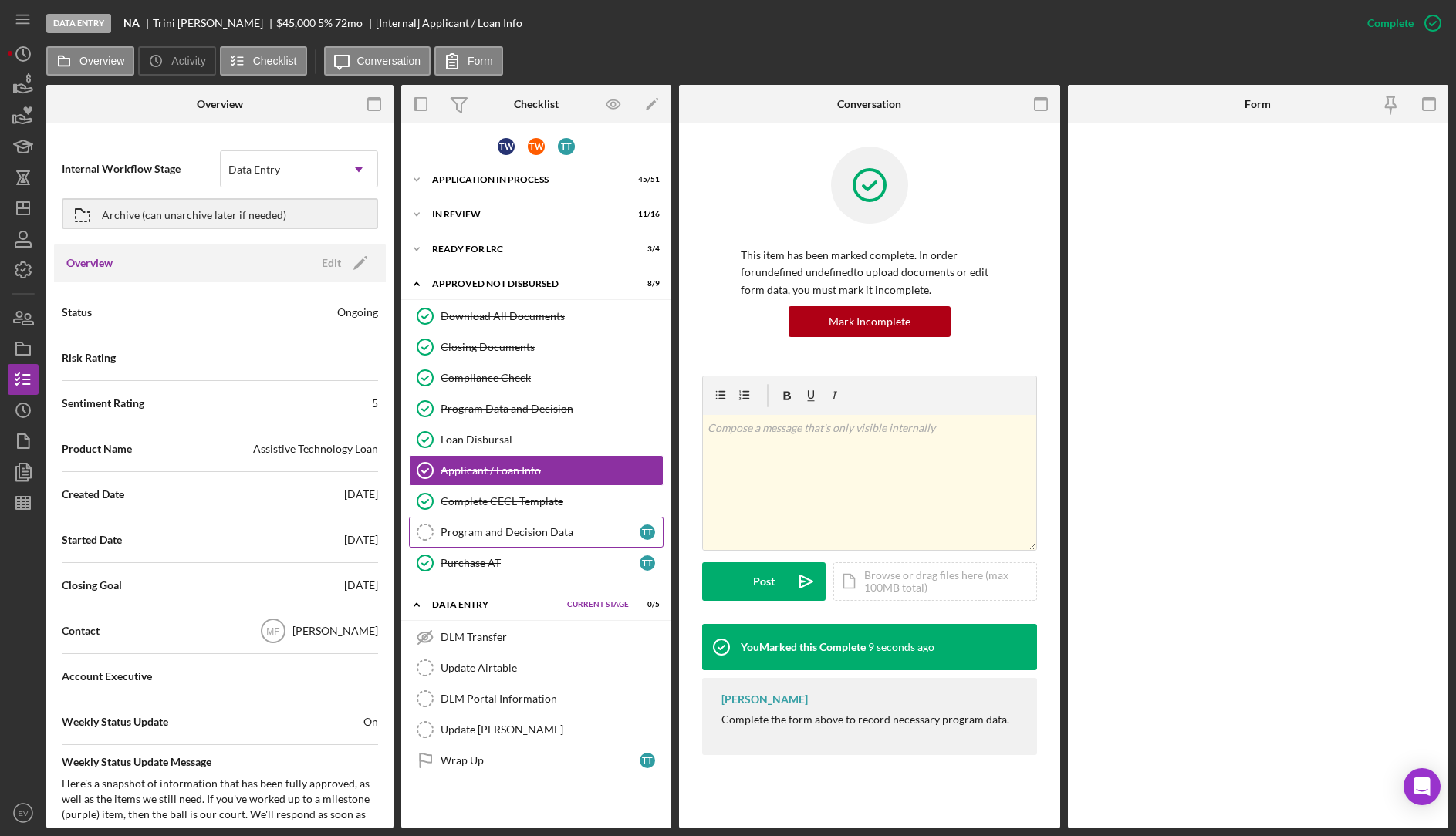
click at [533, 535] on div "Program and Decision Data" at bounding box center [540, 531] width 199 height 13
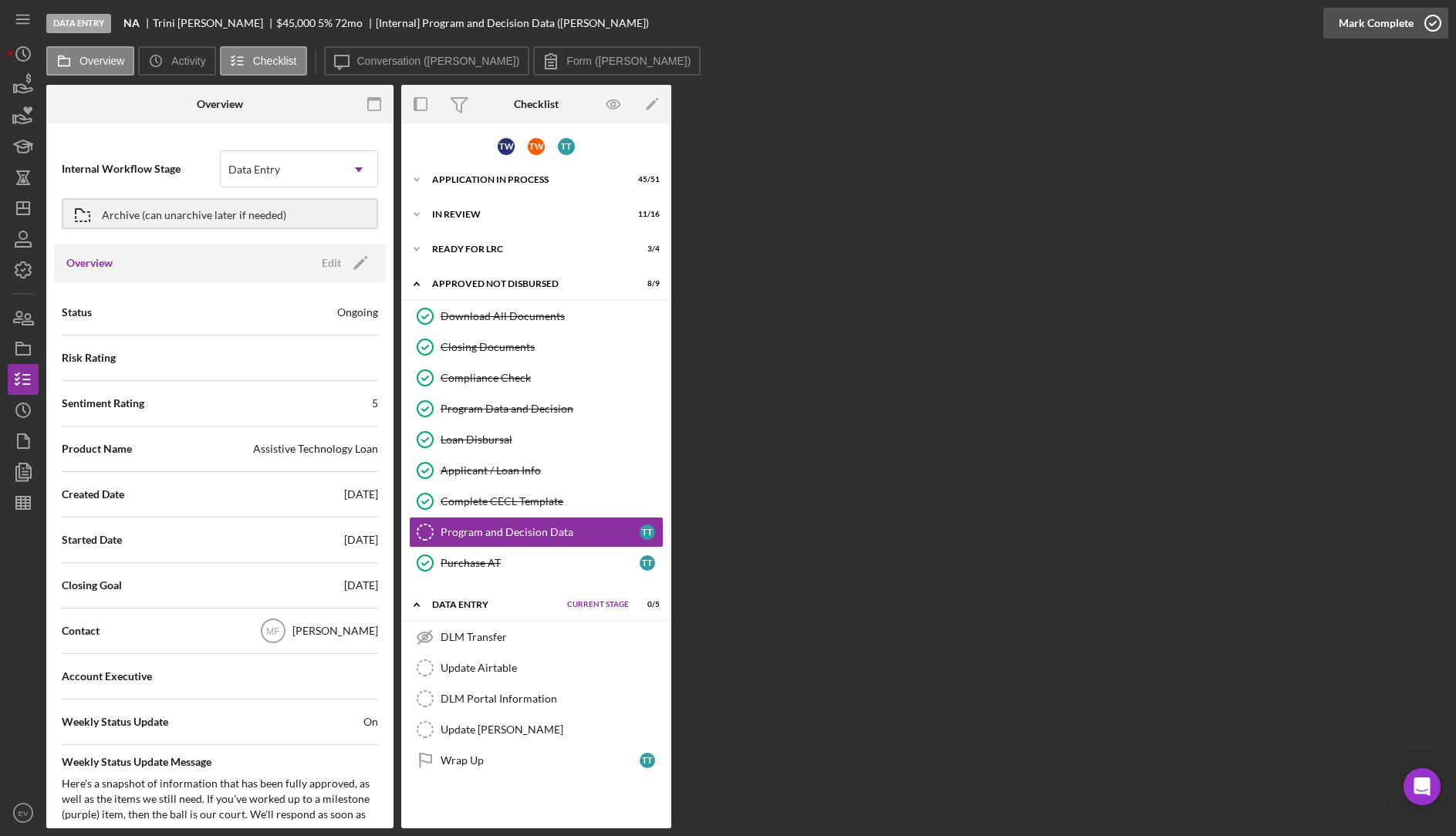
click at [1235, 21] on div "Mark Complete" at bounding box center [1376, 23] width 75 height 31
click at [536, 475] on div "Applicant / Loan Info" at bounding box center [551, 470] width 222 height 13
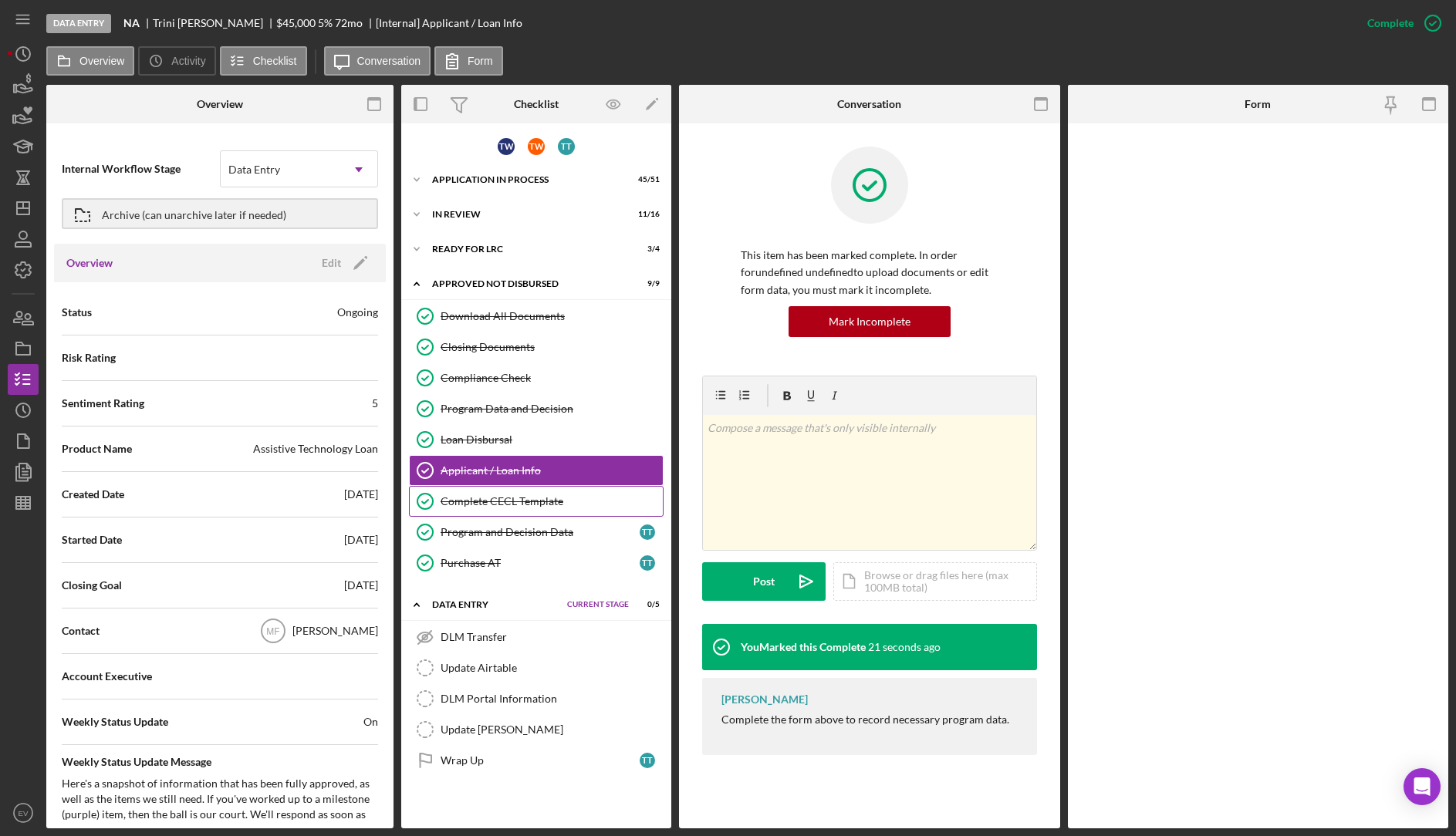
click at [521, 506] on div "Complete CECL Template" at bounding box center [551, 501] width 222 height 13
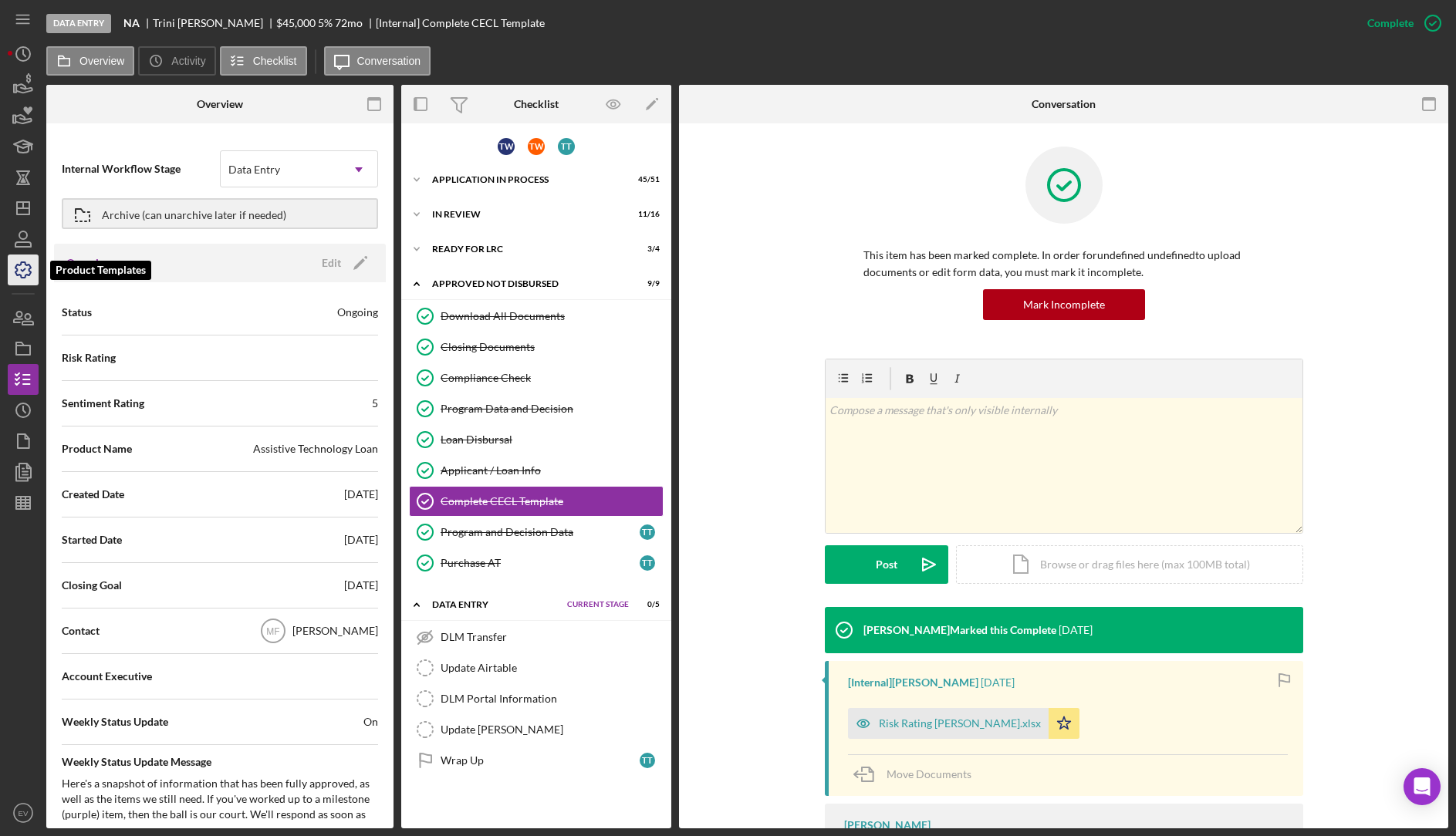
click at [25, 269] on icon "button" at bounding box center [22, 270] width 38 height 38
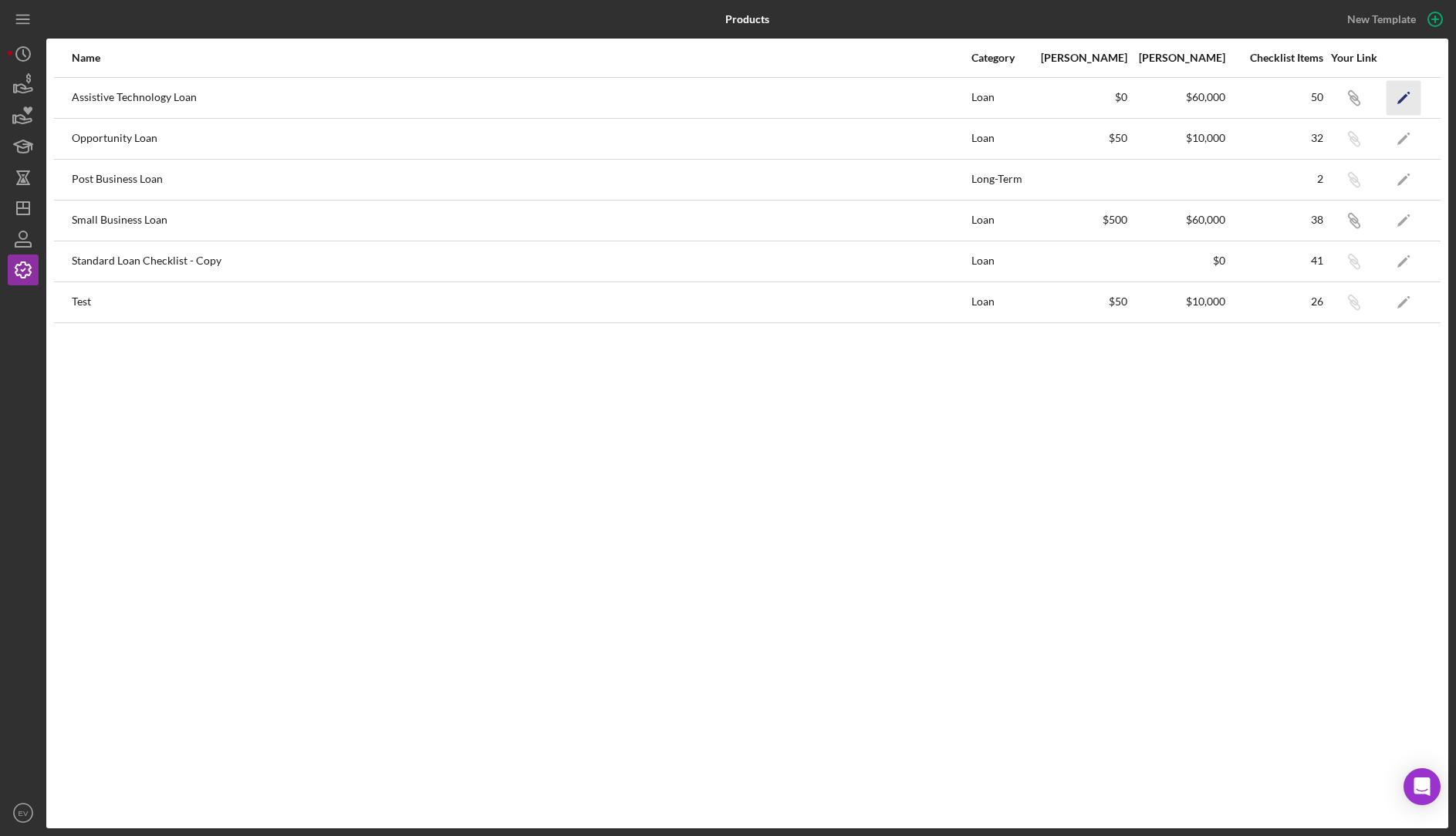
click at [1235, 101] on icon "Icon/Edit" at bounding box center [1403, 98] width 35 height 35
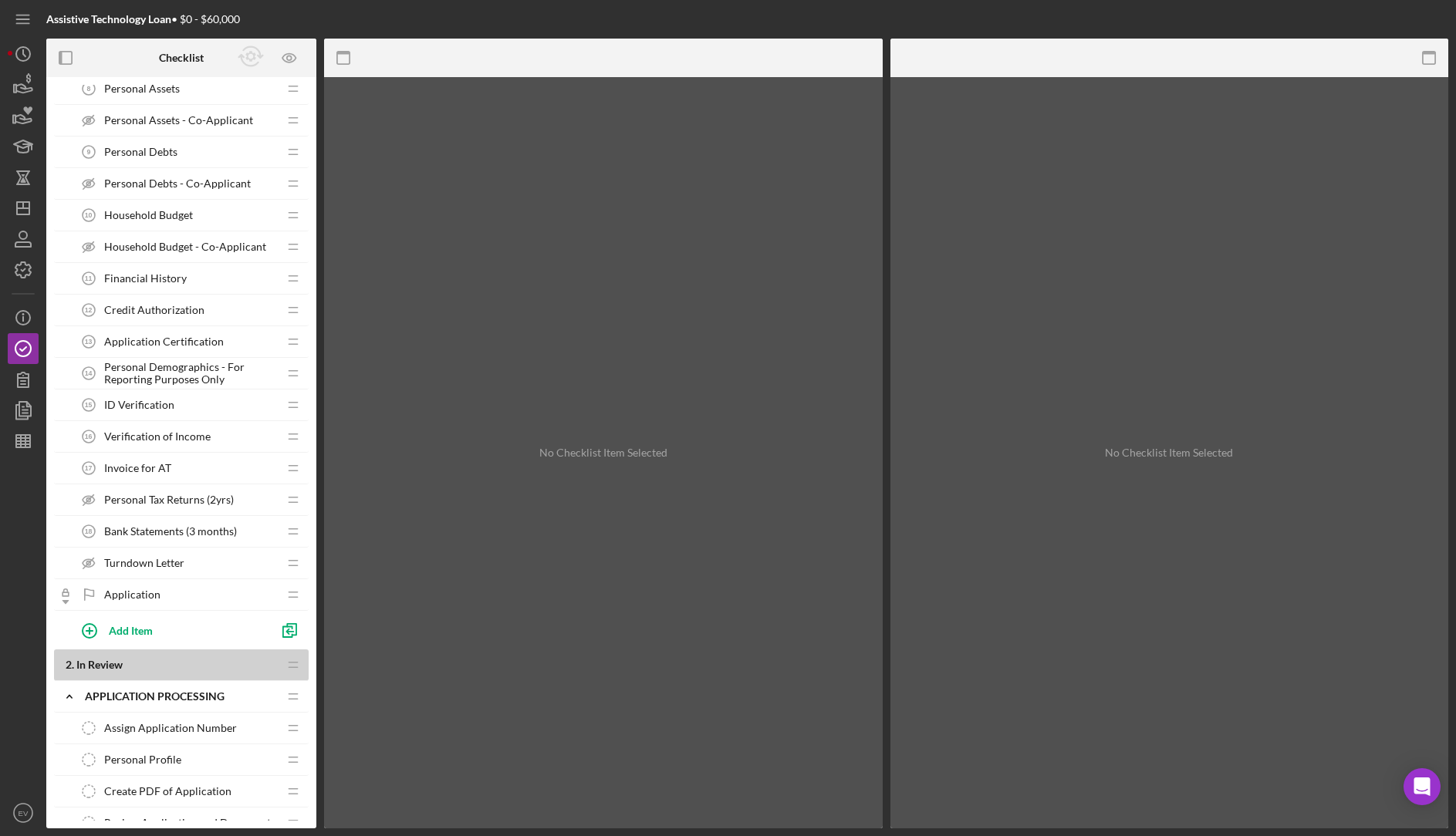
scroll to position [1353, 0]
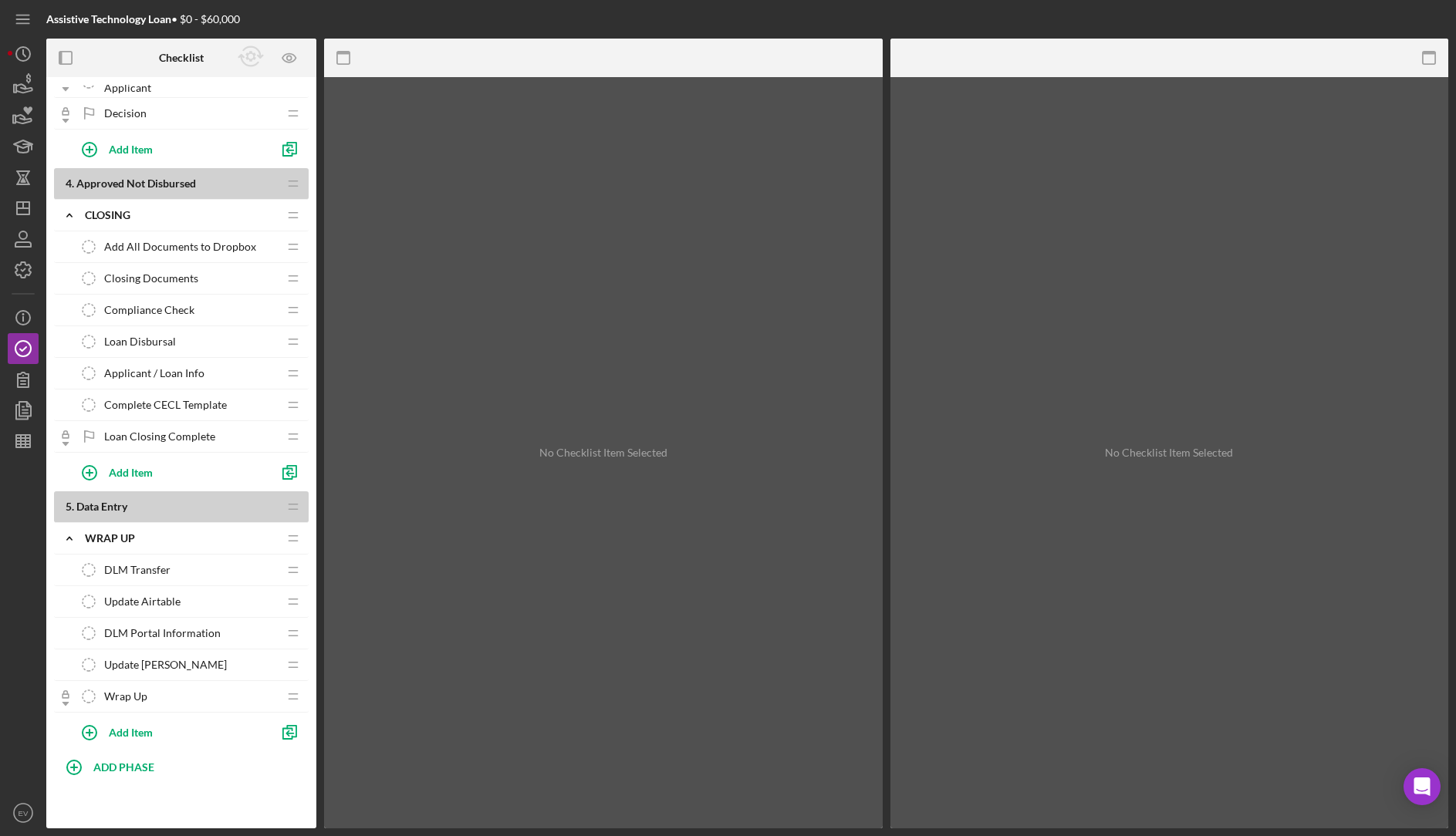
click at [184, 374] on span "Applicant / Loan Info" at bounding box center [154, 373] width 101 height 13
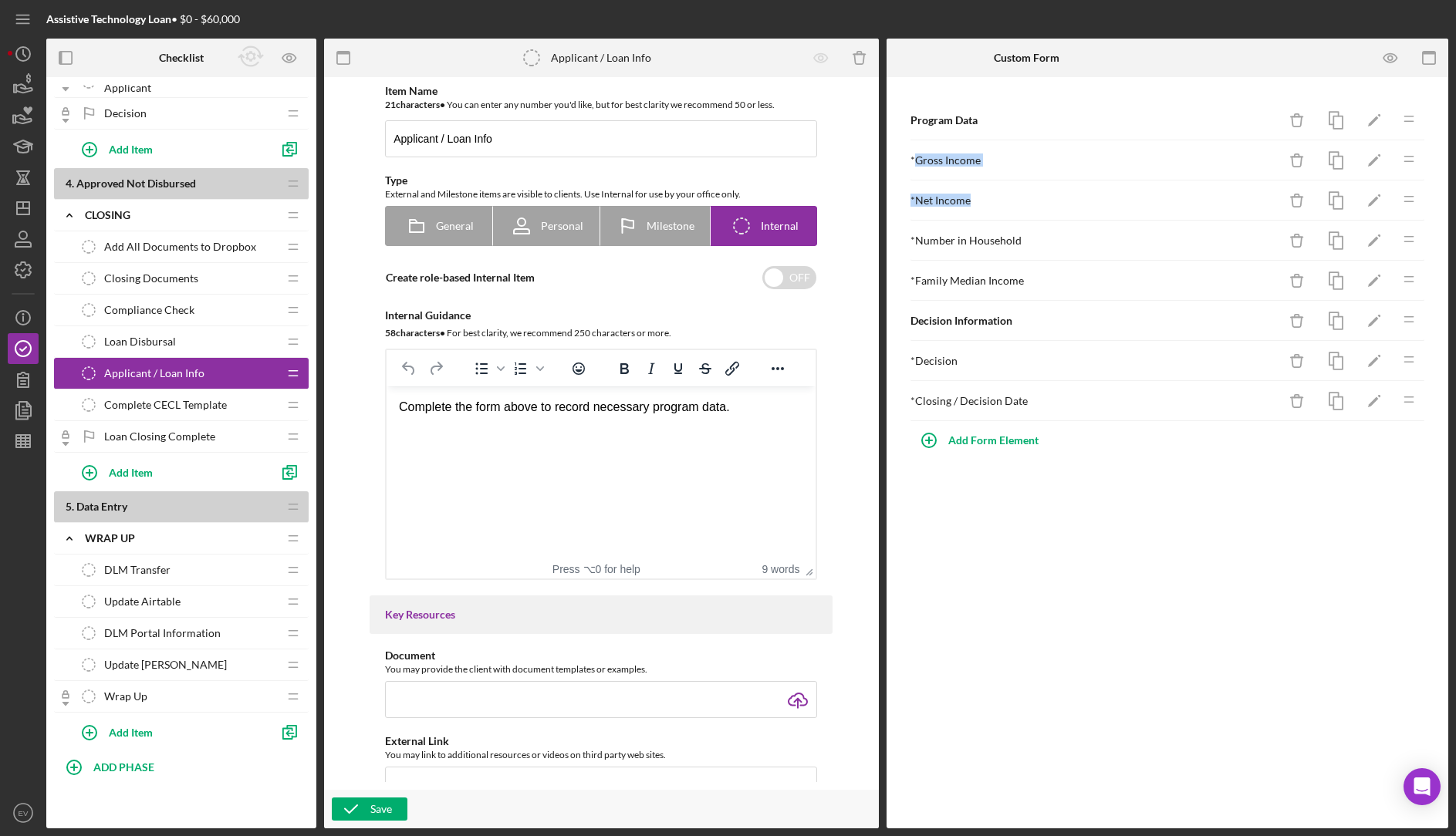
drag, startPoint x: 914, startPoint y: 163, endPoint x: 982, endPoint y: 205, distance: 79.9
click at [982, 205] on div "Program Data Icon/Delete Icon/Edit Icon/Drag * Gross Income Icon/Delete Icon/Ed…" at bounding box center [1168, 261] width 516 height 320
drag, startPoint x: 899, startPoint y: 243, endPoint x: 1049, endPoint y: 251, distance: 150.2
click at [1049, 251] on div "Program Data Icon/Delete Icon/Edit Icon/Drag * Gross Income Icon/Delete Icon/Ed…" at bounding box center [1168, 277] width 547 height 386
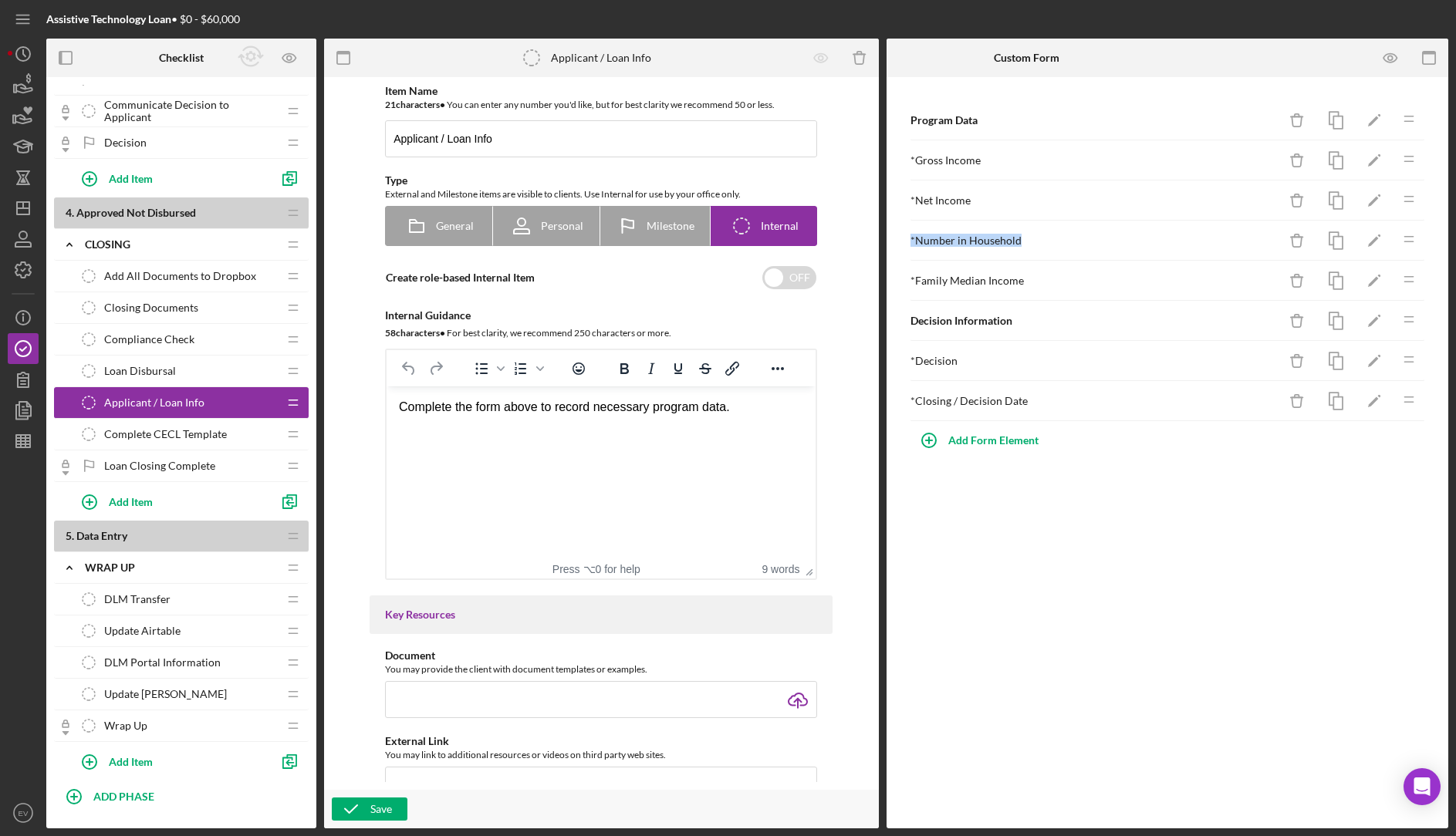
scroll to position [1304, 0]
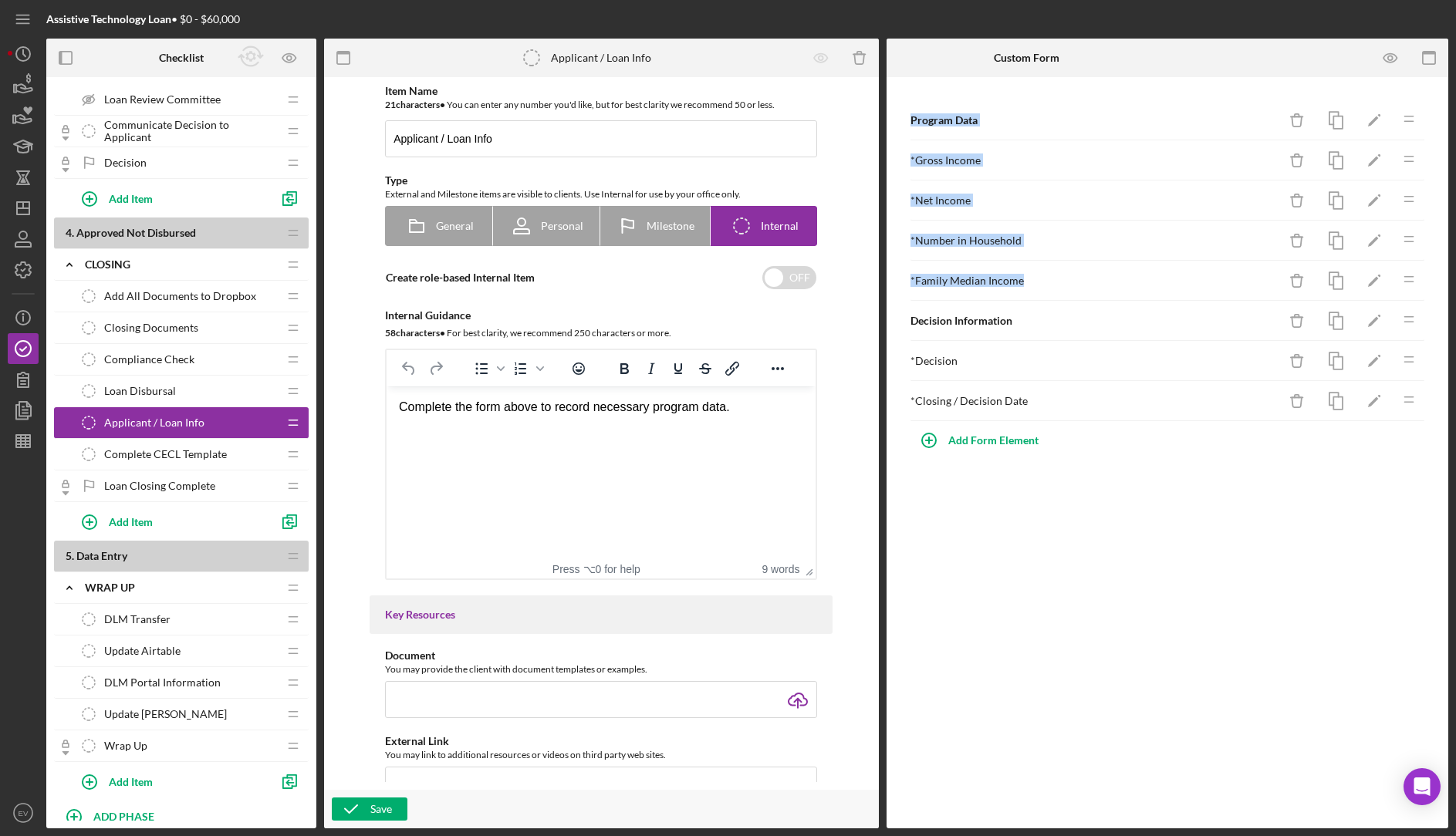
drag, startPoint x: 910, startPoint y: 116, endPoint x: 1049, endPoint y: 298, distance: 229.0
click at [1049, 298] on div "Program Data Icon/Delete Icon/Edit Icon/Drag * Gross Income Icon/Delete Icon/Ed…" at bounding box center [1168, 261] width 516 height 320
click at [899, 306] on div "Program Data Icon/Delete Icon/Edit Icon/Drag * Gross Income Icon/Delete Icon/Ed…" at bounding box center [1168, 277] width 547 height 386
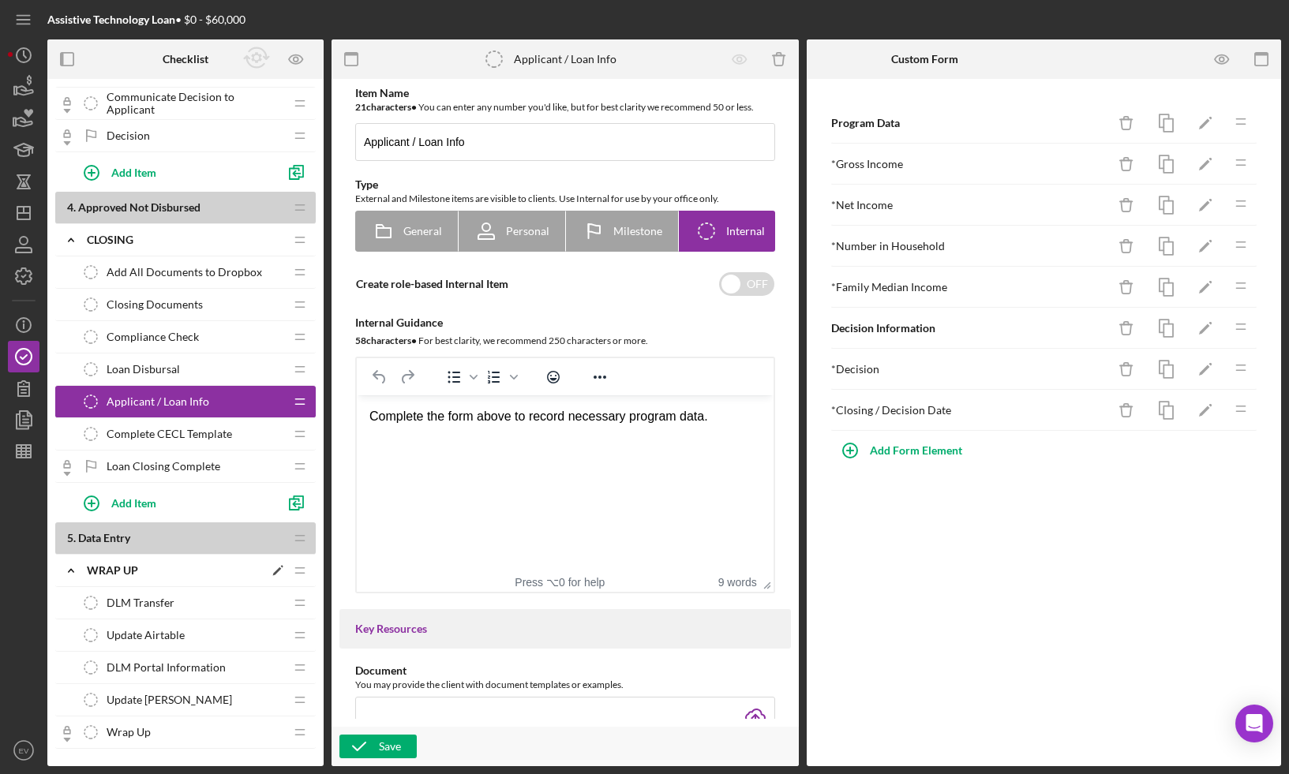
scroll to position [1376, 0]
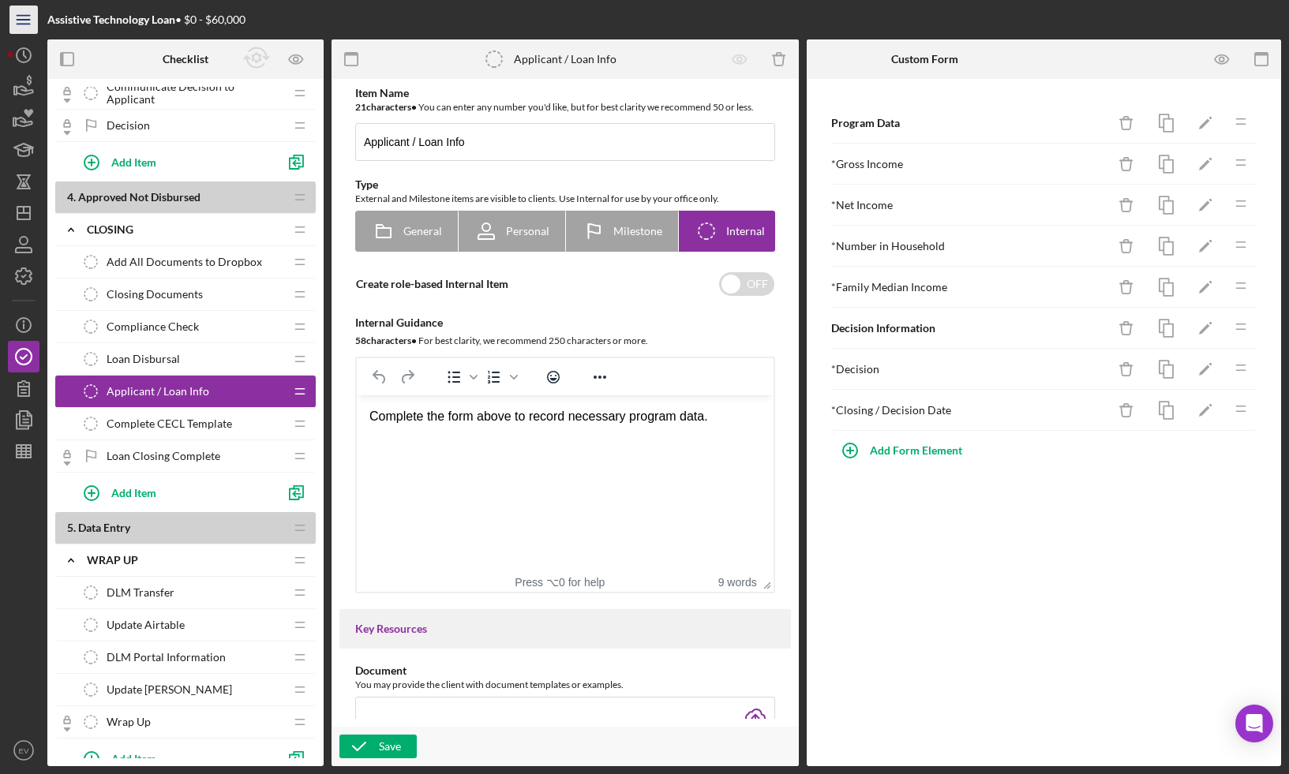
click at [19, 17] on icon "Icon/Menu" at bounding box center [24, 20] width 36 height 36
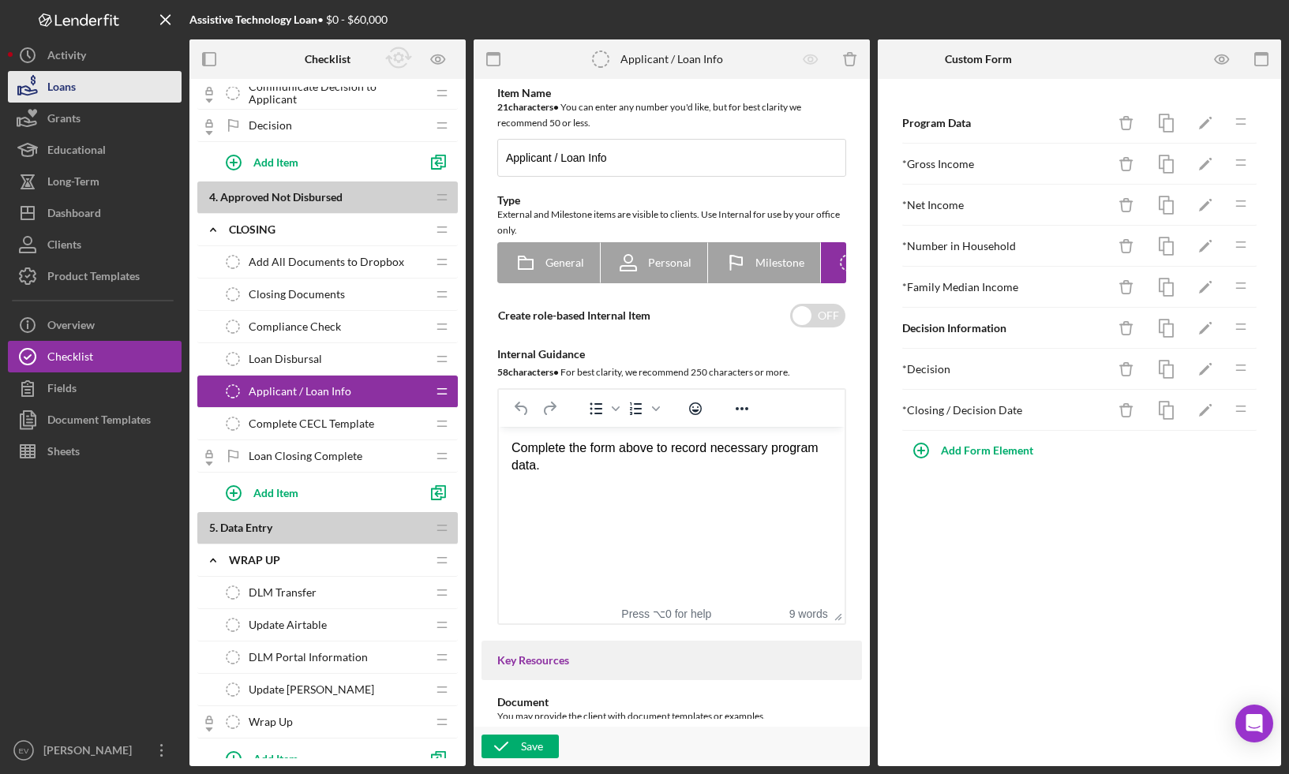
click at [74, 86] on div "Loans" at bounding box center [61, 89] width 28 height 36
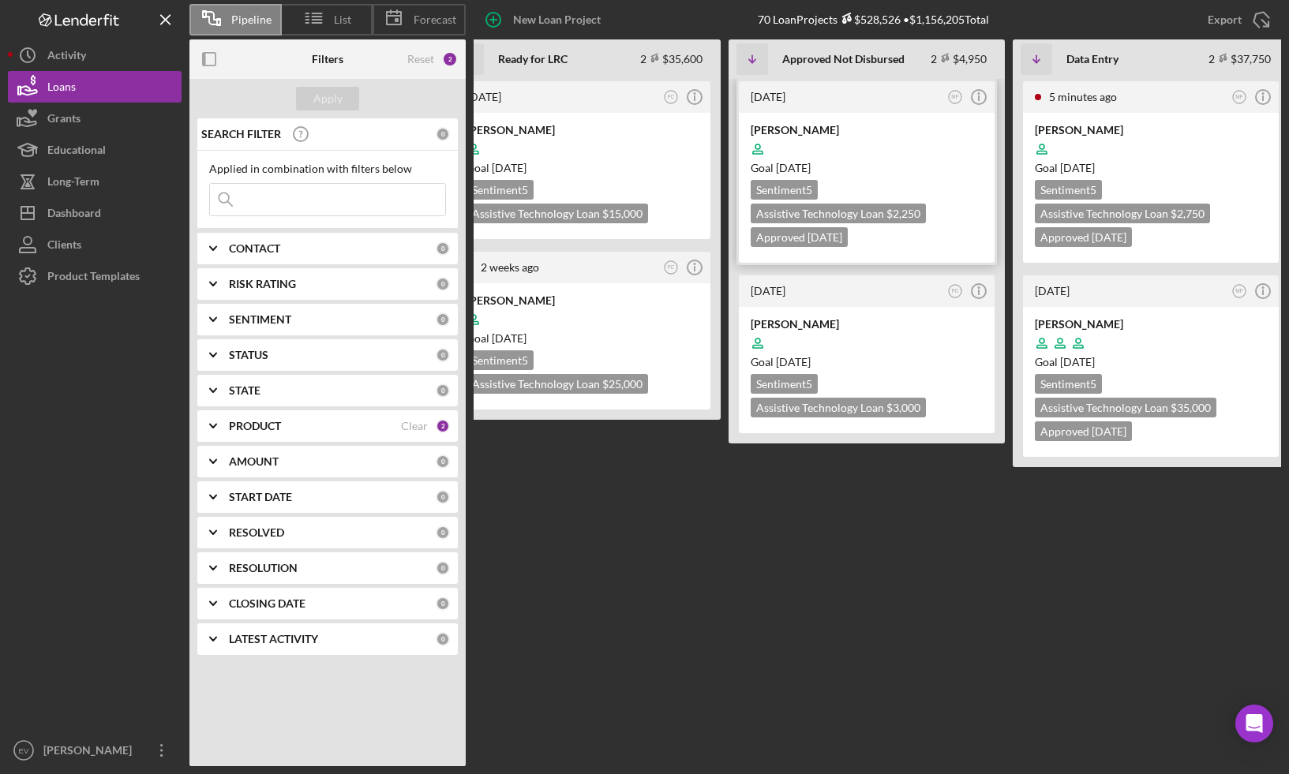
scroll to position [0, 613]
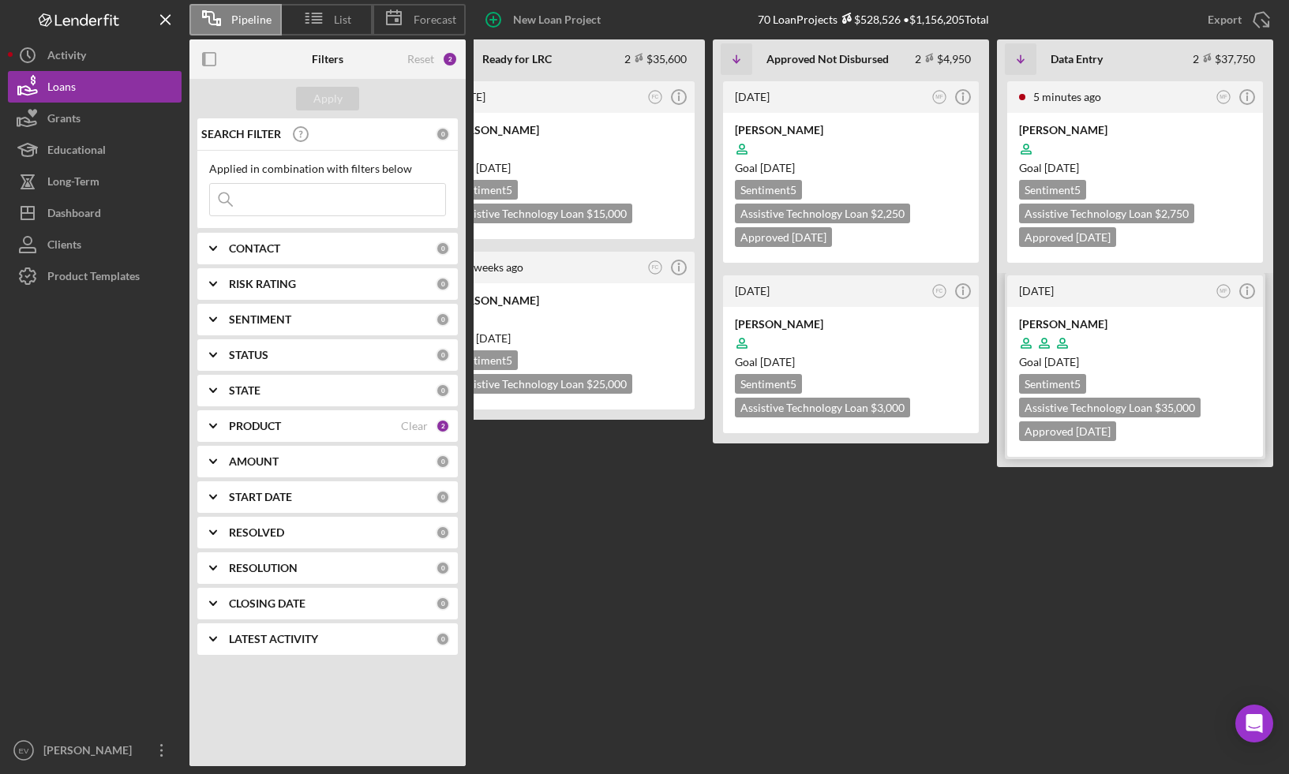
click at [1146, 360] on div "Goal 2 days from now" at bounding box center [1135, 362] width 232 height 16
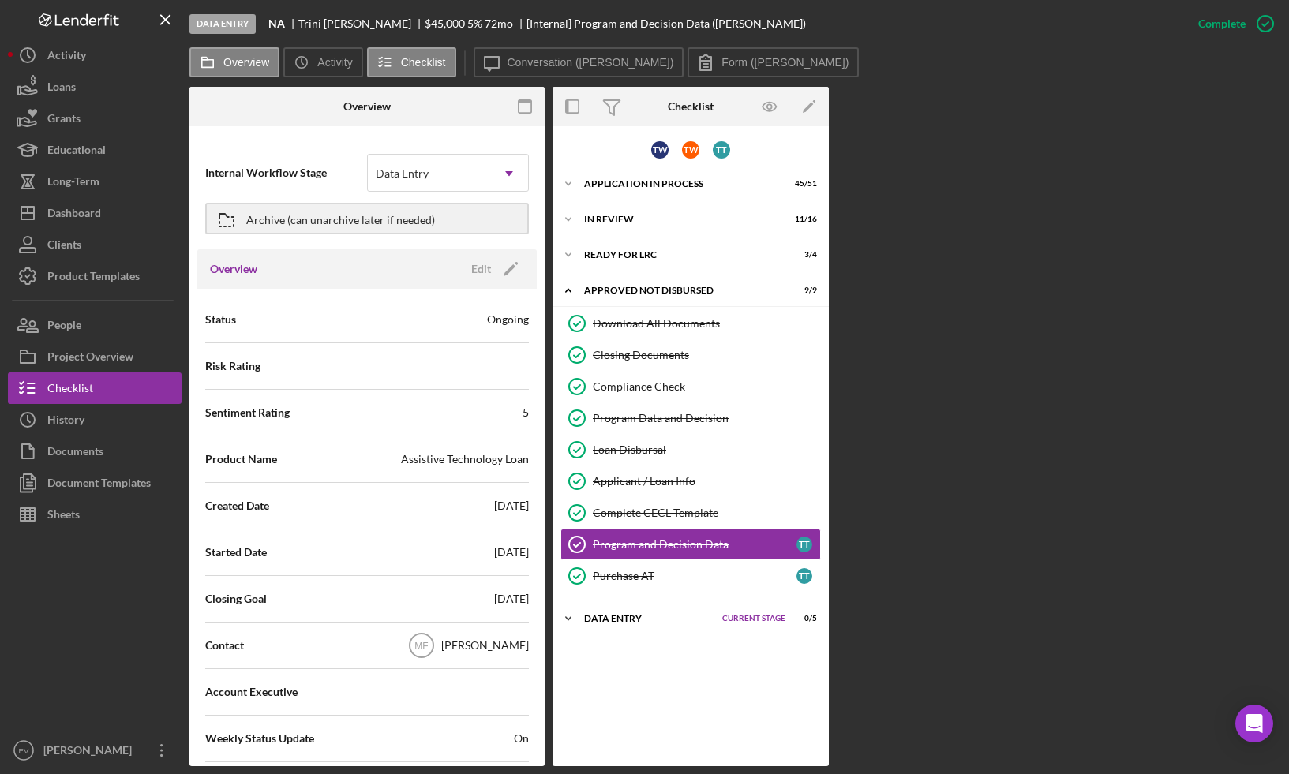
drag, startPoint x: 561, startPoint y: 622, endPoint x: 575, endPoint y: 620, distance: 14.3
click at [561, 622] on icon "Icon/Expander" at bounding box center [569, 619] width 32 height 32
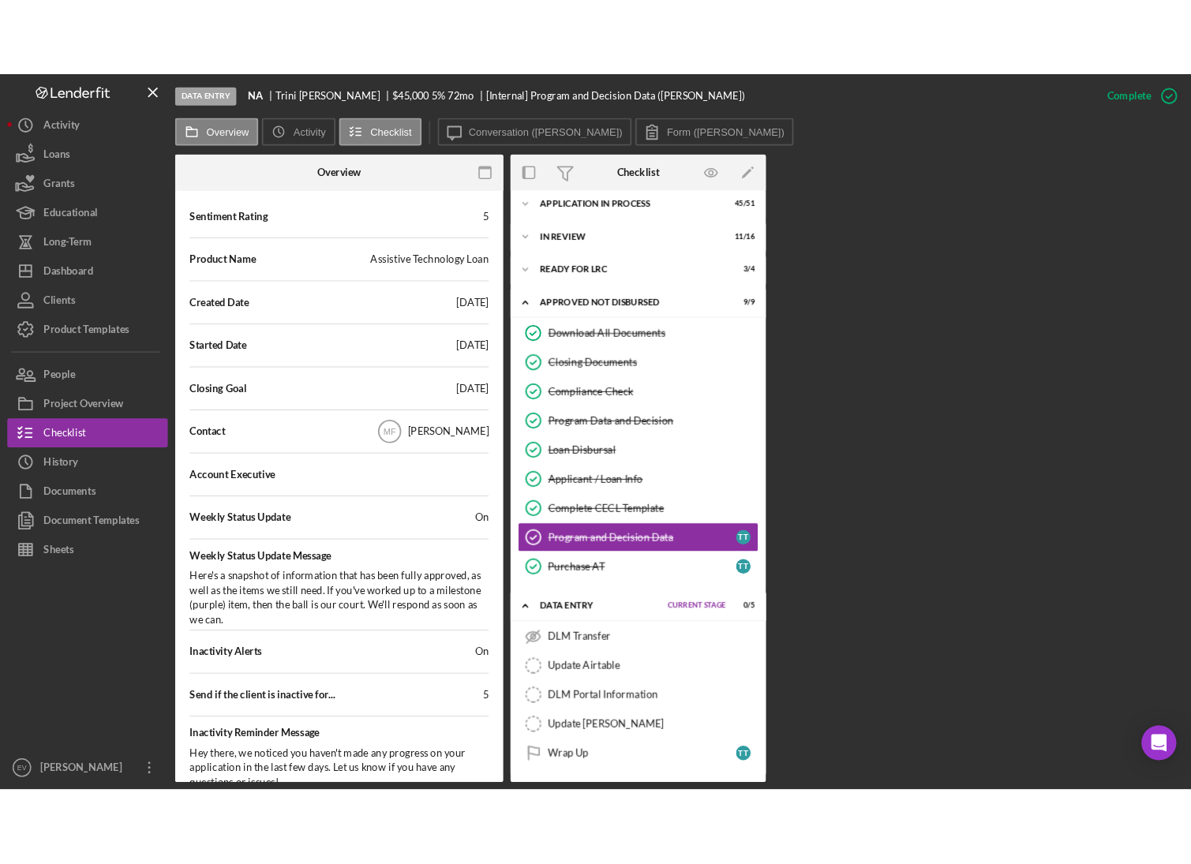
scroll to position [287, 0]
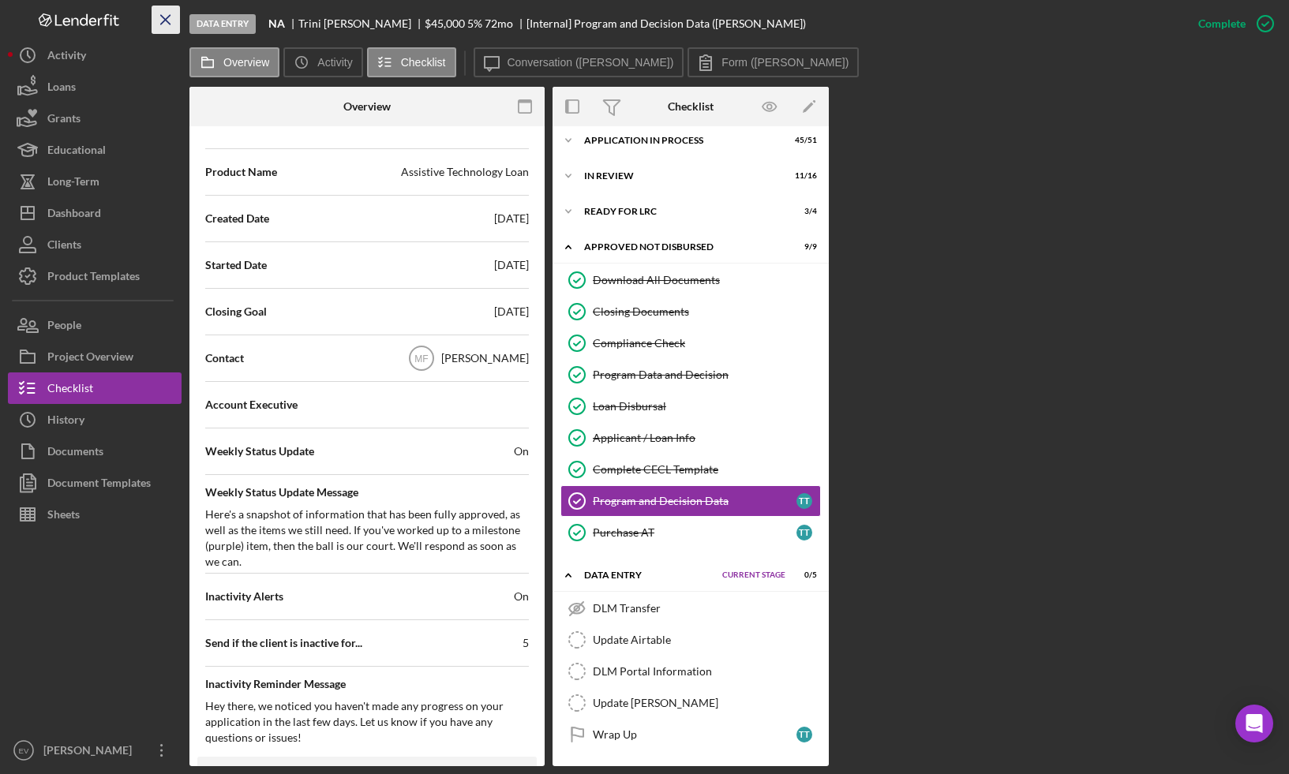
click at [171, 22] on icon "Icon/Menu Close" at bounding box center [166, 20] width 36 height 36
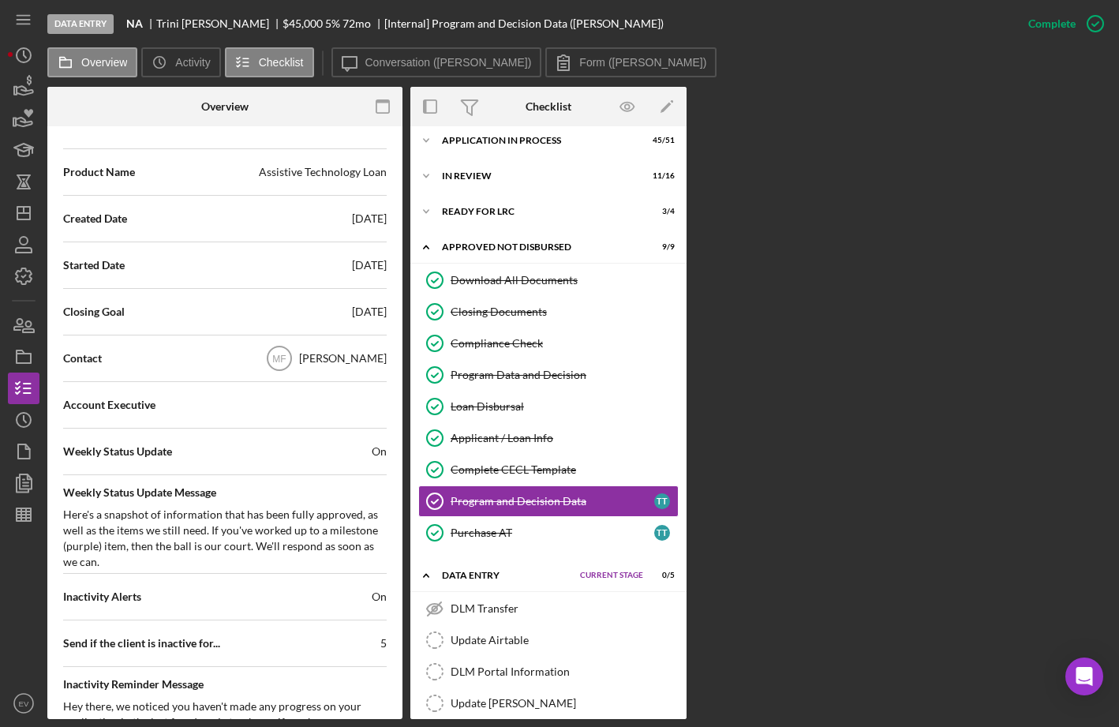
click at [763, 493] on div "Overview Internal Workflow Stage Data Entry Icon/Dropdown Arrow Archive (can un…" at bounding box center [579, 403] width 1064 height 632
